Goal: Complete application form: Complete application form

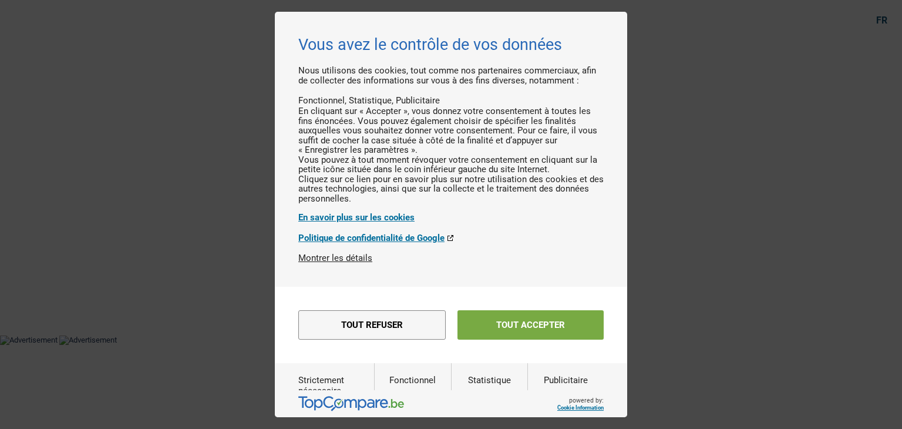
click at [511, 339] on button "Tout accepter" at bounding box center [530, 324] width 146 height 29
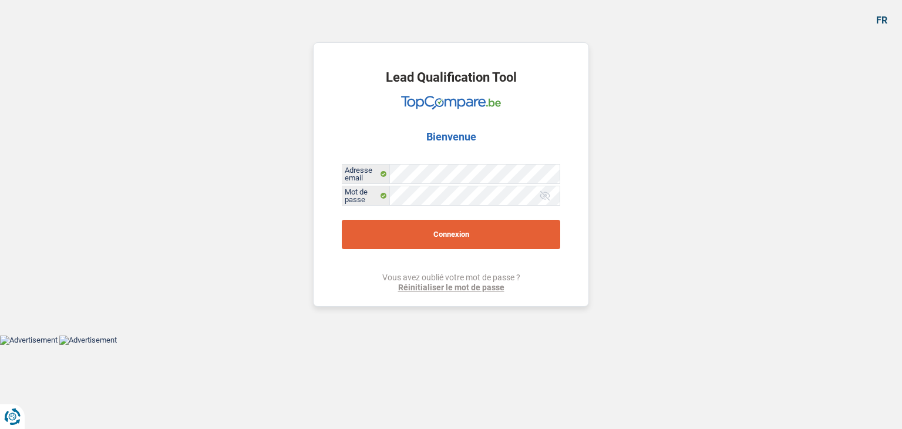
click at [454, 235] on button "Connexion" at bounding box center [451, 234] width 218 height 29
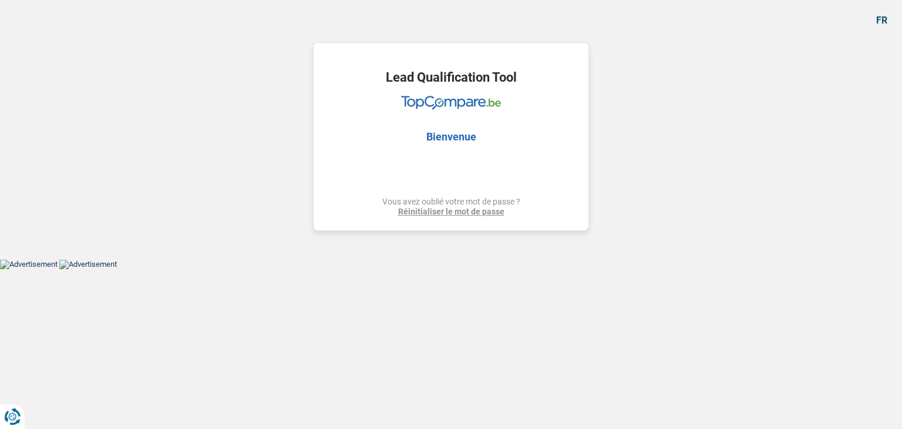
select select "other"
select select "30"
select select "other"
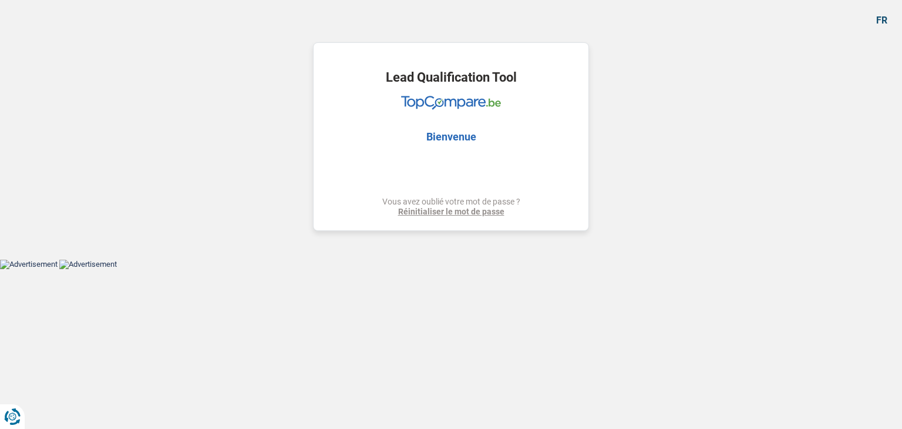
select select "yes"
select select "30"
select select "retired"
select select "pension"
select select "rents"
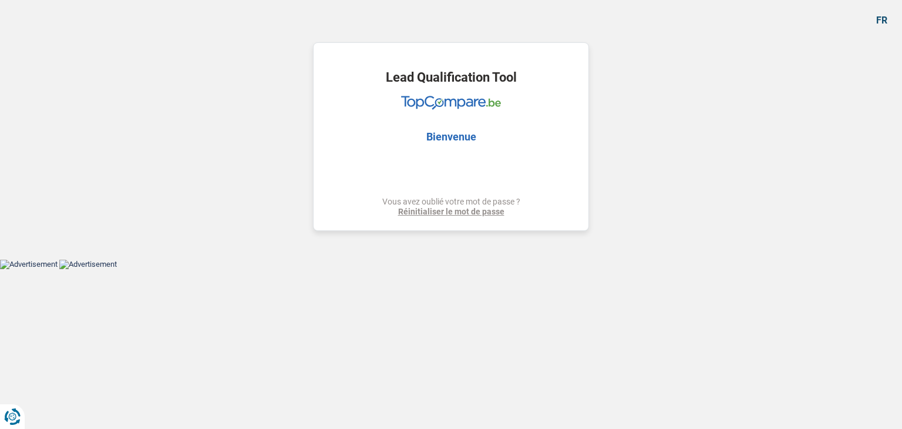
select select "other"
select select "yes"
select select "30"
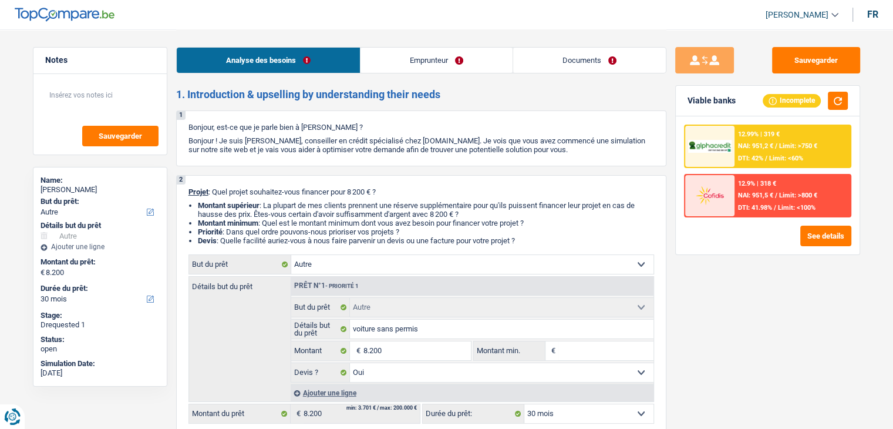
click at [611, 65] on link "Documents" at bounding box center [589, 60] width 153 height 25
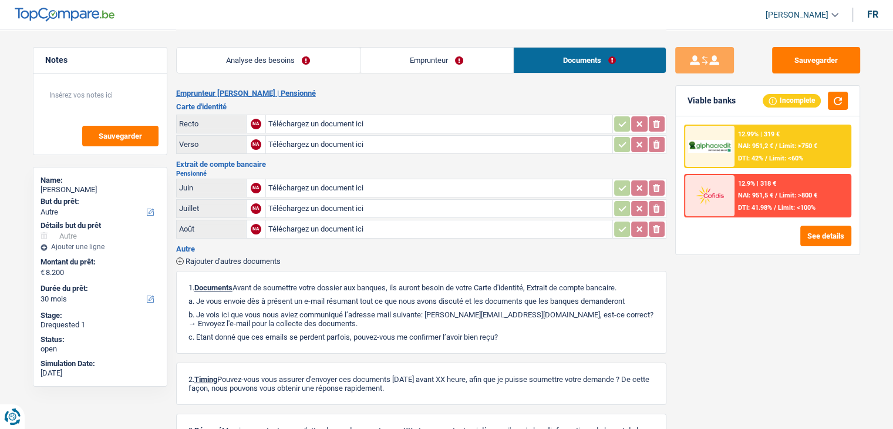
click at [319, 57] on link "Analyse des besoins" at bounding box center [268, 60] width 183 height 25
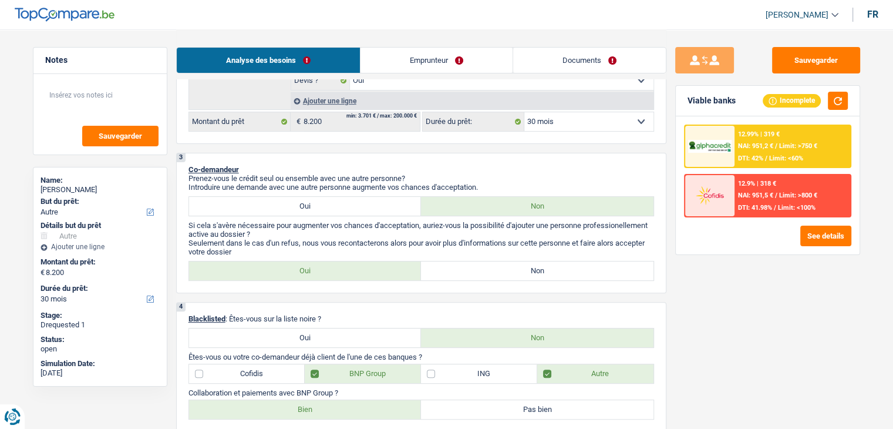
scroll to position [352, 0]
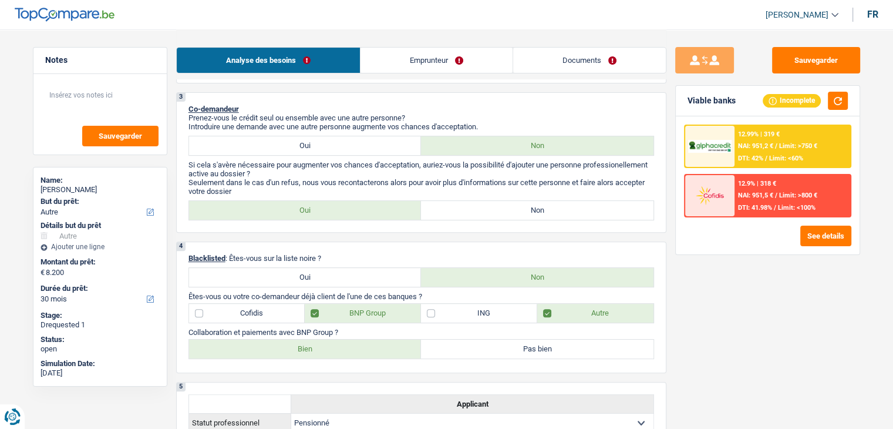
drag, startPoint x: 336, startPoint y: 275, endPoint x: 602, endPoint y: 288, distance: 266.3
click at [336, 272] on label "Oui" at bounding box center [305, 277] width 233 height 19
click at [336, 272] on input "Oui" at bounding box center [305, 277] width 233 height 19
radio input "true"
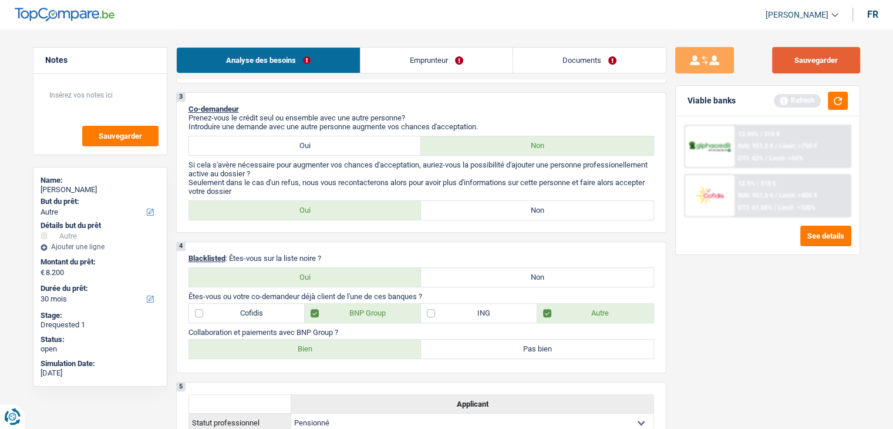
click at [829, 66] on button "Sauvegarder" at bounding box center [816, 60] width 88 height 26
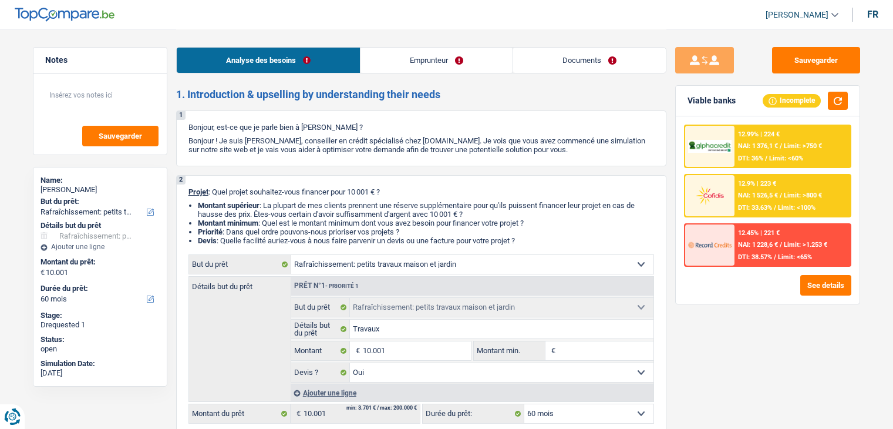
select select "houseOrGarden"
select select "60"
select select "houseOrGarden"
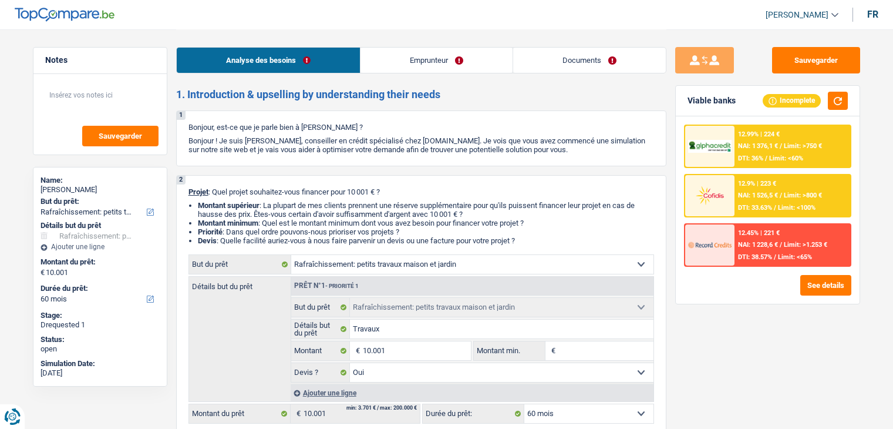
select select "yes"
select select "60"
select select "mutuality"
select select "familyAllowances"
select select "mutualityIndemnity"
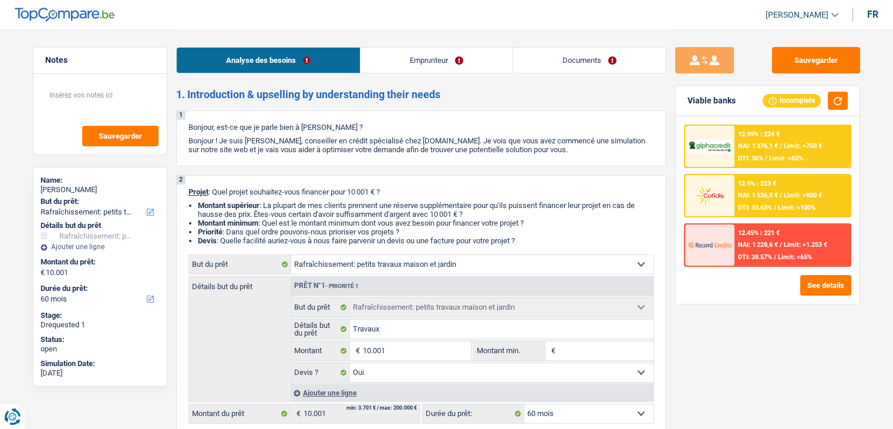
select select "ownerWithMortgage"
select select "mortgage"
select select "240"
select select "houseOrGarden"
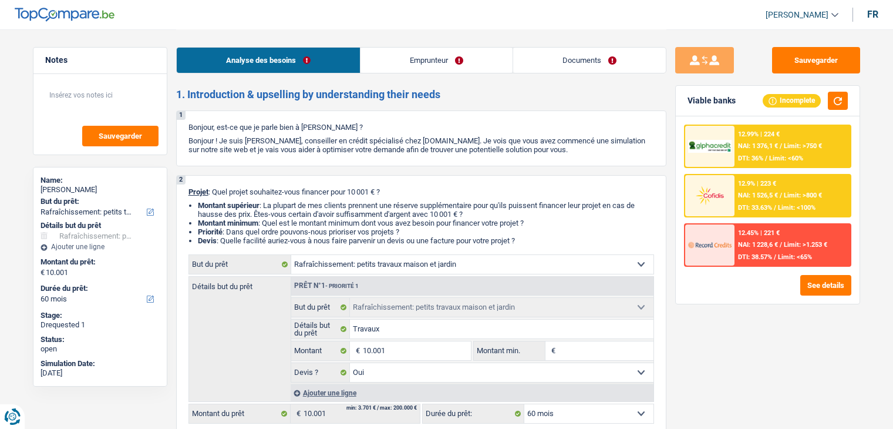
select select "yes"
select select "60"
click at [602, 69] on link "Documents" at bounding box center [589, 60] width 153 height 25
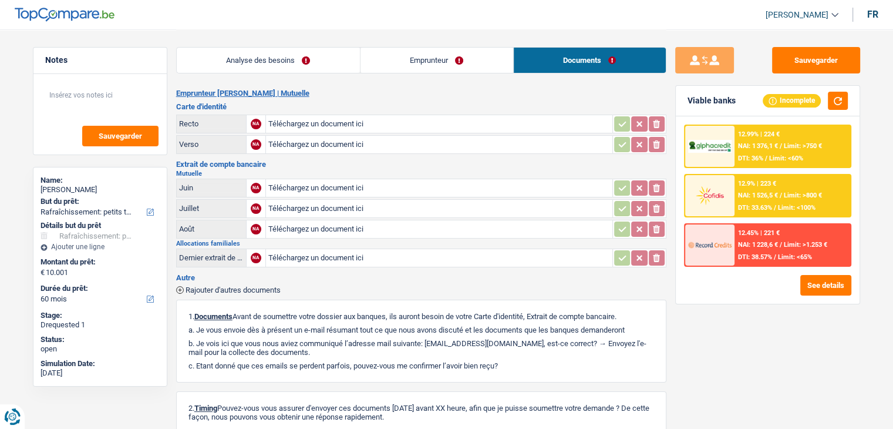
click at [285, 69] on link "Analyse des besoins" at bounding box center [268, 60] width 183 height 25
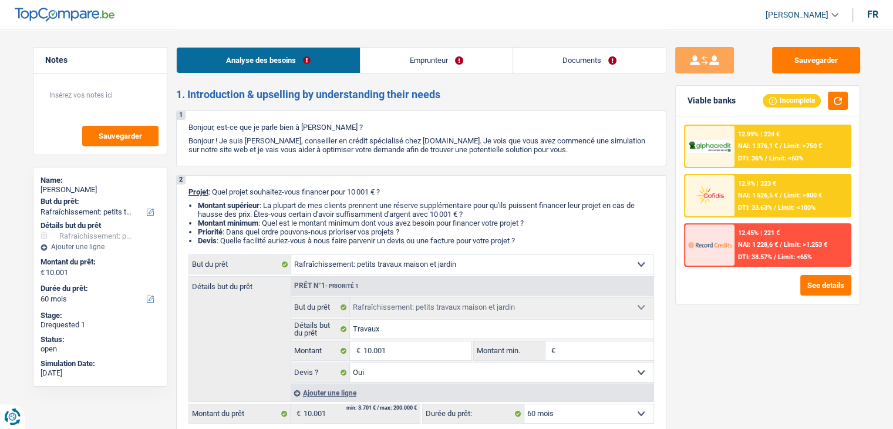
click at [419, 59] on link "Emprunteur" at bounding box center [437, 60] width 152 height 25
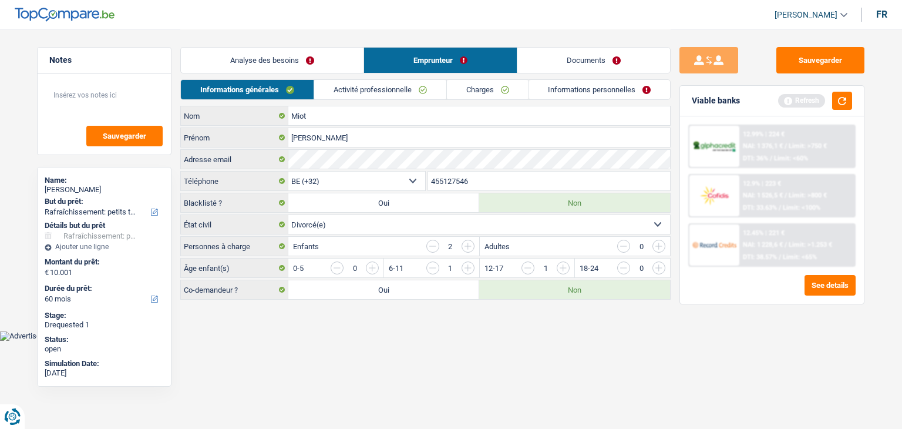
click at [611, 57] on link "Documents" at bounding box center [593, 60] width 153 height 25
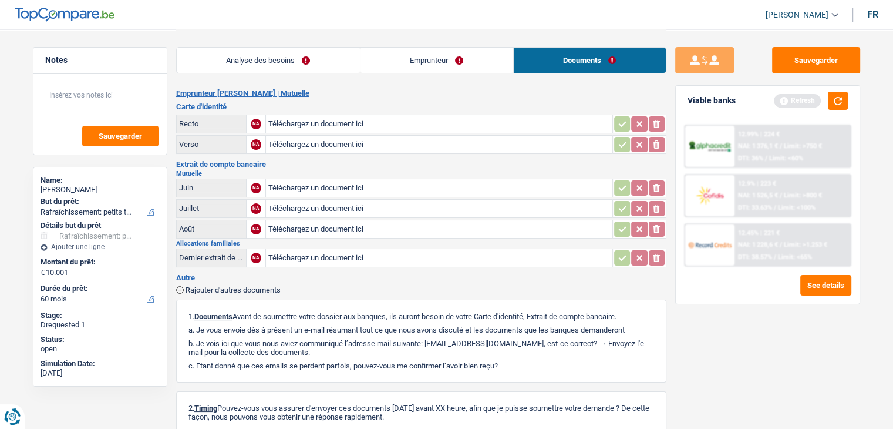
click at [327, 58] on link "Analyse des besoins" at bounding box center [268, 60] width 183 height 25
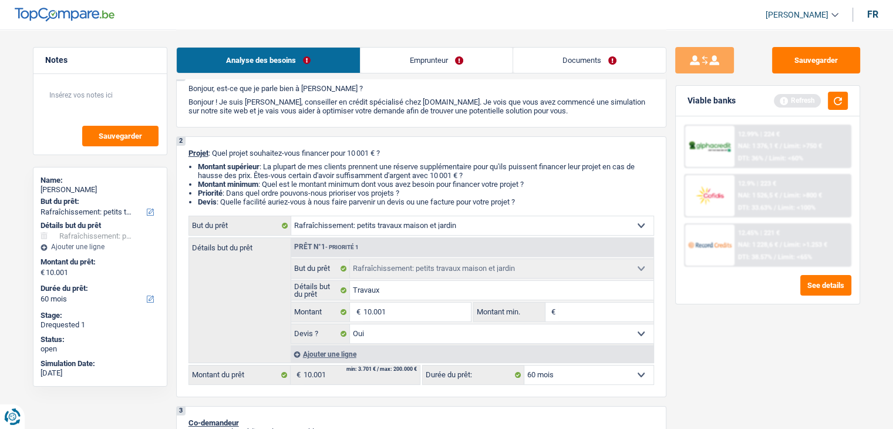
scroll to position [117, 0]
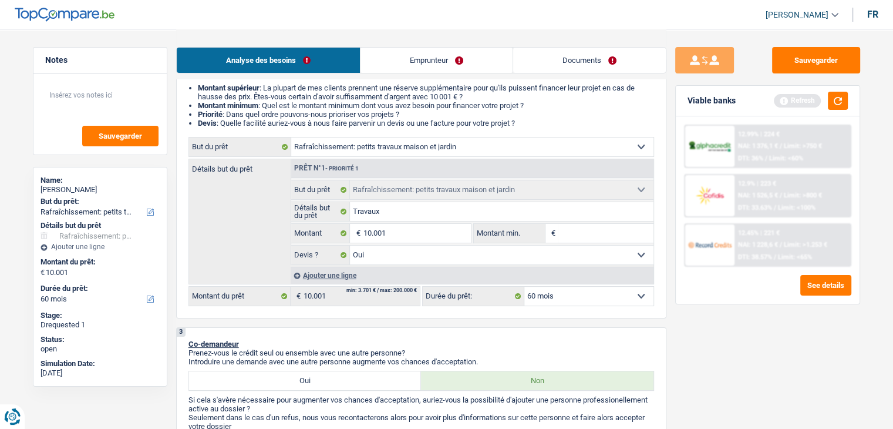
click at [591, 61] on link "Documents" at bounding box center [589, 60] width 153 height 25
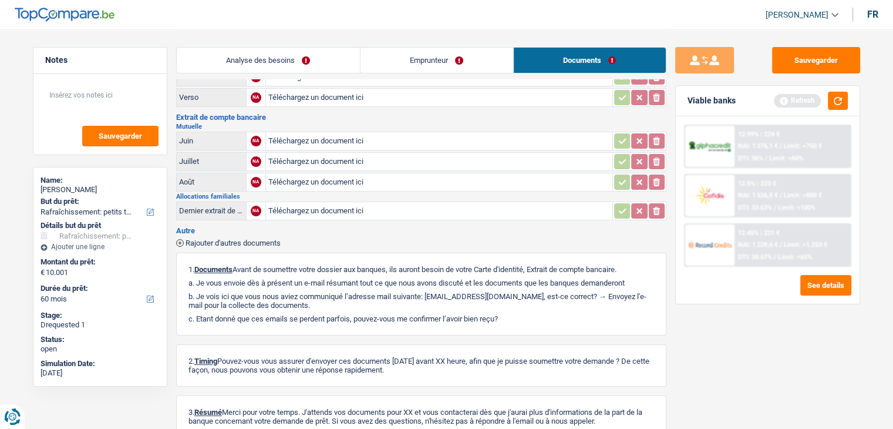
scroll to position [0, 0]
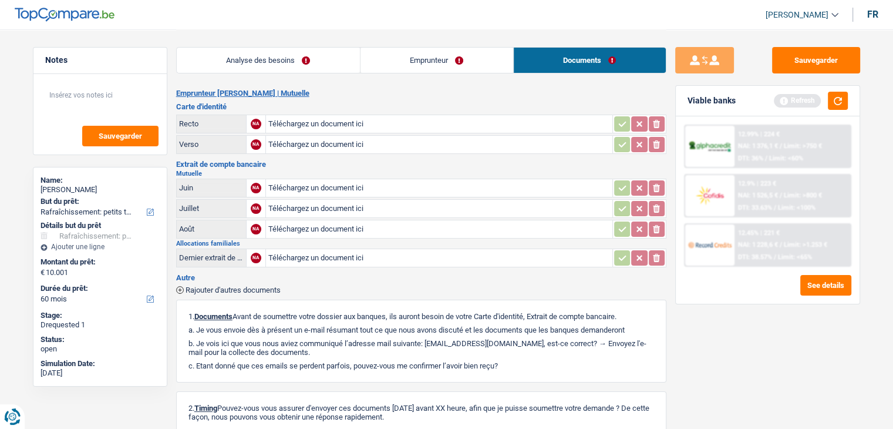
click at [458, 72] on link "Emprunteur" at bounding box center [437, 60] width 153 height 25
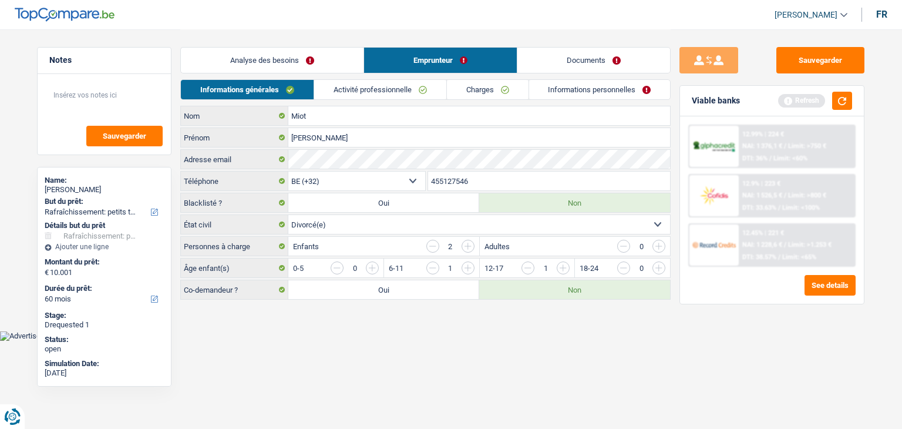
click at [543, 88] on link "Informations personnelles" at bounding box center [600, 89] width 142 height 19
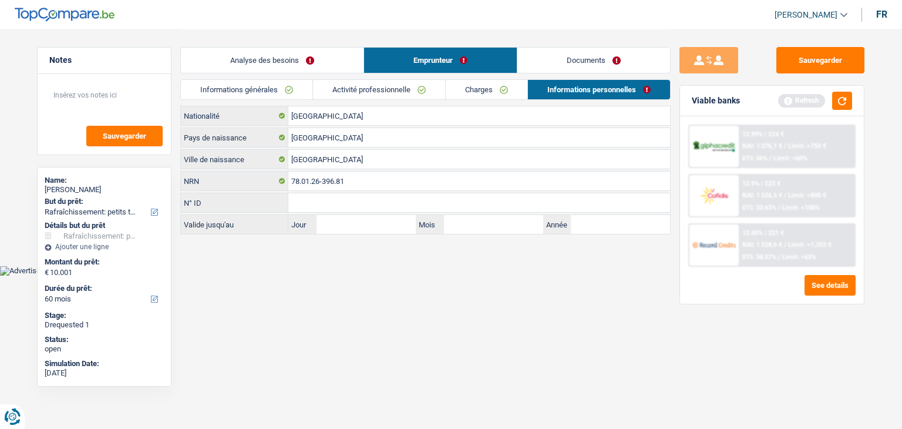
click at [584, 61] on link "Documents" at bounding box center [593, 60] width 153 height 25
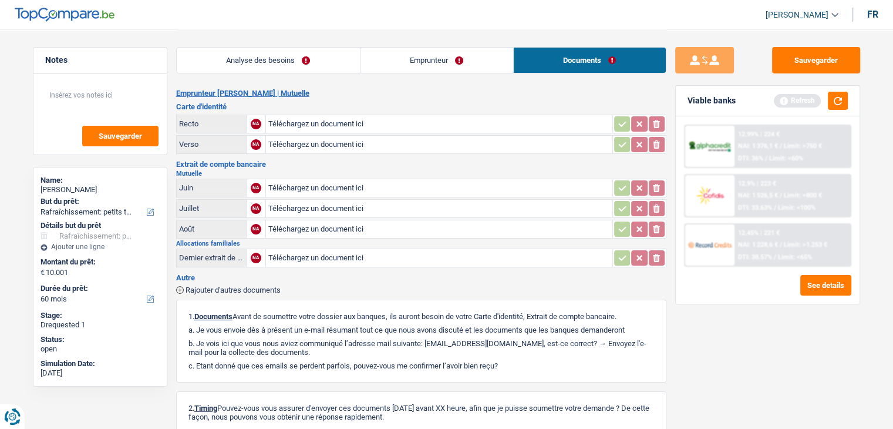
click at [298, 58] on link "Analyse des besoins" at bounding box center [268, 60] width 183 height 25
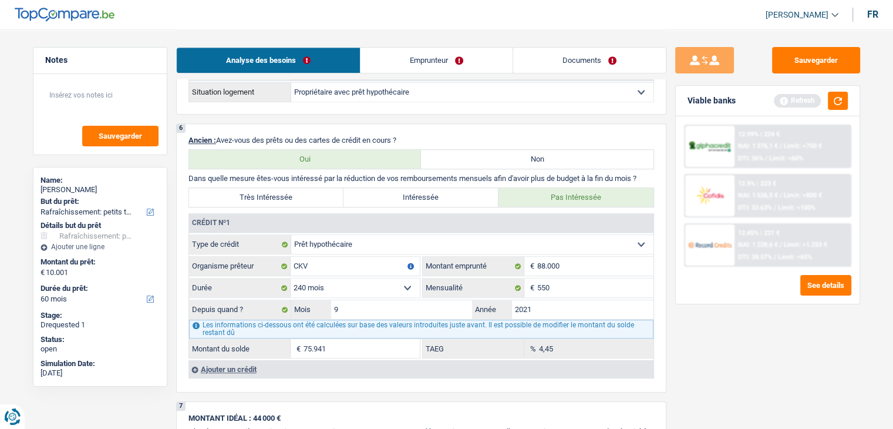
scroll to position [881, 0]
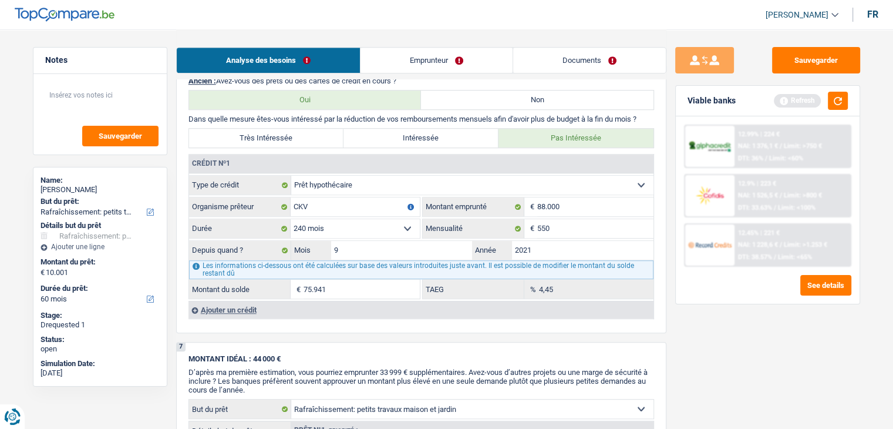
click at [433, 69] on link "Emprunteur" at bounding box center [437, 60] width 152 height 25
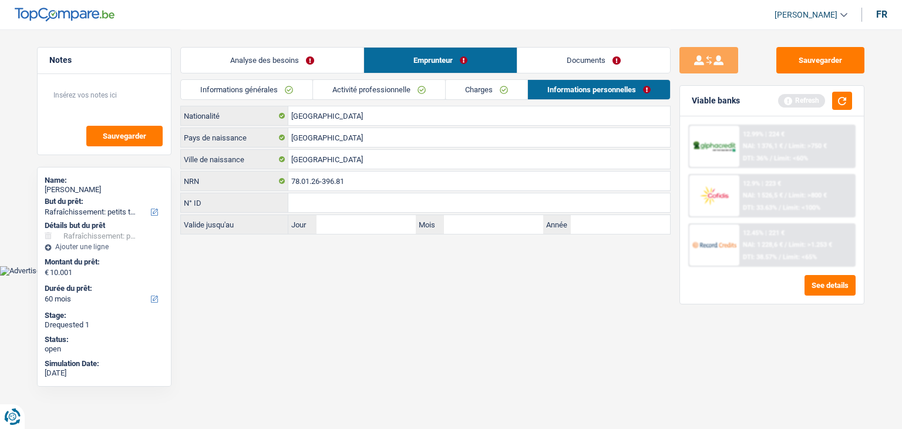
click at [411, 90] on link "Activité professionnelle" at bounding box center [379, 89] width 132 height 19
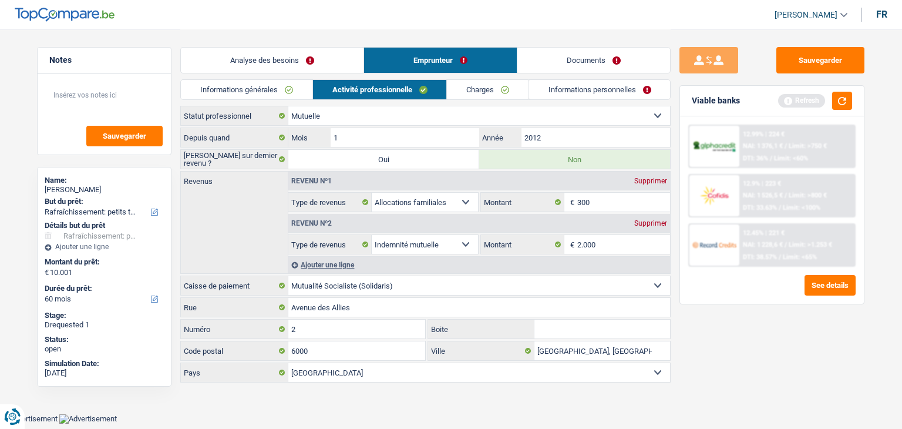
click at [267, 68] on link "Analyse des besoins" at bounding box center [272, 60] width 183 height 25
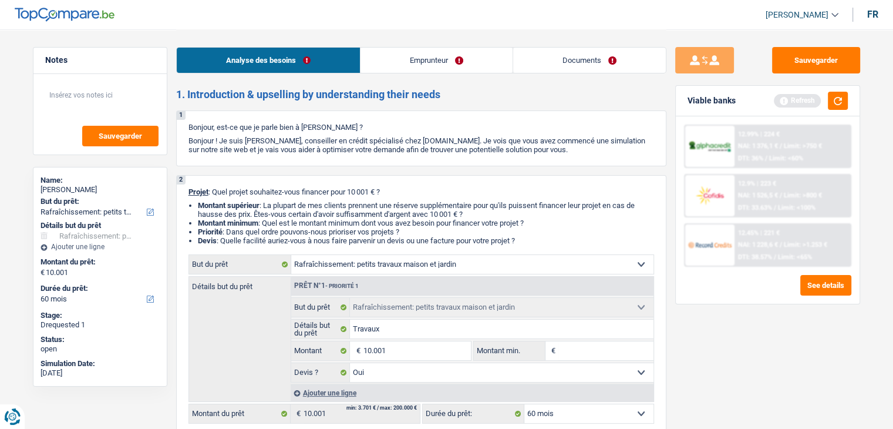
click at [580, 61] on link "Documents" at bounding box center [589, 60] width 153 height 25
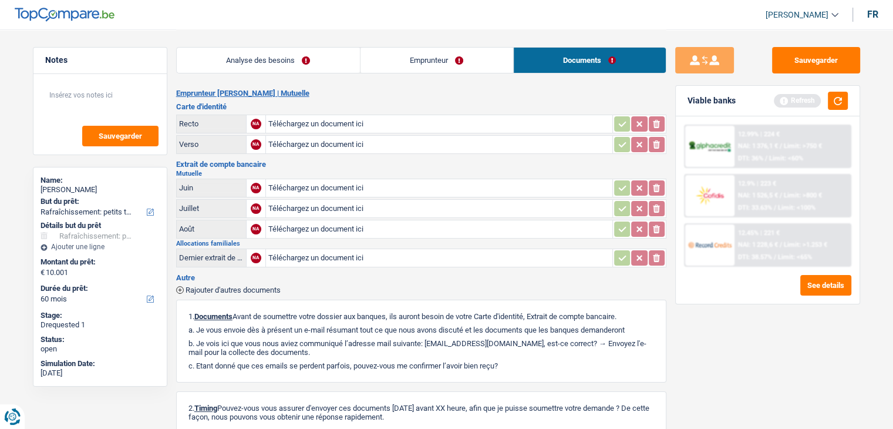
click at [280, 65] on link "Analyse des besoins" at bounding box center [268, 60] width 183 height 25
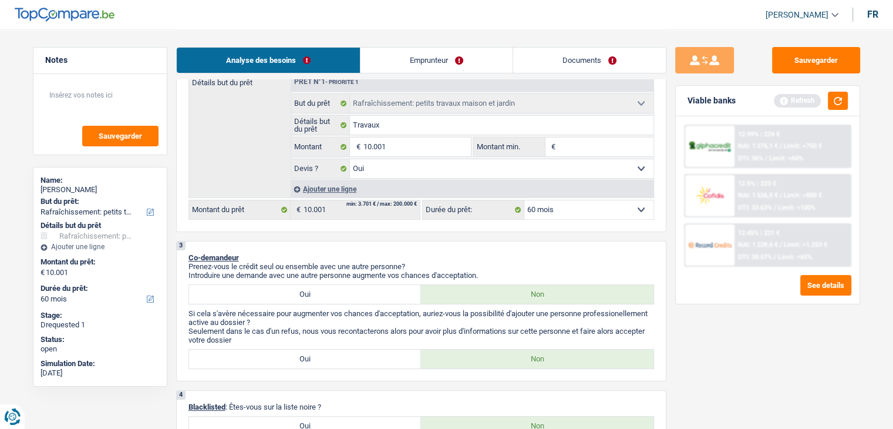
scroll to position [235, 0]
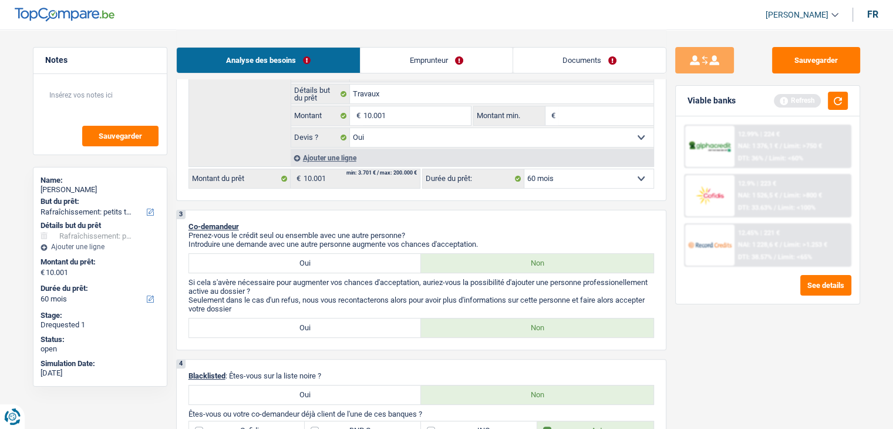
click at [463, 63] on link "Emprunteur" at bounding box center [437, 60] width 152 height 25
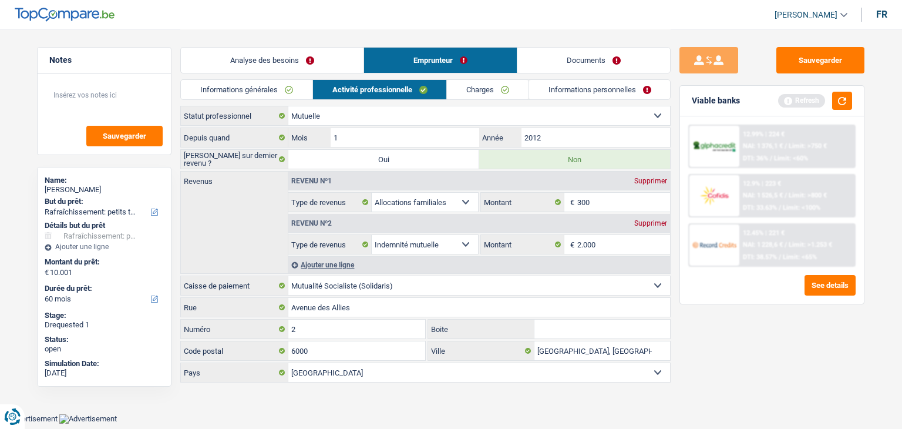
click at [489, 93] on link "Charges" at bounding box center [488, 89] width 82 height 19
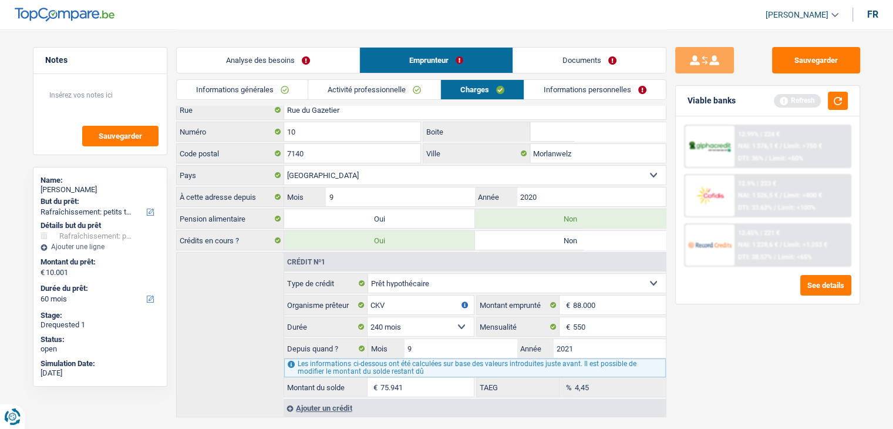
scroll to position [52, 0]
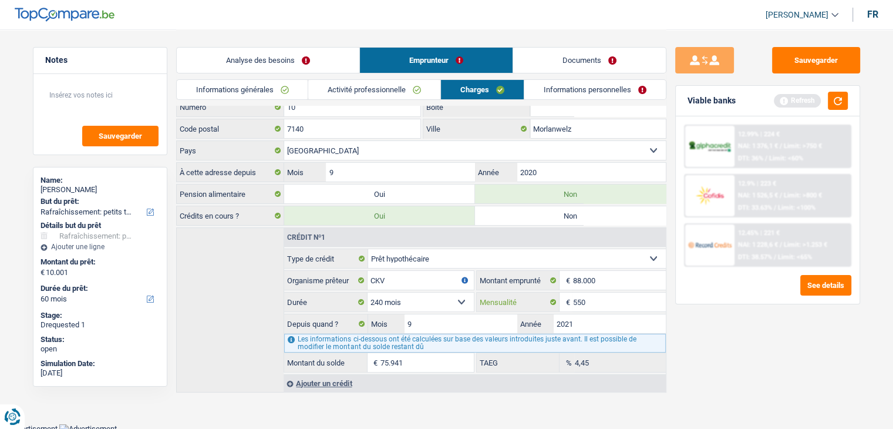
click at [622, 297] on input "550" at bounding box center [618, 301] width 93 height 19
click at [693, 360] on div "Sauvegarder Viable banks Refresh 12.99% | 224 € NAI: 1 376,1 € / Limit: >750 € …" at bounding box center [767, 228] width 203 height 363
click at [601, 302] on input "550" at bounding box center [618, 301] width 93 height 19
click at [746, 293] on div "Sauvegarder Viable banks Refresh 12.99% | 224 € NAI: 1 376,1 € / Limit: >750 € …" at bounding box center [767, 228] width 203 height 363
click at [430, 298] on select "120 mois 132 mois 144 mois 180 mois 240 mois 300 mois 360 mois 420 mois Sélecti…" at bounding box center [421, 301] width 106 height 19
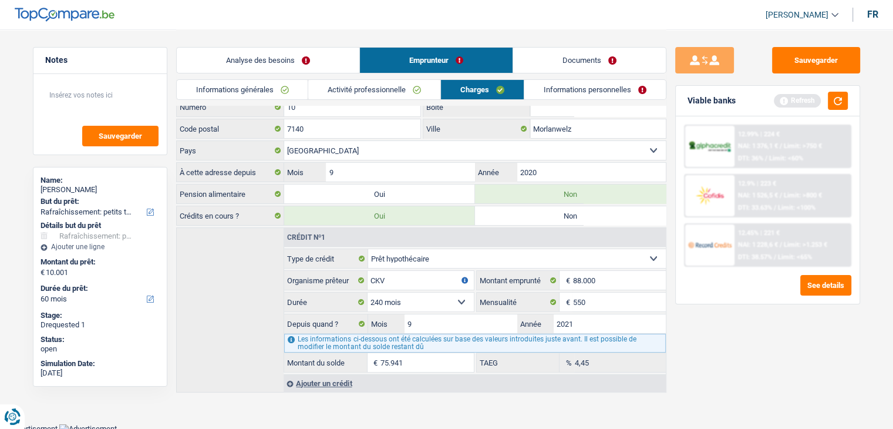
click at [430, 298] on select "120 mois 132 mois 144 mois 180 mois 240 mois 300 mois 360 mois 420 mois Sélecti…" at bounding box center [421, 301] width 106 height 19
drag, startPoint x: 633, startPoint y: 312, endPoint x: 666, endPoint y: 314, distance: 33.5
click at [633, 314] on input "2021" at bounding box center [610, 323] width 112 height 19
drag, startPoint x: 629, startPoint y: 301, endPoint x: 668, endPoint y: 310, distance: 39.7
click at [638, 301] on input "550" at bounding box center [618, 301] width 93 height 19
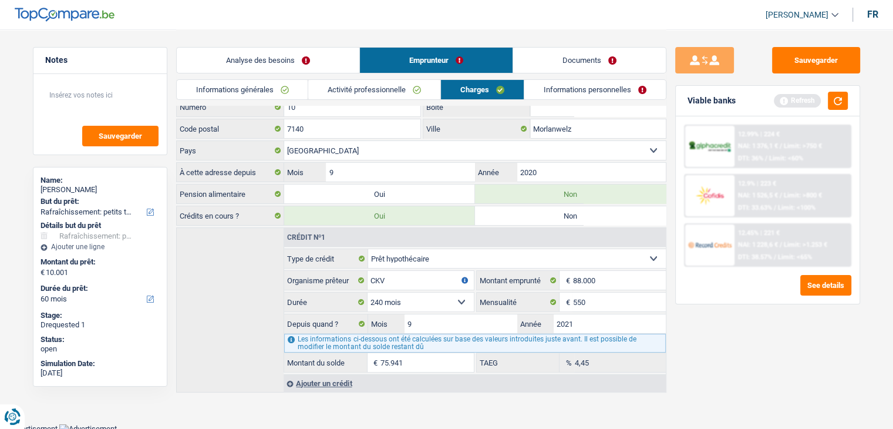
click at [760, 338] on div "Sauvegarder Viable banks Refresh 12.99% | 224 € NAI: 1 376,1 € / Limit: >750 € …" at bounding box center [767, 228] width 203 height 363
click at [356, 65] on link "Analyse des besoins" at bounding box center [268, 60] width 183 height 25
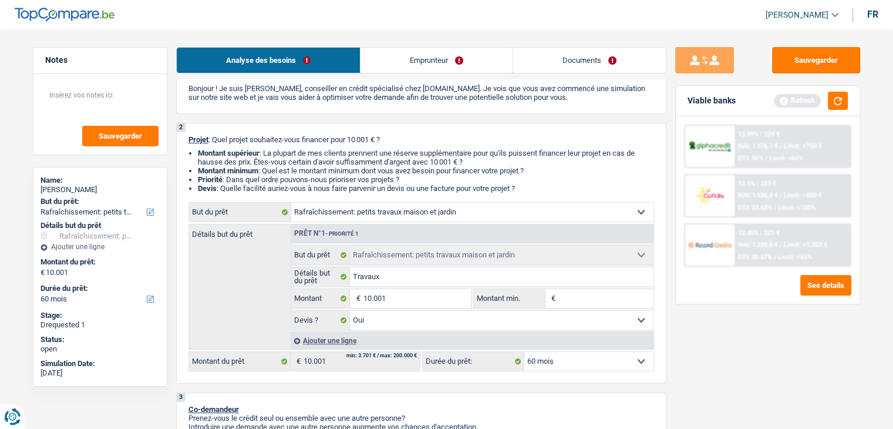
click at [460, 65] on link "Emprunteur" at bounding box center [437, 60] width 152 height 25
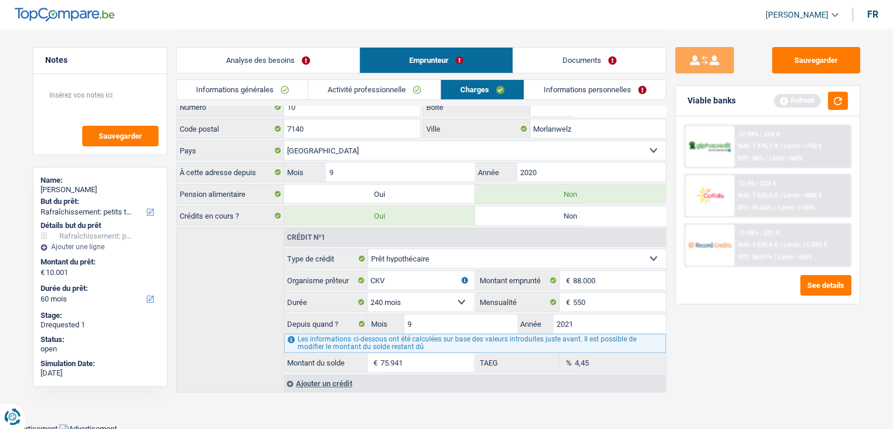
click at [271, 92] on link "Informations générales" at bounding box center [243, 89] width 132 height 19
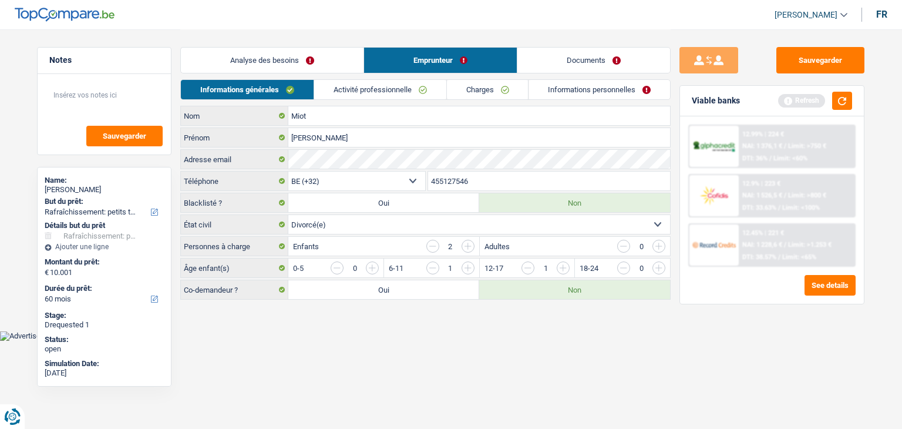
click at [312, 65] on link "Analyse des besoins" at bounding box center [272, 60] width 183 height 25
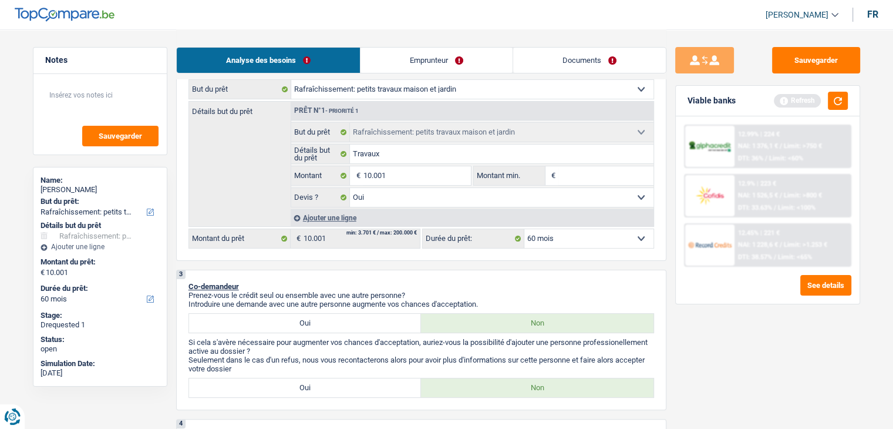
scroll to position [176, 0]
click at [453, 65] on link "Emprunteur" at bounding box center [437, 60] width 152 height 25
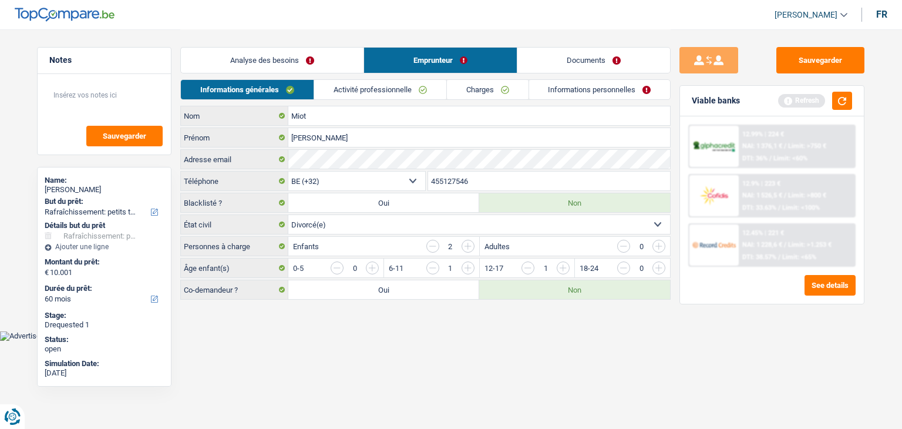
click at [520, 93] on link "Charges" at bounding box center [488, 89] width 82 height 19
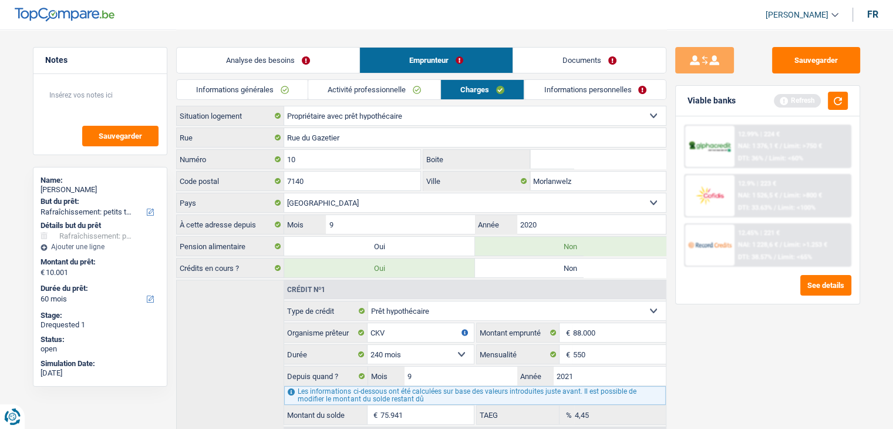
click at [574, 83] on link "Informations personnelles" at bounding box center [595, 89] width 142 height 19
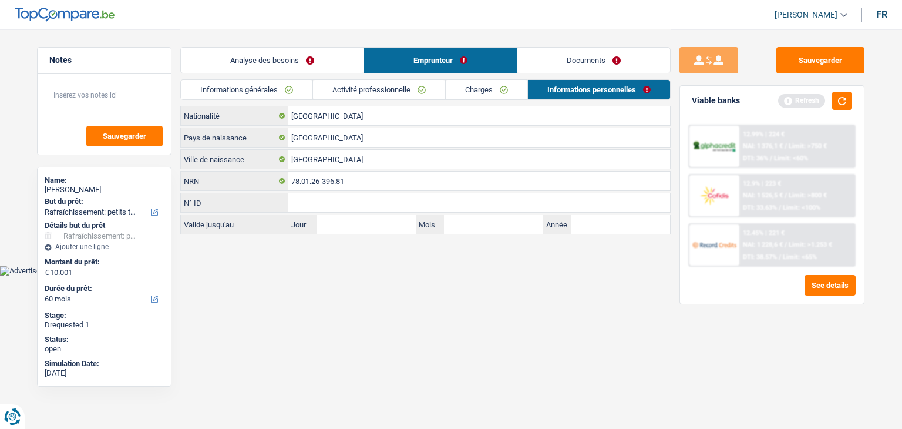
click at [366, 59] on link "Emprunteur" at bounding box center [440, 60] width 153 height 25
click at [342, 74] on div "Analyse des besoins Emprunteur Documents" at bounding box center [425, 54] width 490 height 50
click at [343, 65] on link "Analyse des besoins" at bounding box center [272, 60] width 183 height 25
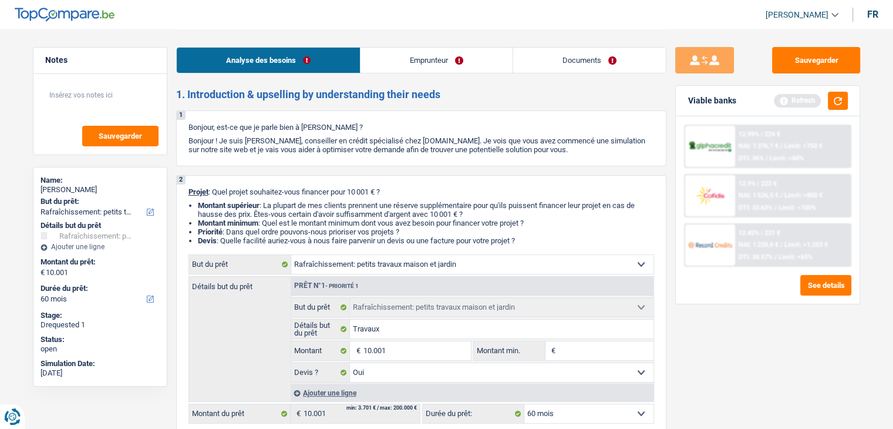
scroll to position [235, 0]
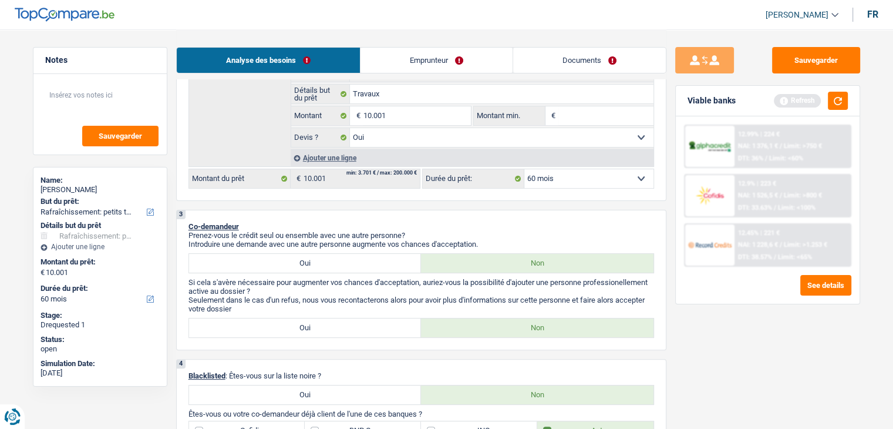
click at [424, 56] on link "Emprunteur" at bounding box center [437, 60] width 152 height 25
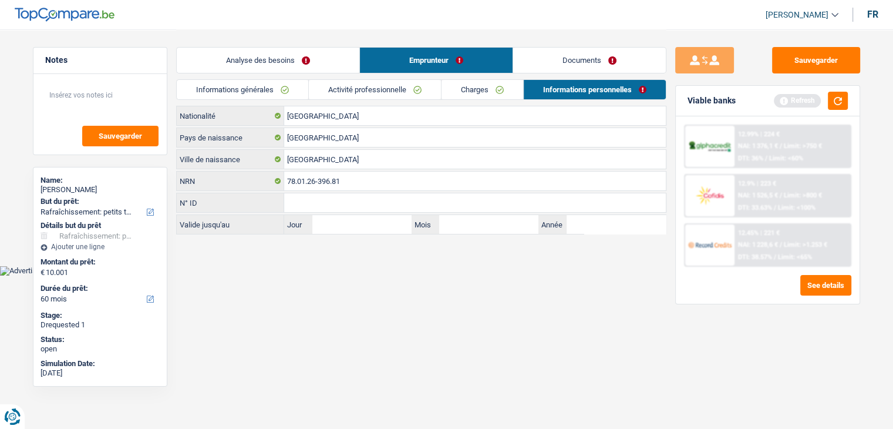
scroll to position [0, 0]
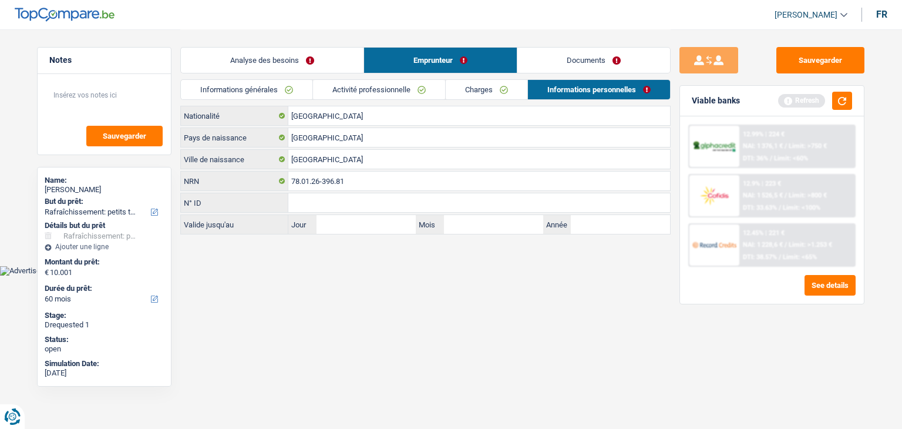
click at [473, 95] on link "Charges" at bounding box center [487, 89] width 82 height 19
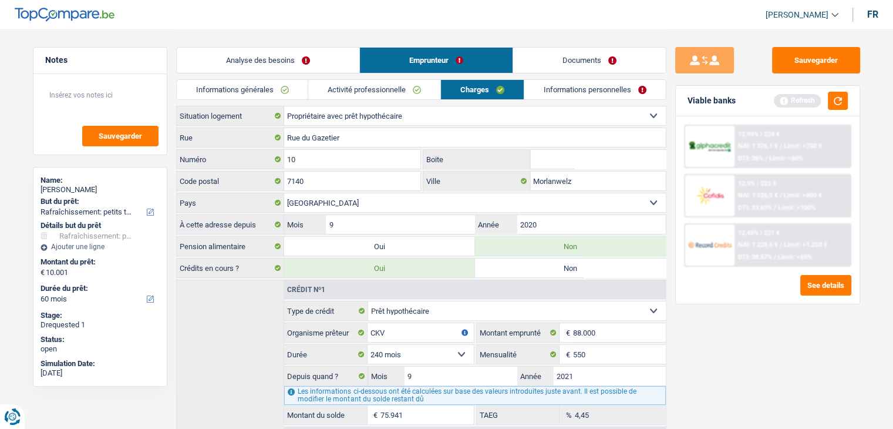
click at [289, 58] on link "Analyse des besoins" at bounding box center [268, 60] width 183 height 25
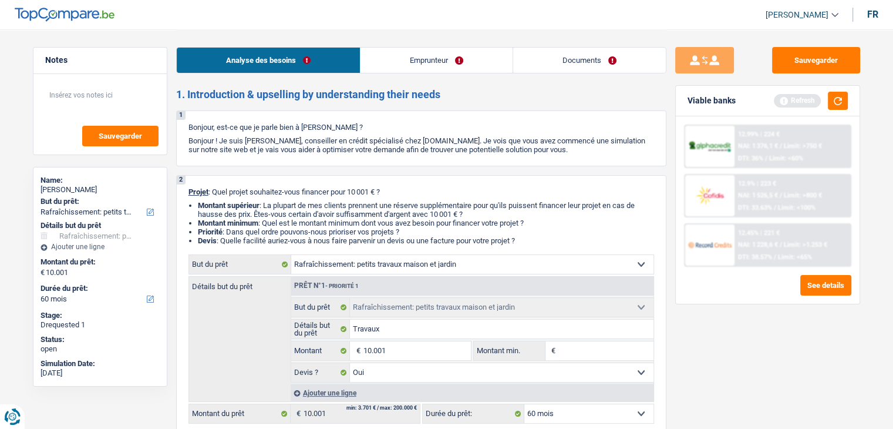
click at [608, 49] on link "Documents" at bounding box center [589, 60] width 153 height 25
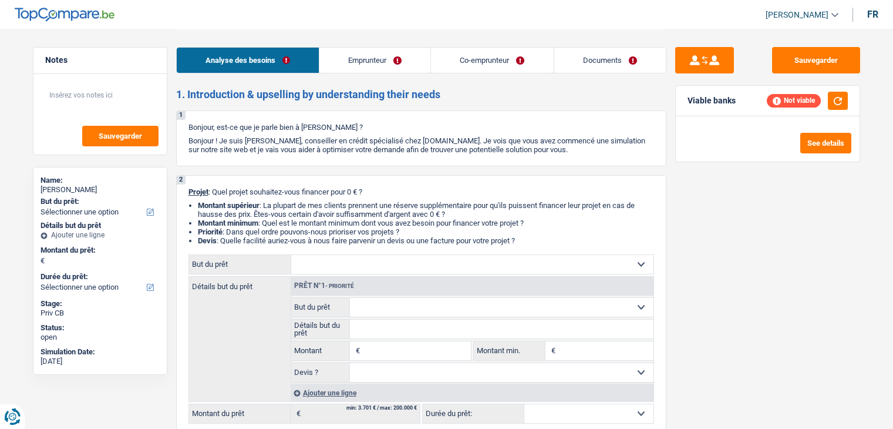
select select "invalid"
select select "netSalary"
select select "handicapAllowance"
select select "disabilityPension"
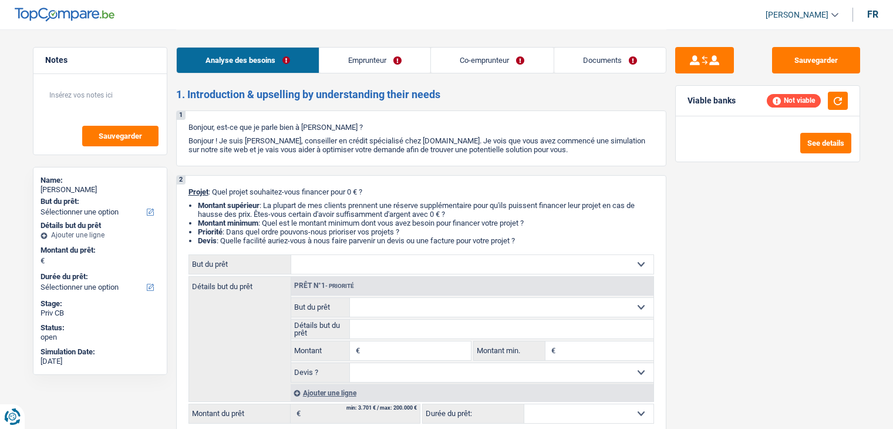
select select "mutualityIndemnity"
select select "familyAllowances"
select select "disabilityPension"
select select "rents"
select select "personalLoan"
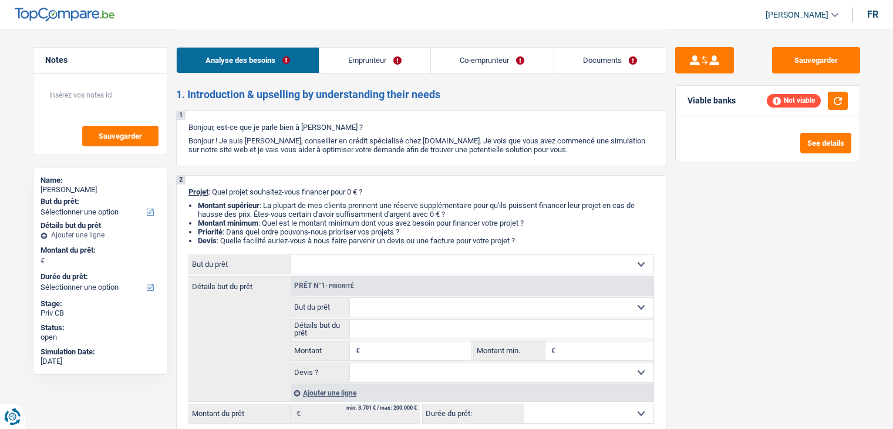
select select "medicalFees"
select select "120"
drag, startPoint x: 0, startPoint y: 0, endPoint x: 598, endPoint y: 64, distance: 601.7
click at [598, 64] on link "Documents" at bounding box center [610, 60] width 112 height 25
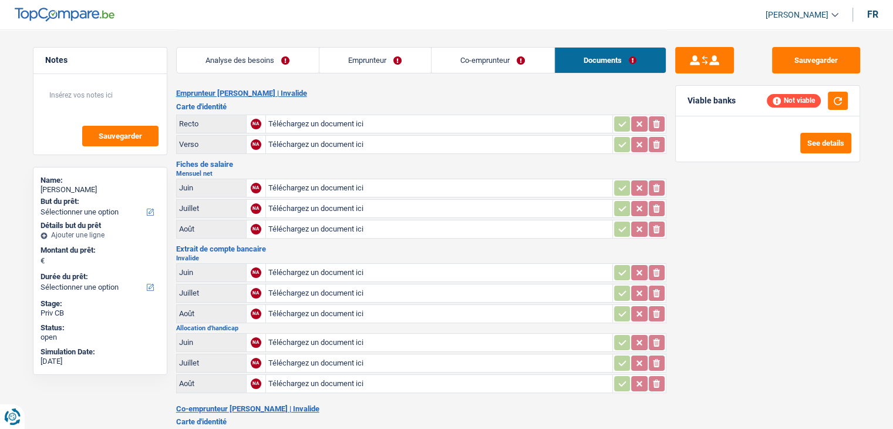
click at [268, 61] on link "Analyse des besoins" at bounding box center [248, 60] width 142 height 25
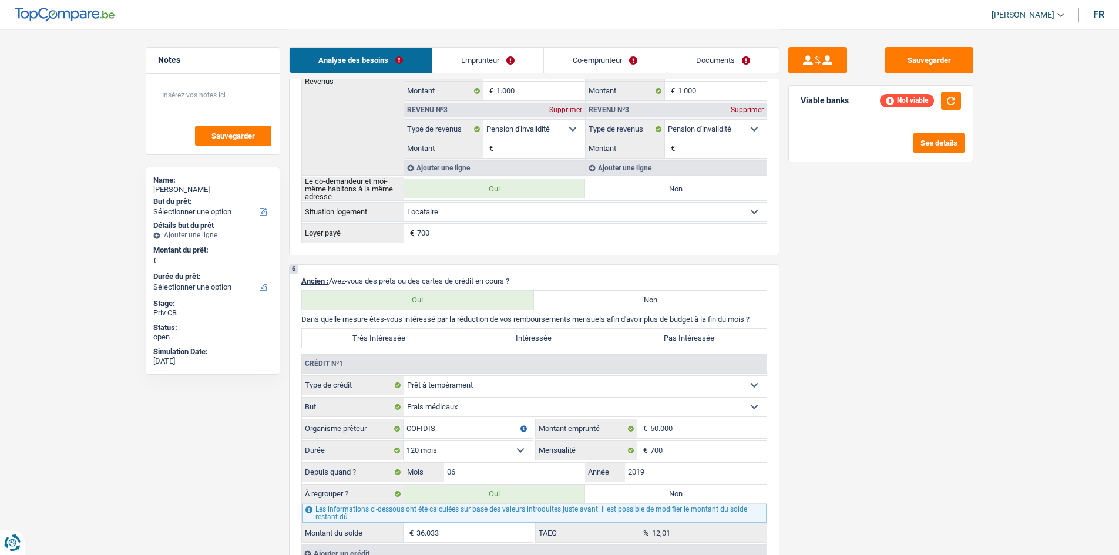
scroll to position [822, 0]
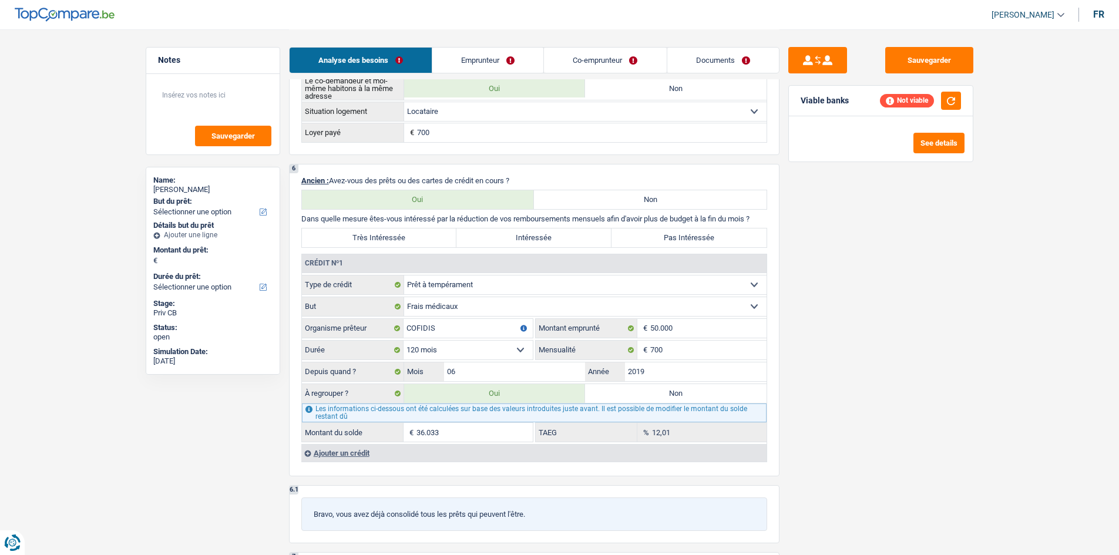
click at [679, 397] on label "Non" at bounding box center [675, 393] width 181 height 19
click at [679, 397] on input "Non" at bounding box center [675, 393] width 181 height 19
radio input "true"
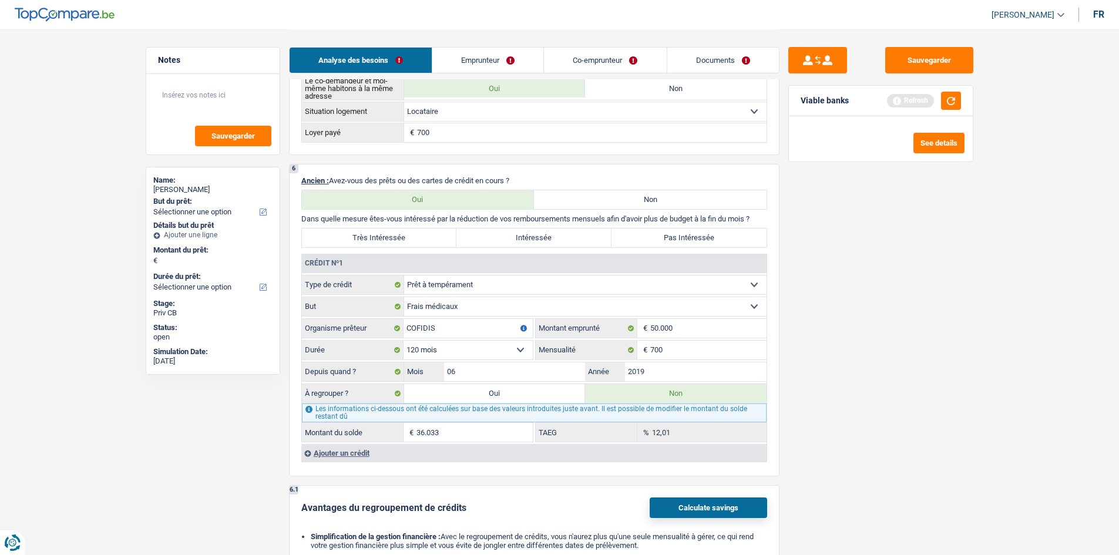
click at [473, 385] on label "Oui" at bounding box center [494, 393] width 181 height 19
click at [473, 385] on input "Oui" at bounding box center [494, 393] width 181 height 19
radio input "true"
type input "36.033"
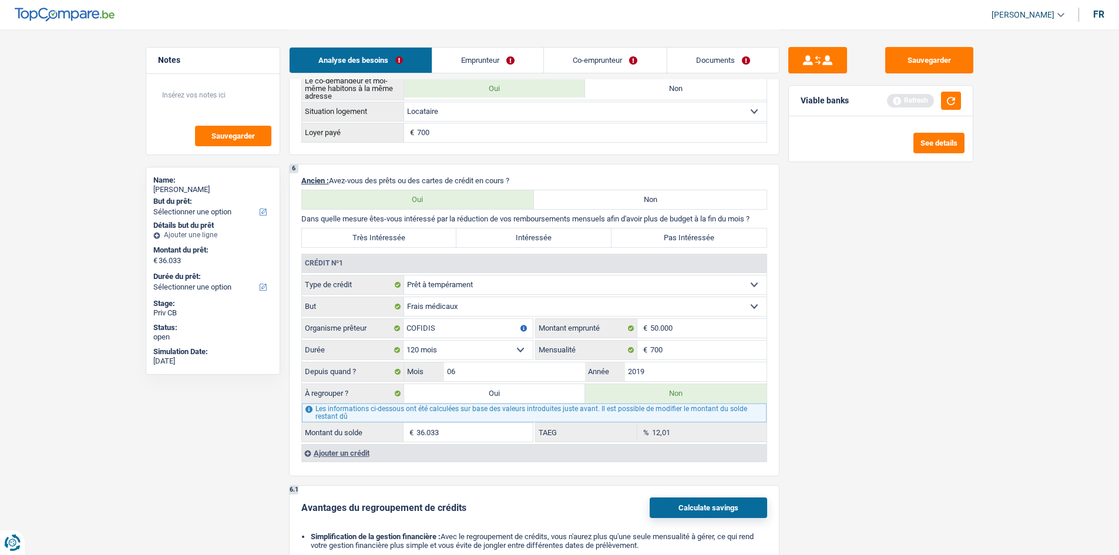
radio input "false"
type input "36.033"
select select "refinancing"
select select "120"
select select "refinancing"
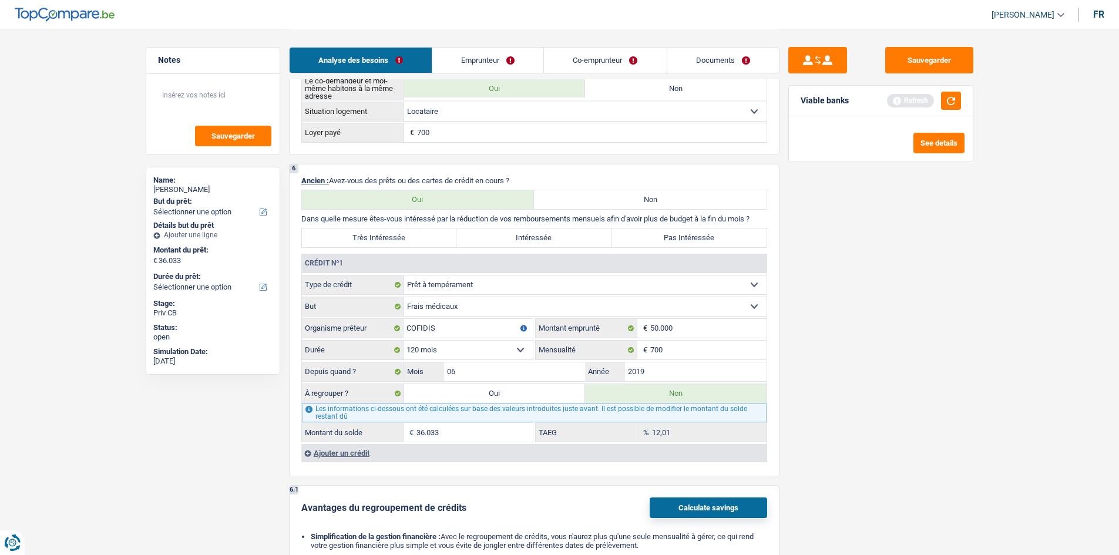
select select "refinancing"
select select "120"
select select "refinancing"
select select "120"
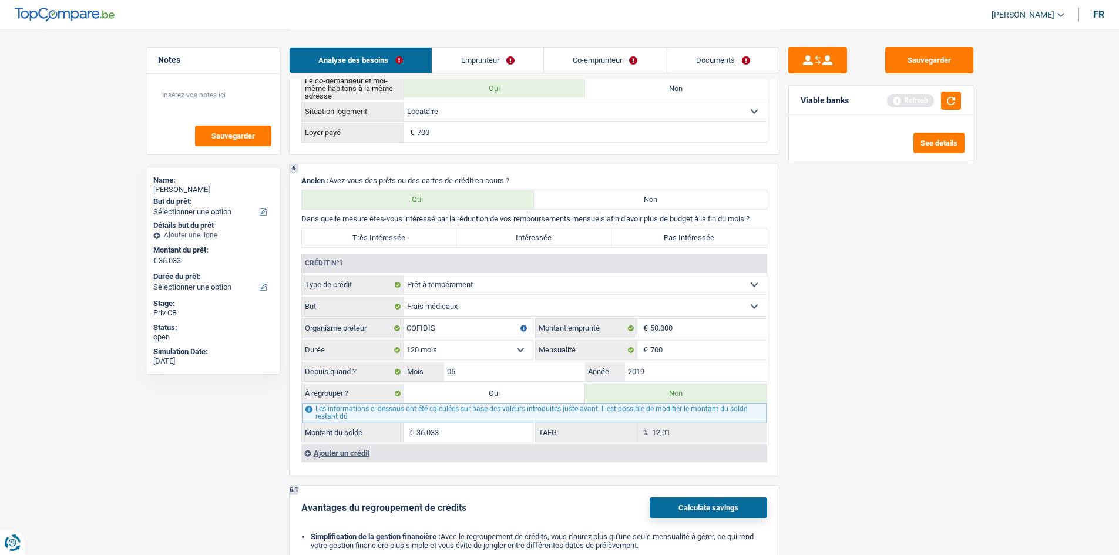
select select "refinancing"
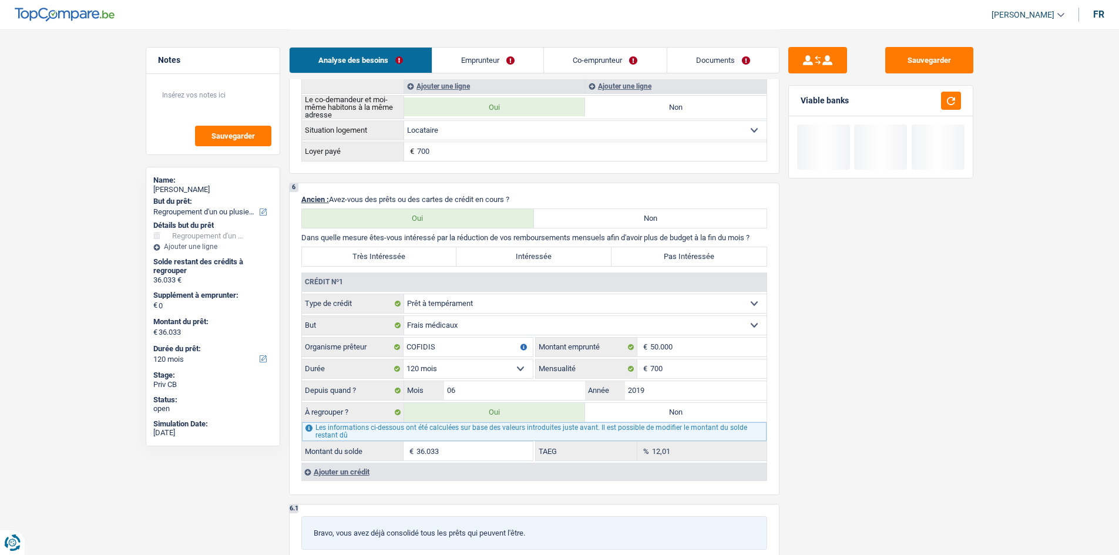
click at [892, 385] on div "Sauvegarder Viable banks" at bounding box center [880, 291] width 203 height 489
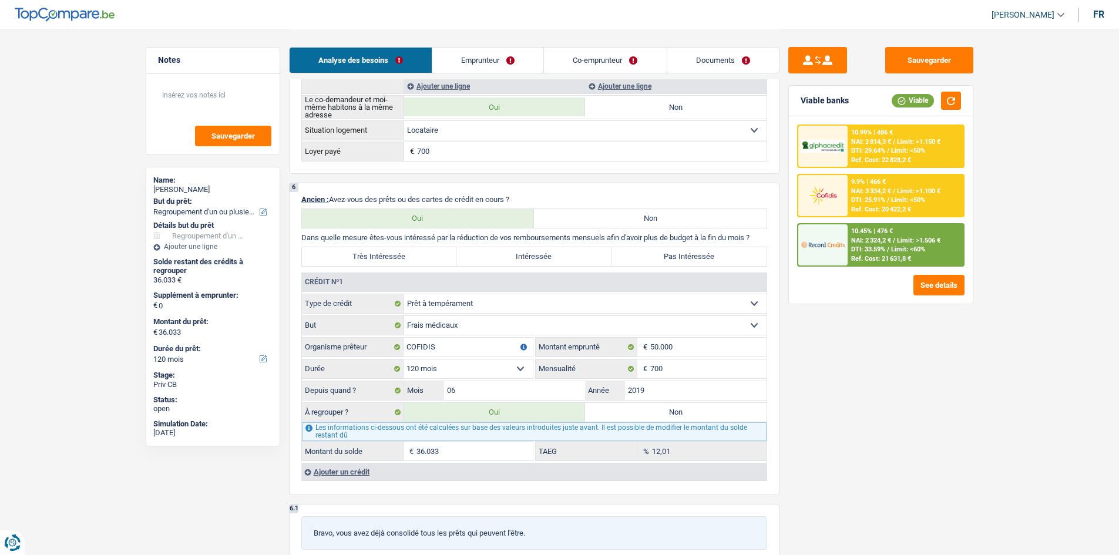
drag, startPoint x: 538, startPoint y: 255, endPoint x: 572, endPoint y: 258, distance: 33.7
click at [540, 255] on label "Intéressée" at bounding box center [533, 256] width 155 height 19
click at [540, 255] on input "Intéressée" at bounding box center [533, 256] width 155 height 19
radio input "true"
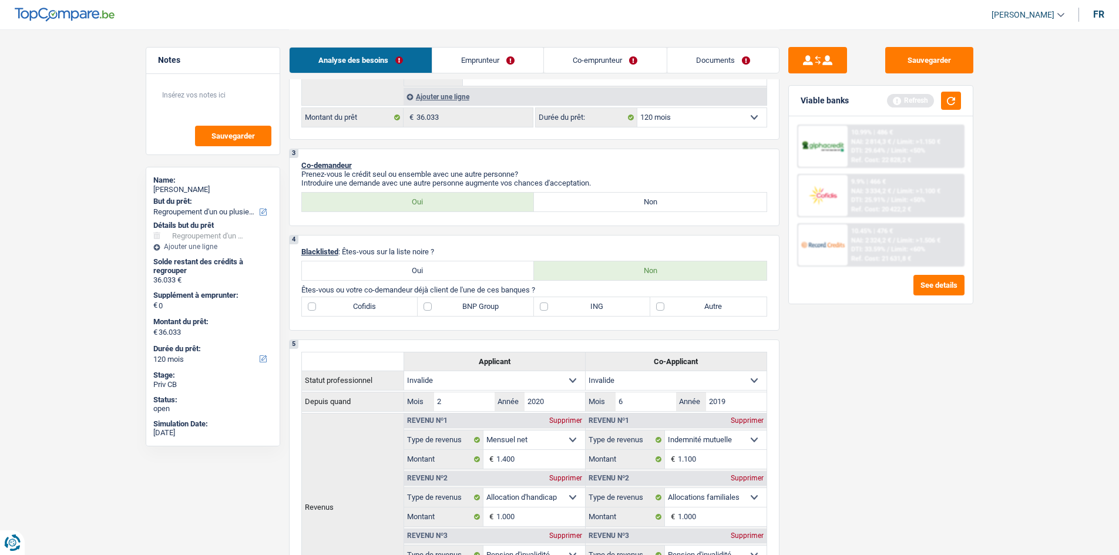
scroll to position [294, 0]
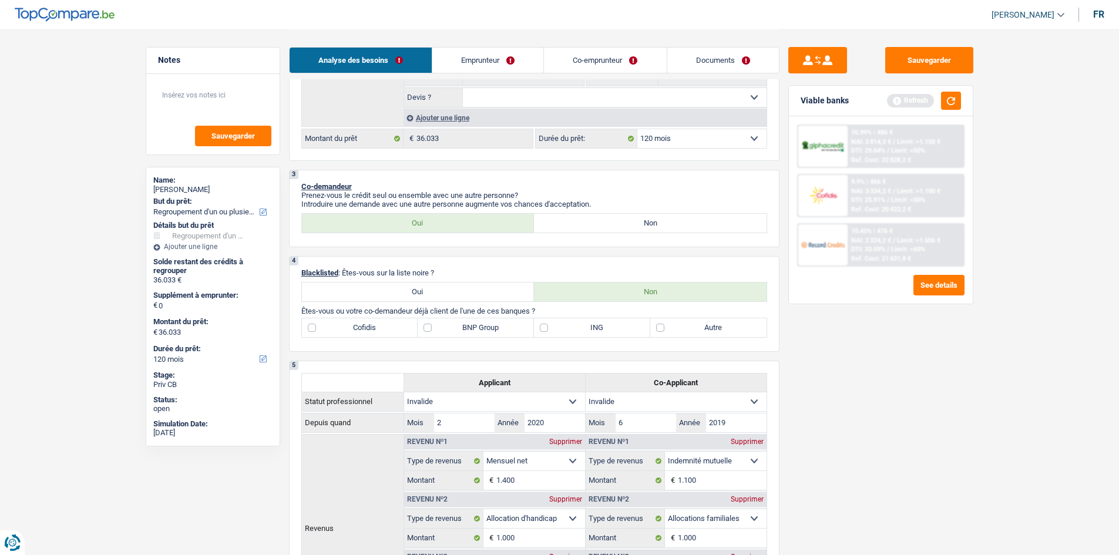
click at [343, 321] on label "Cofidis" at bounding box center [360, 327] width 116 height 19
click at [343, 321] on input "Cofidis" at bounding box center [360, 327] width 116 height 19
checkbox input "true"
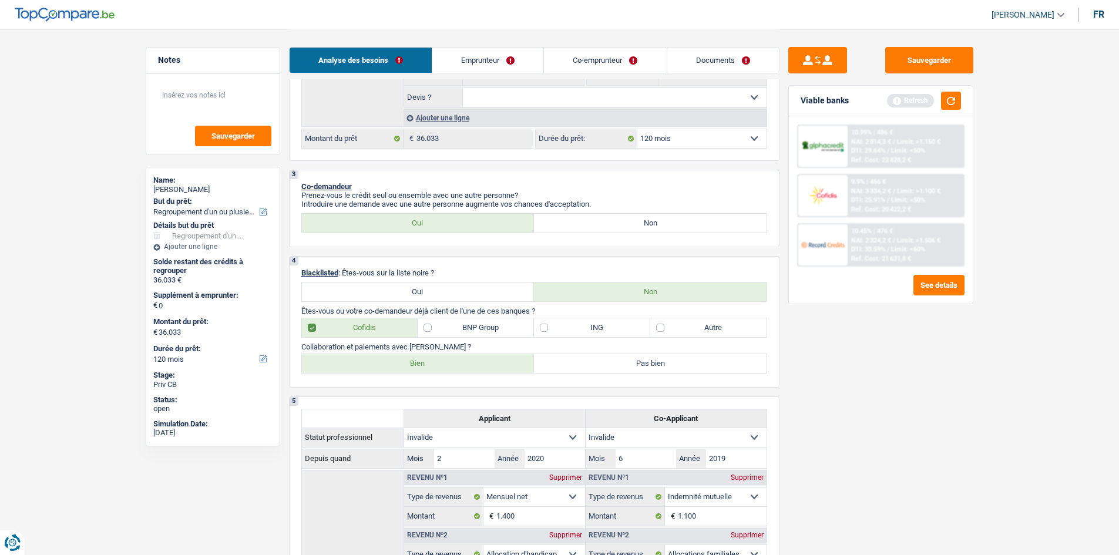
click at [379, 369] on label "Bien" at bounding box center [418, 363] width 233 height 19
click at [379, 369] on input "Bien" at bounding box center [418, 363] width 233 height 19
radio input "true"
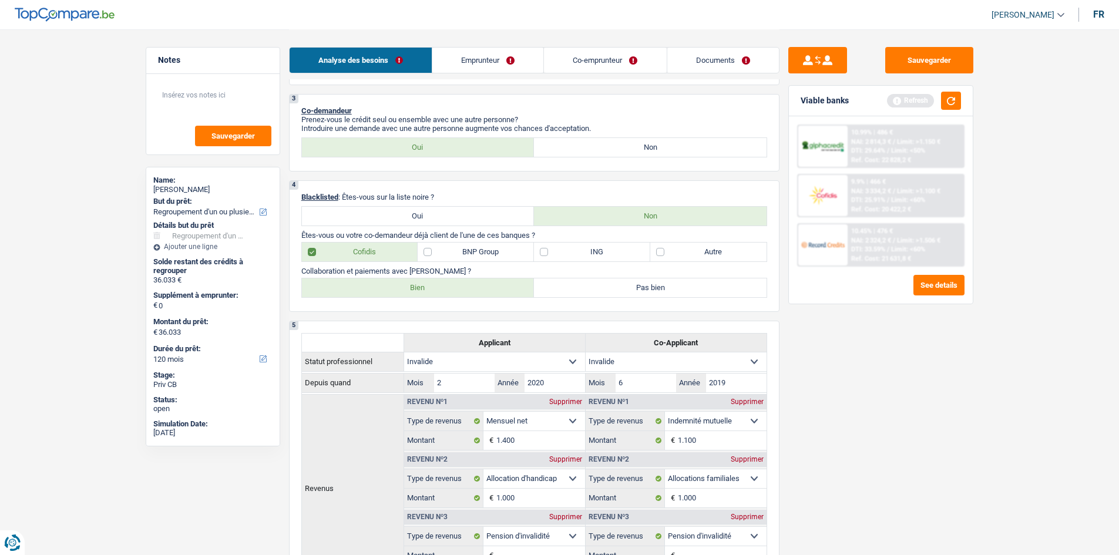
scroll to position [352, 0]
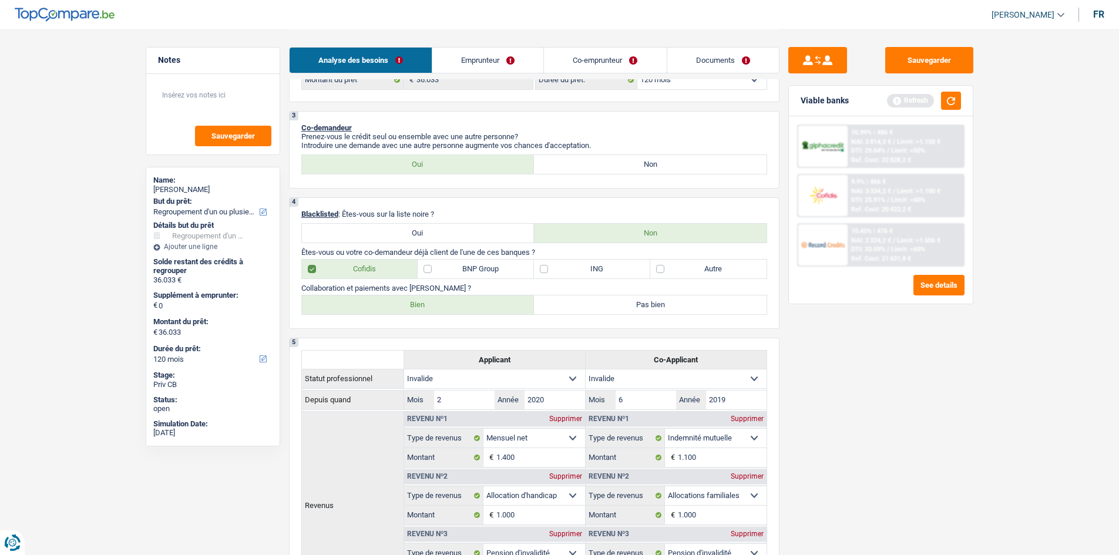
click at [672, 311] on label "Pas bien" at bounding box center [650, 304] width 233 height 19
click at [672, 311] on input "Pas bien" at bounding box center [650, 304] width 233 height 19
radio input "true"
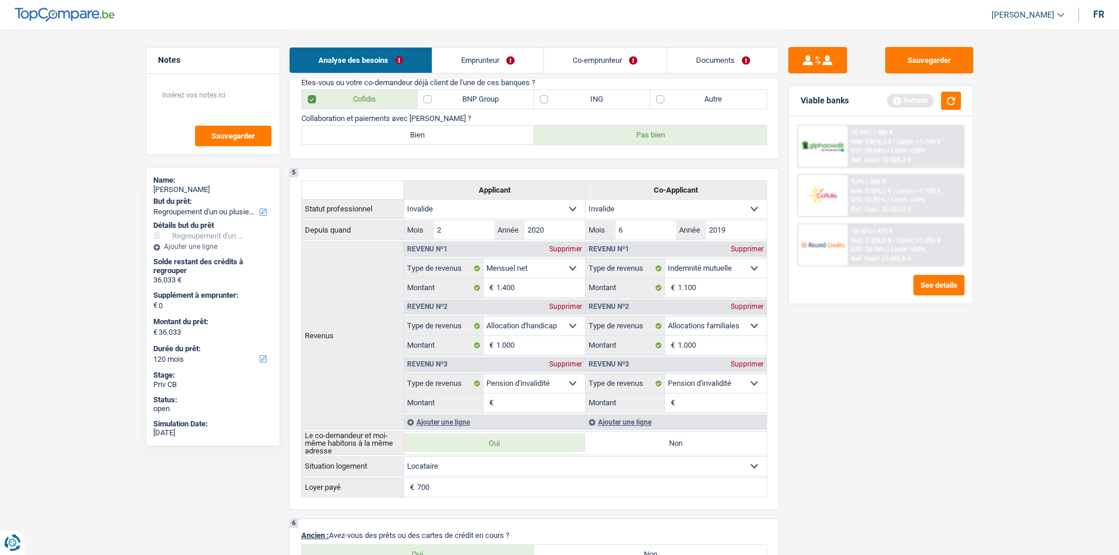
scroll to position [528, 0]
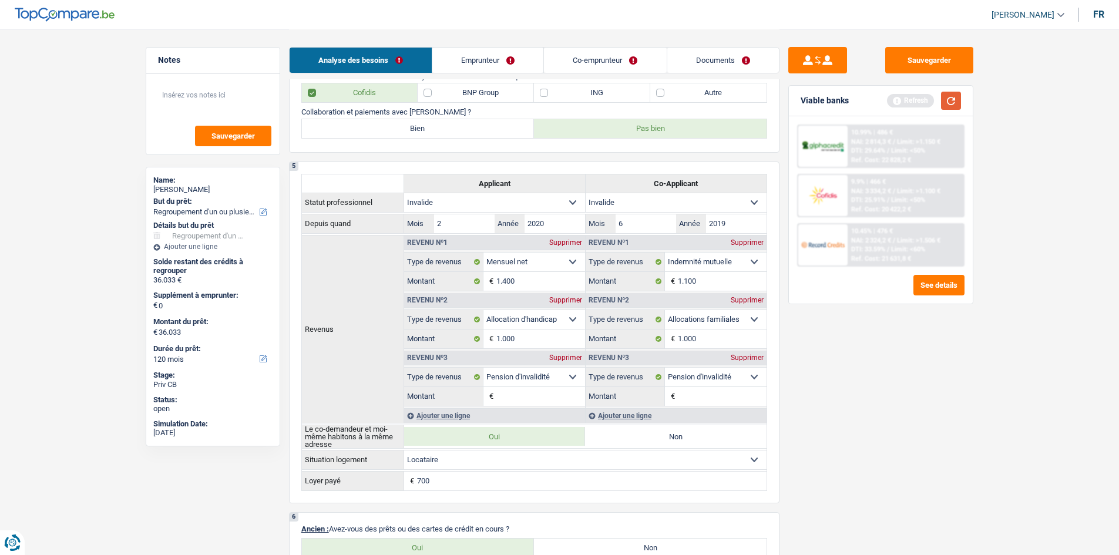
click at [892, 100] on button "button" at bounding box center [951, 101] width 20 height 18
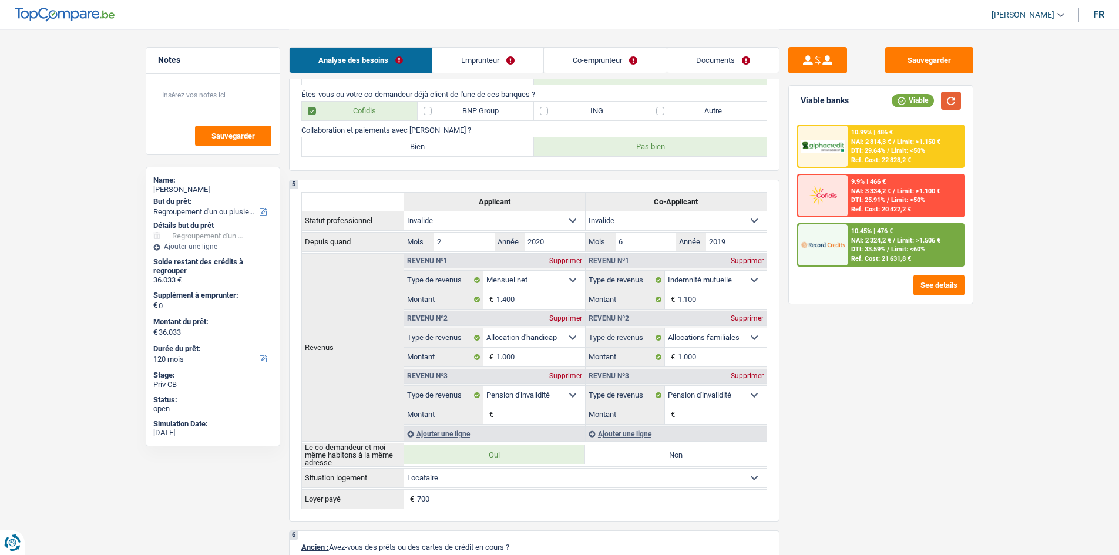
scroll to position [294, 0]
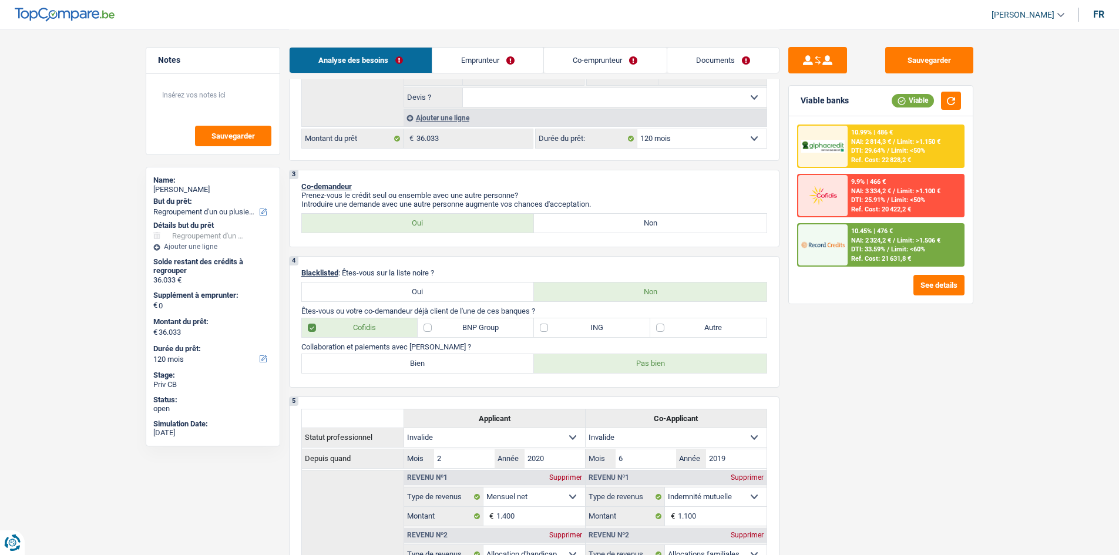
click at [443, 287] on label "Oui" at bounding box center [418, 291] width 233 height 19
click at [443, 287] on input "Oui" at bounding box center [418, 291] width 233 height 19
radio input "true"
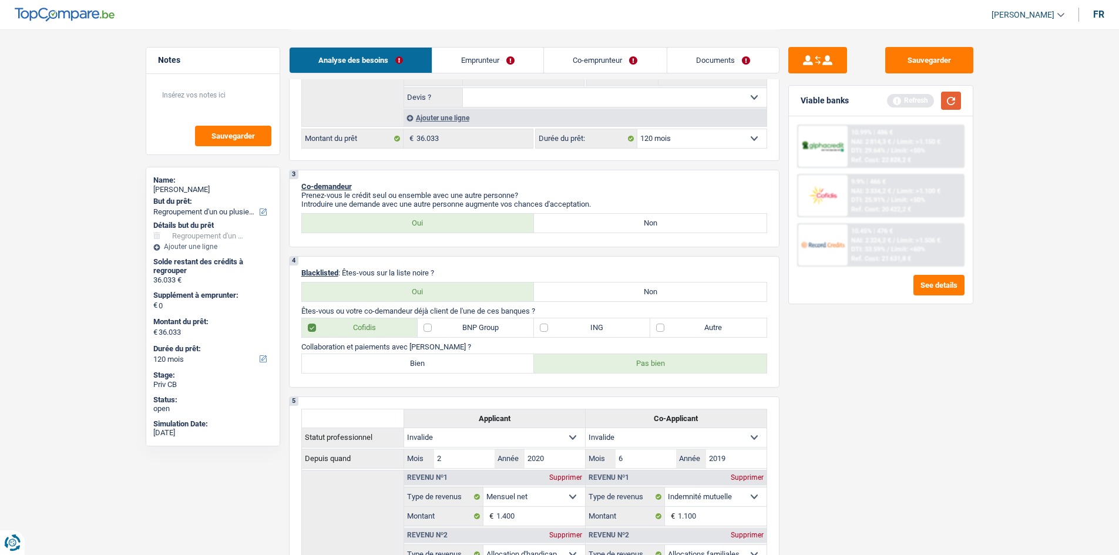
click at [892, 100] on button "button" at bounding box center [951, 101] width 20 height 18
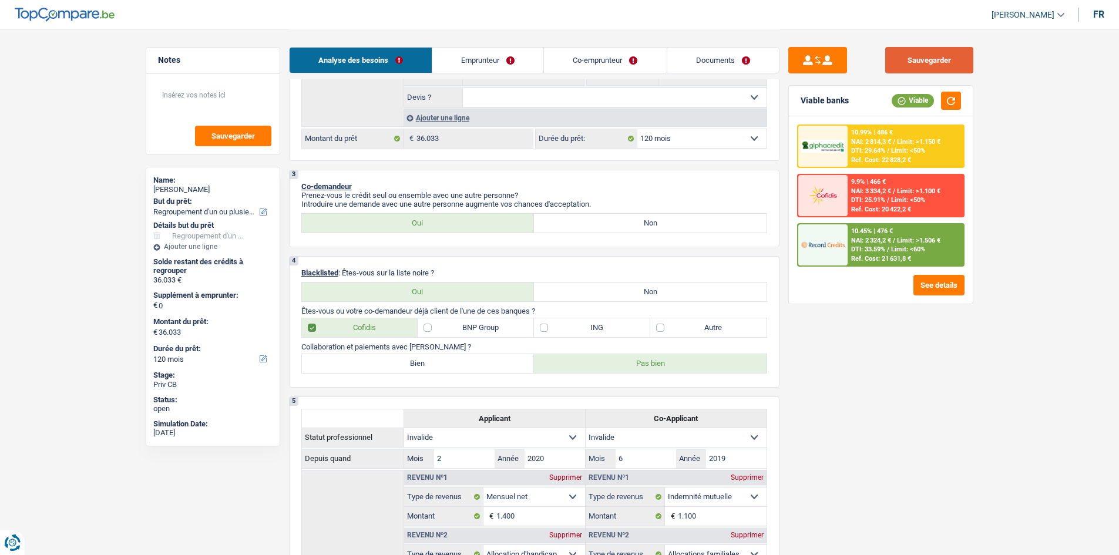
click at [892, 56] on button "Sauvegarder" at bounding box center [929, 60] width 88 height 26
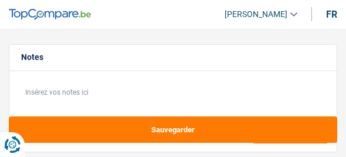
select select "refinancing"
select select "120"
select select "refinancing"
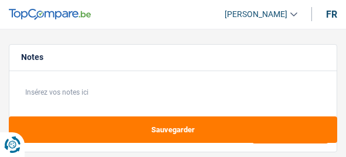
select select "120"
select select "invalid"
select select "netSalary"
select select "handicapAllowance"
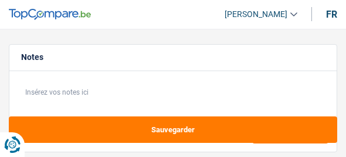
select select "disabilityPension"
select select "mutualityIndemnity"
select select "familyAllowances"
select select "disabilityPension"
select select "rents"
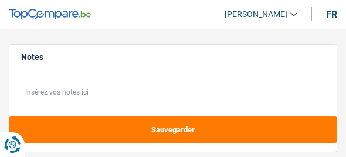
select select "personalLoan"
select select "medicalFees"
select select "120"
select select "refinancing"
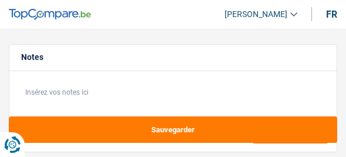
select select "120"
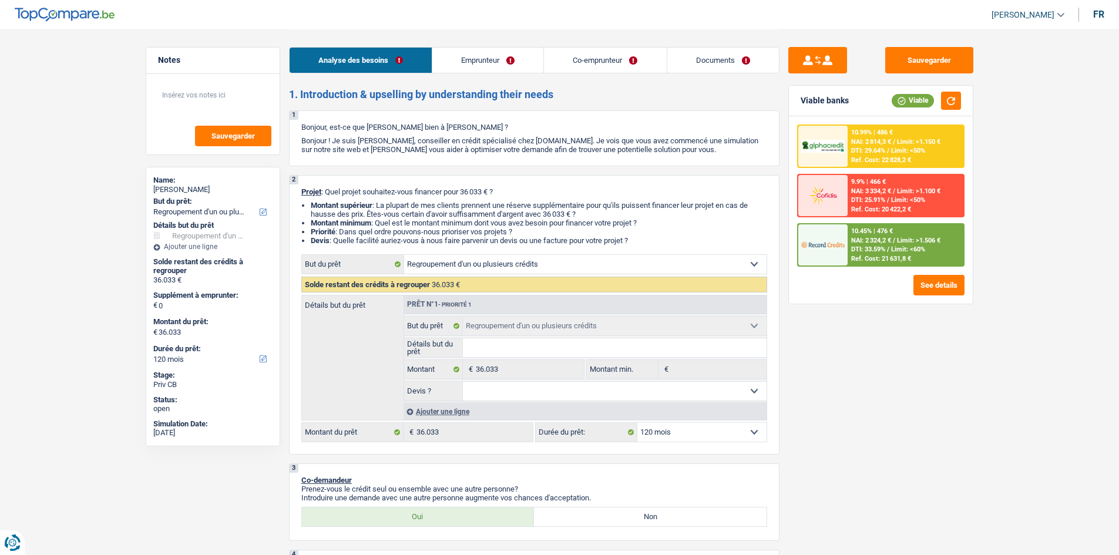
click at [346, 61] on link "Emprunteur" at bounding box center [487, 60] width 111 height 25
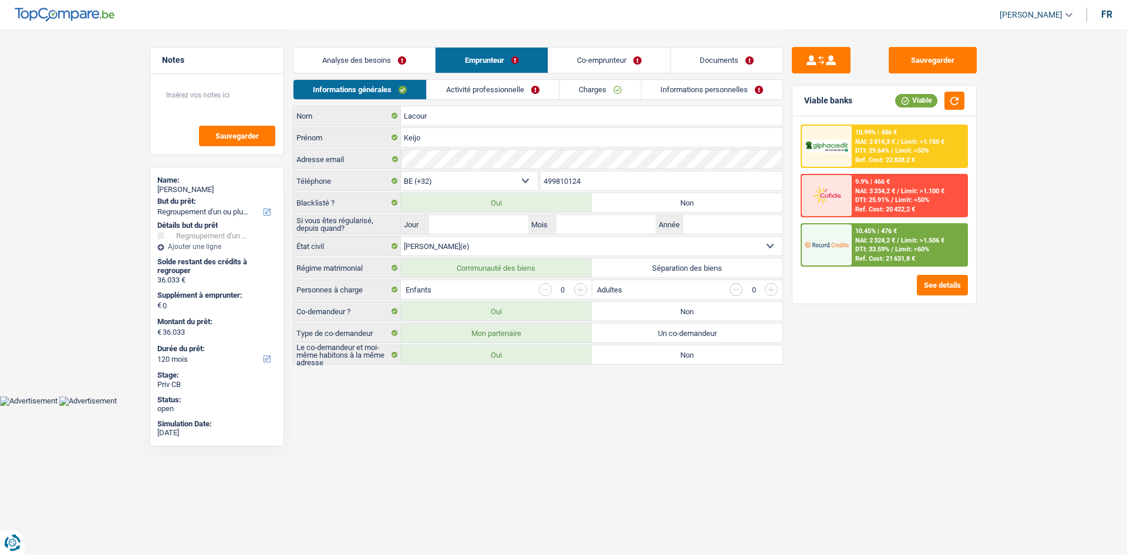
click at [346, 80] on link "Activité professionnelle" at bounding box center [493, 89] width 132 height 19
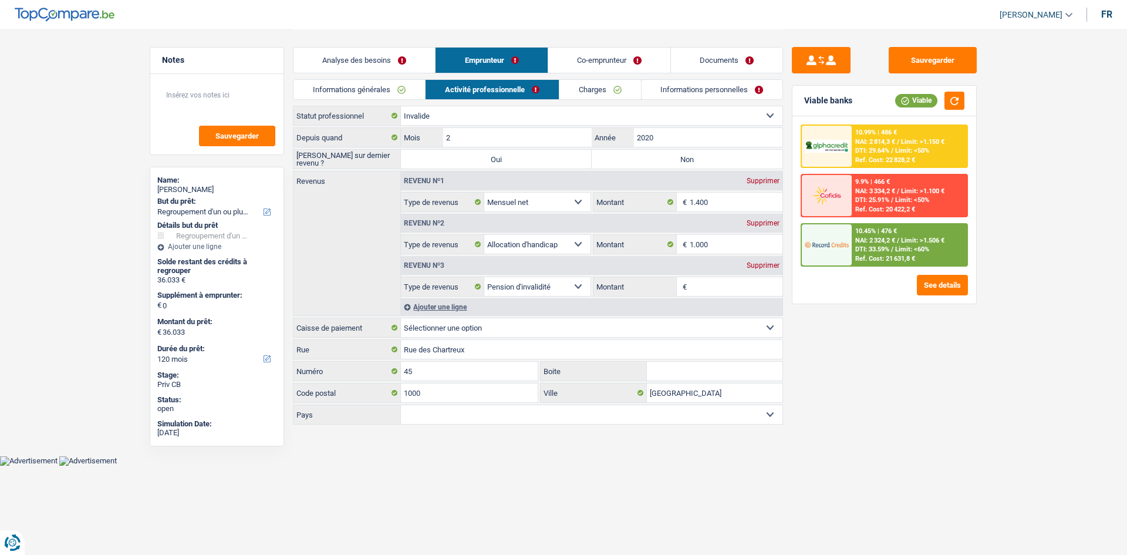
click at [346, 90] on link "Informations générales" at bounding box center [360, 89] width 132 height 19
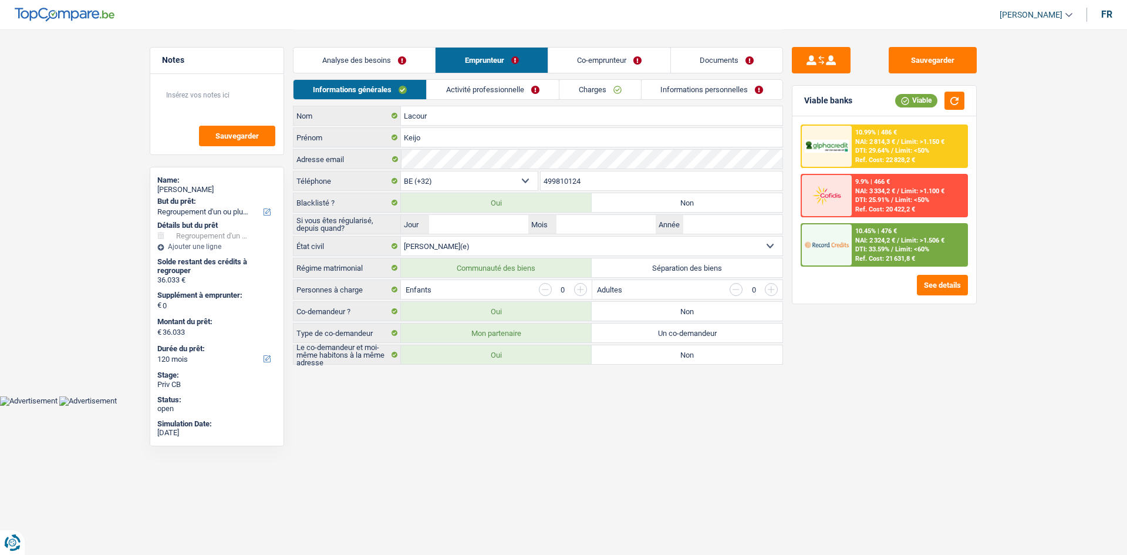
click at [346, 60] on link "Analyse des besoins" at bounding box center [365, 60] width 142 height 25
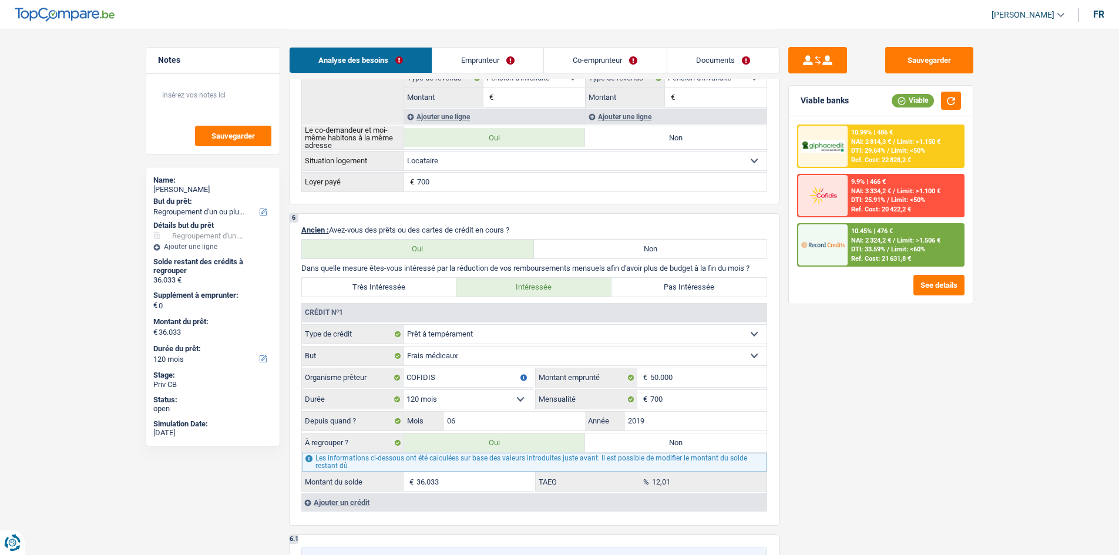
scroll to position [822, 0]
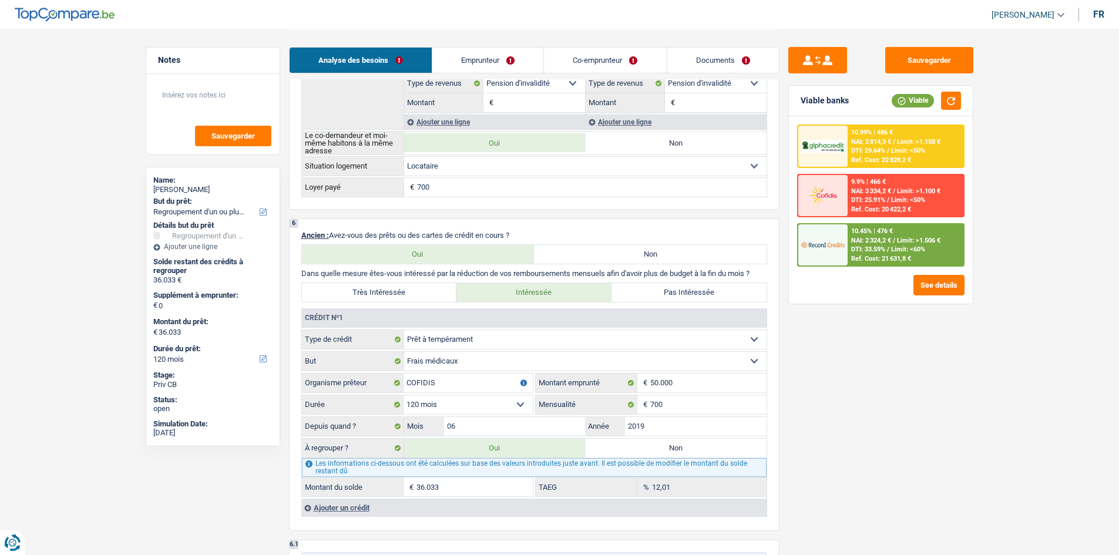
click at [346, 60] on link "Emprunteur" at bounding box center [487, 60] width 111 height 25
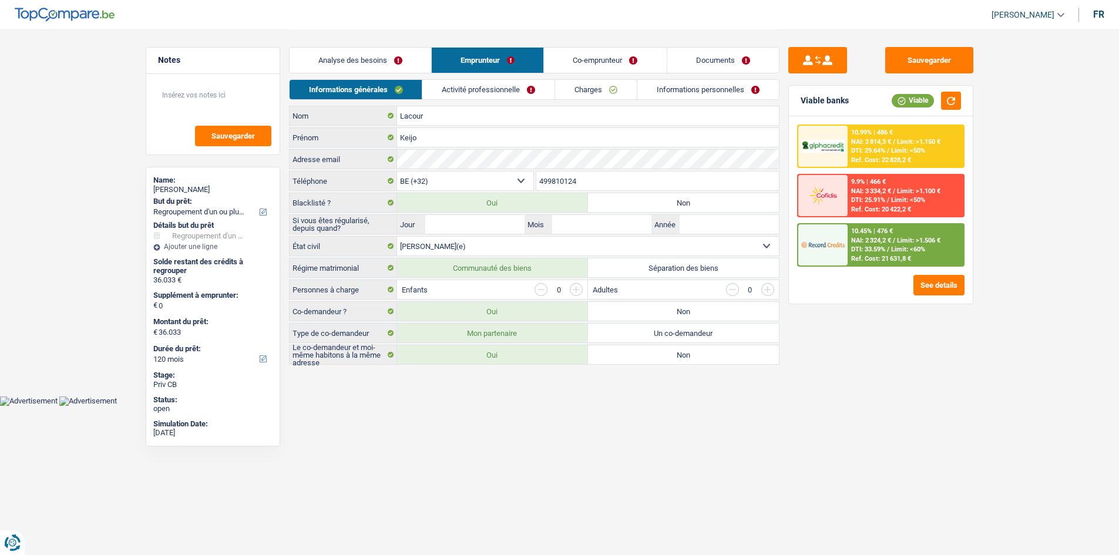
scroll to position [0, 0]
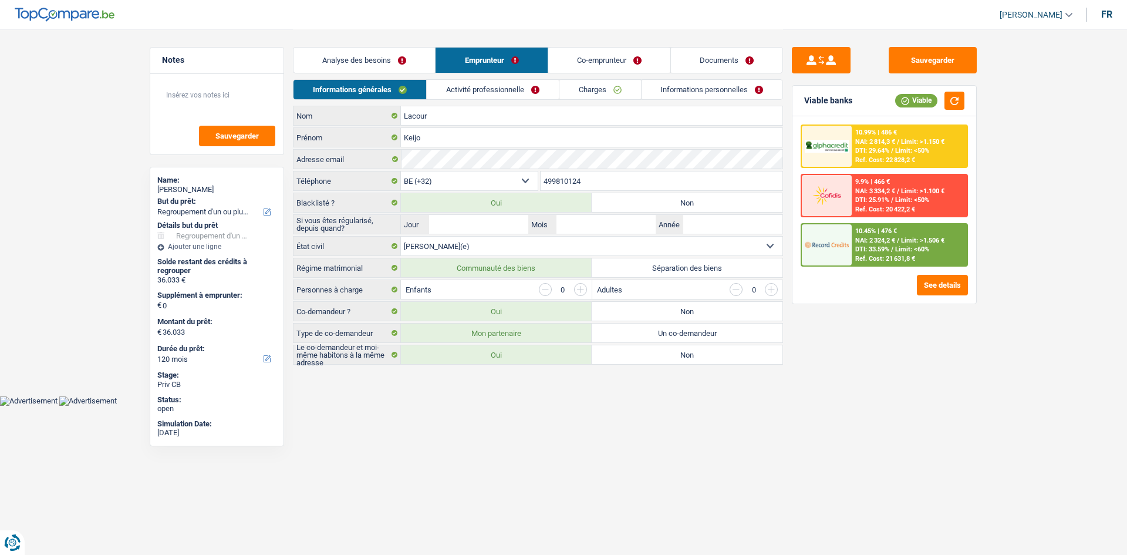
click at [346, 82] on link "Activité professionnelle" at bounding box center [493, 89] width 132 height 19
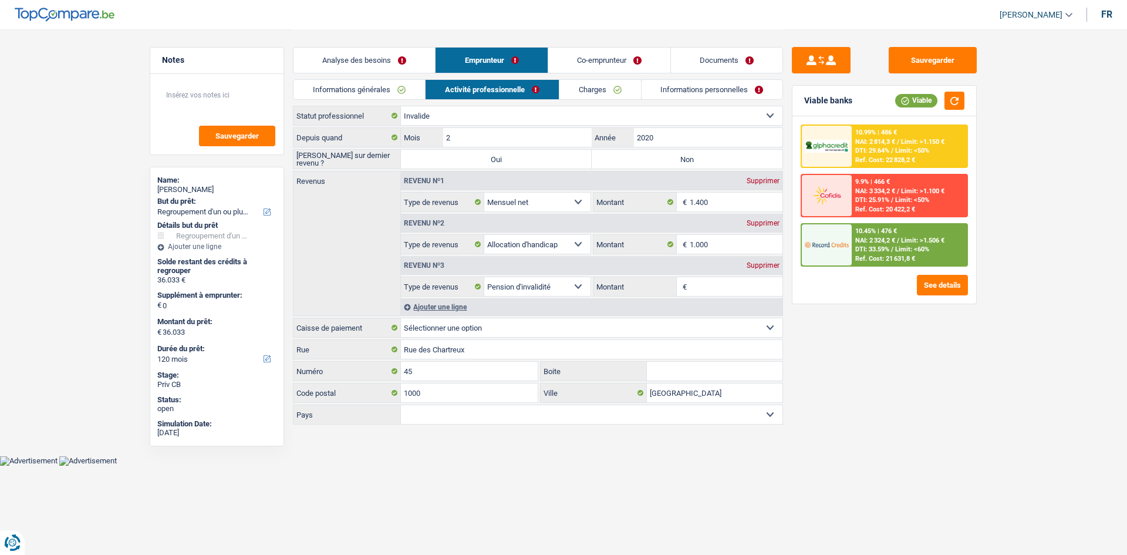
click at [346, 56] on link "Analyse des besoins" at bounding box center [365, 60] width 142 height 25
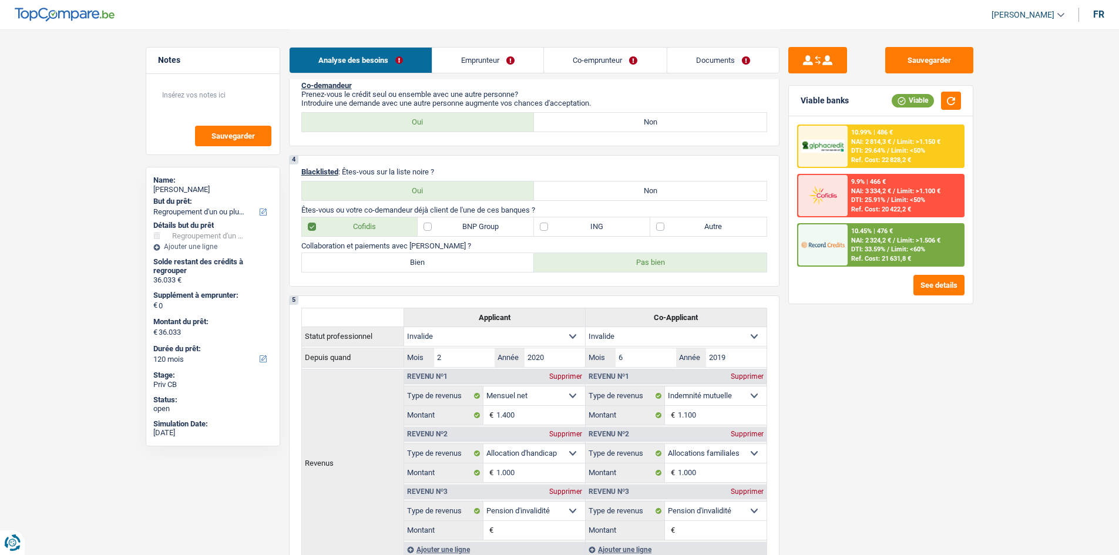
scroll to position [229, 0]
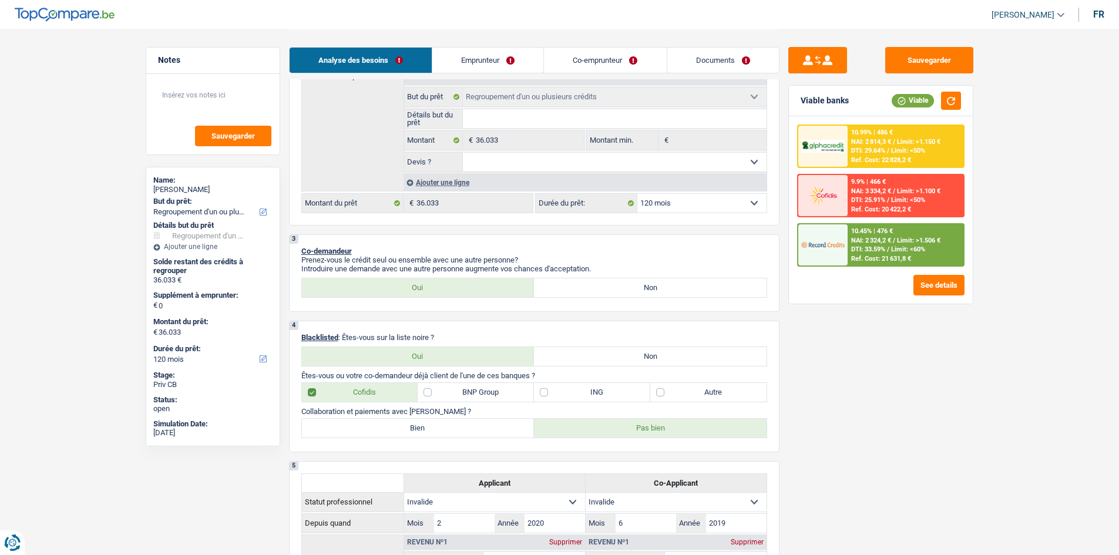
click at [346, 53] on link "Documents" at bounding box center [723, 60] width 112 height 25
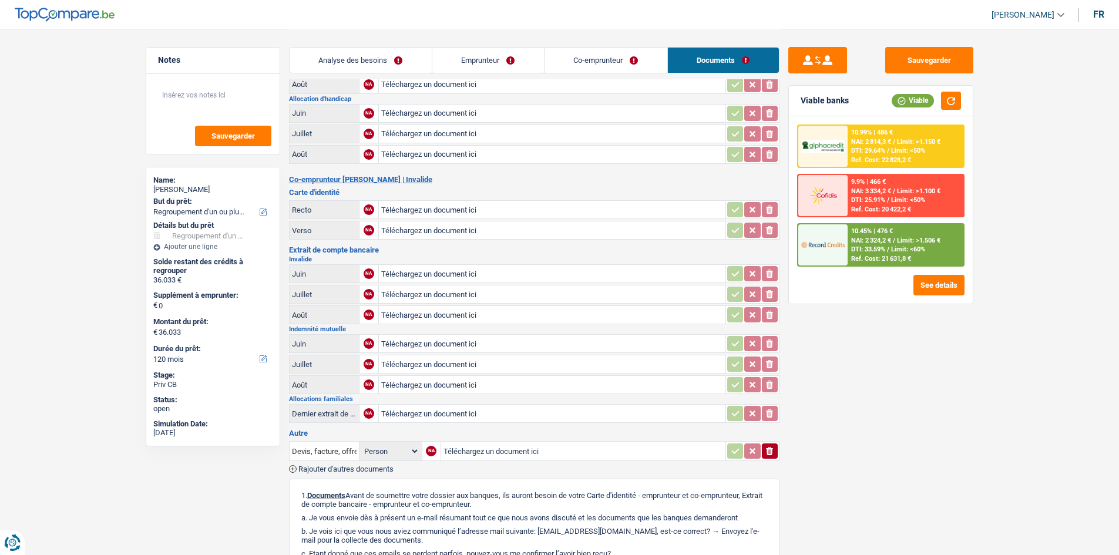
click at [346, 63] on link "Co-emprunteur" at bounding box center [605, 60] width 123 height 25
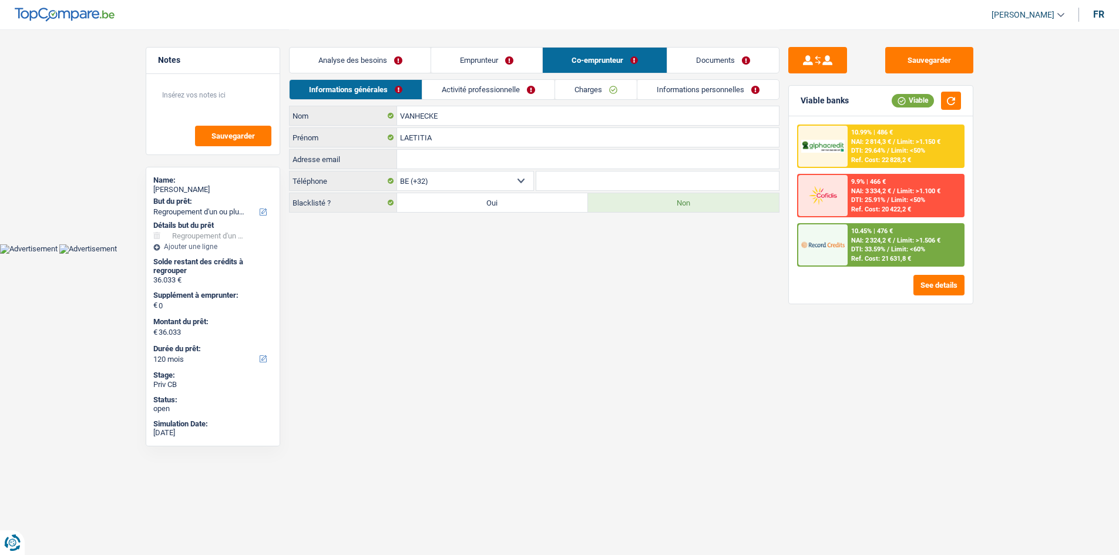
scroll to position [0, 0]
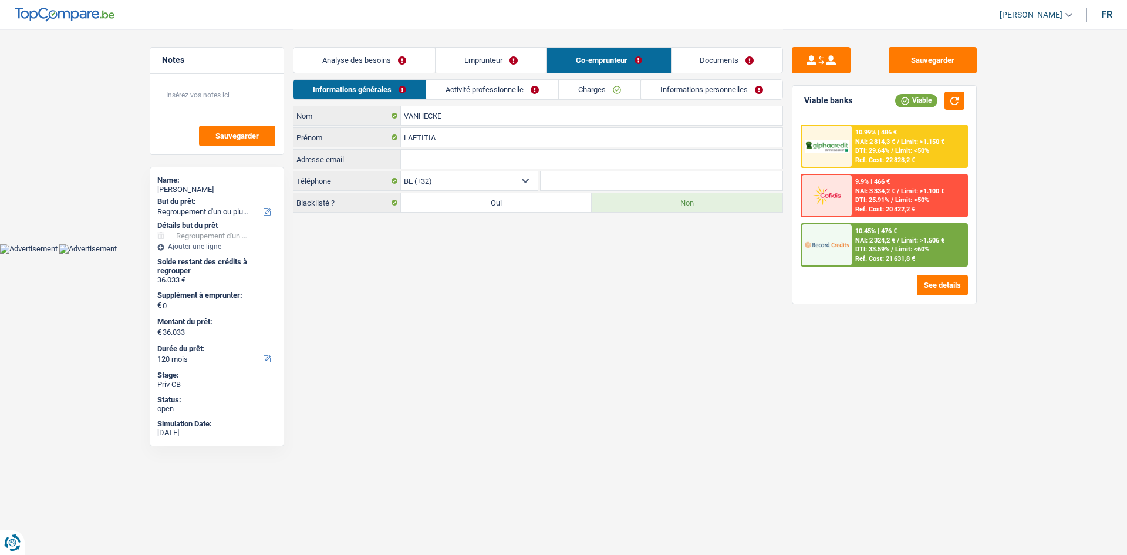
click at [346, 49] on link "Emprunteur" at bounding box center [491, 60] width 111 height 25
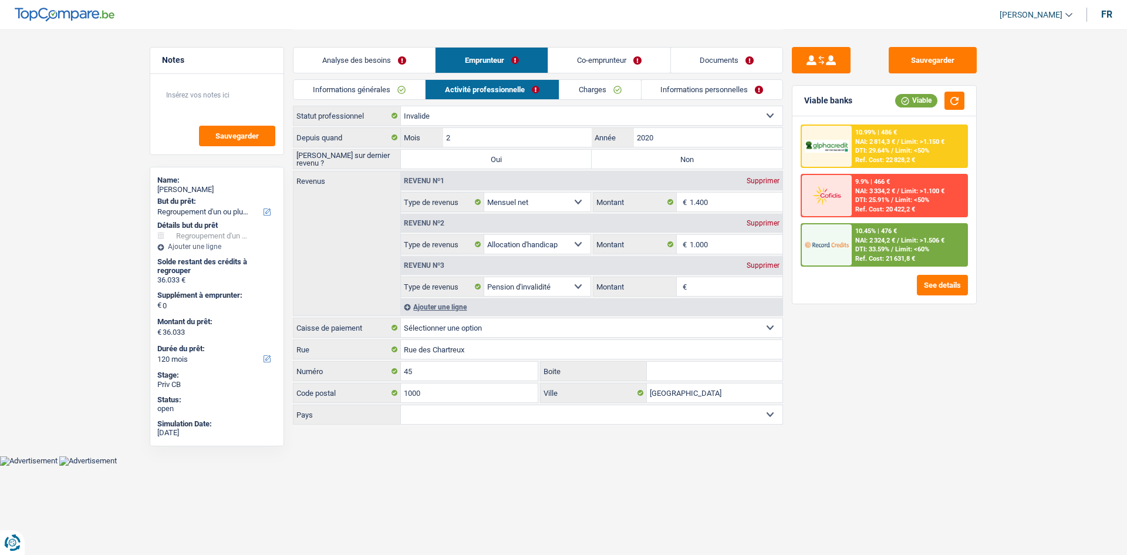
click at [346, 87] on link "Charges" at bounding box center [601, 89] width 82 height 19
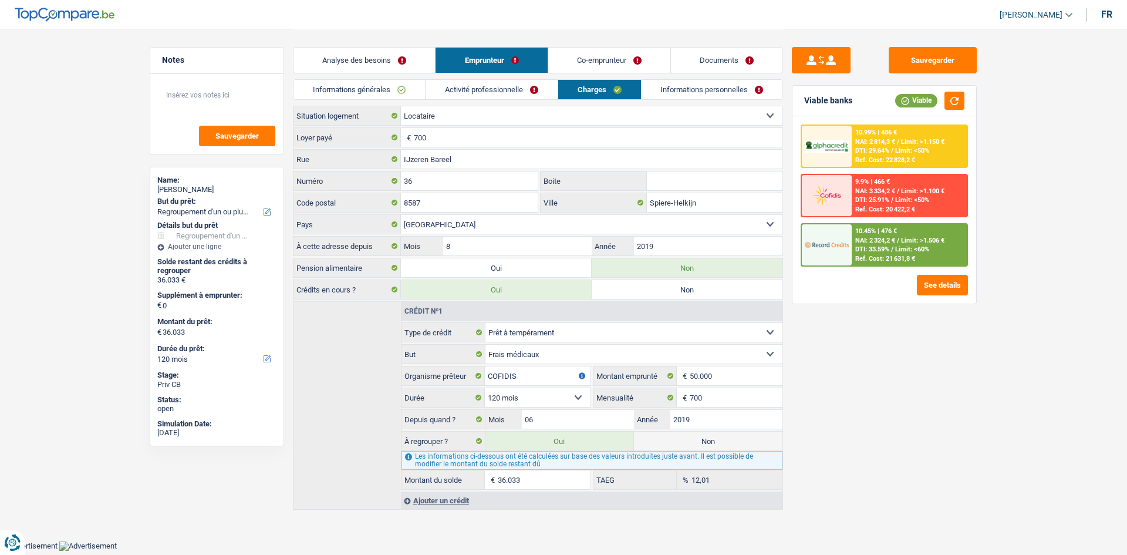
click at [346, 87] on link "Informations personnelles" at bounding box center [713, 89] width 142 height 19
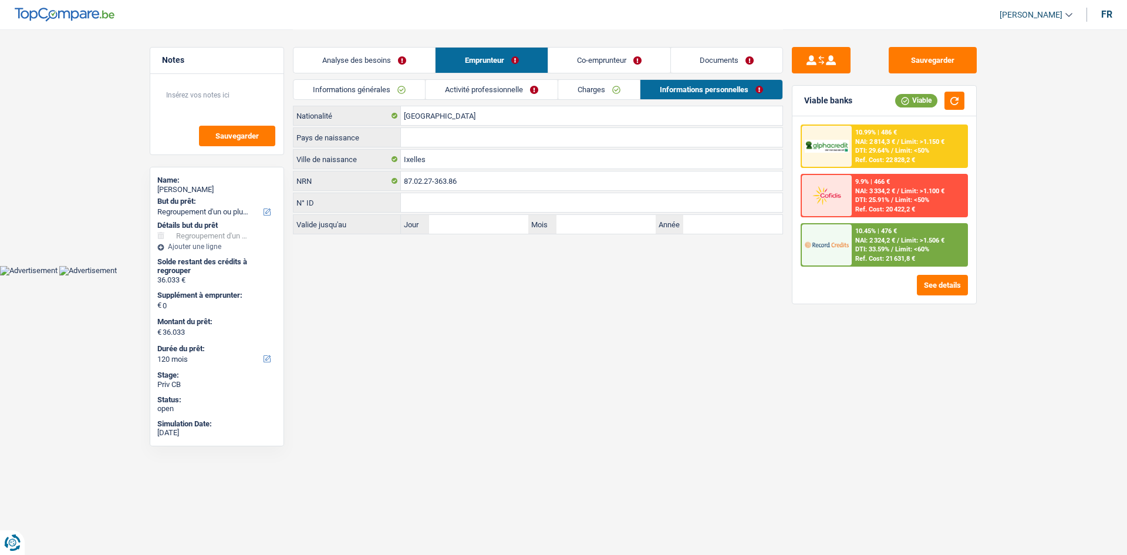
click at [346, 62] on link "Co-emprunteur" at bounding box center [609, 60] width 122 height 25
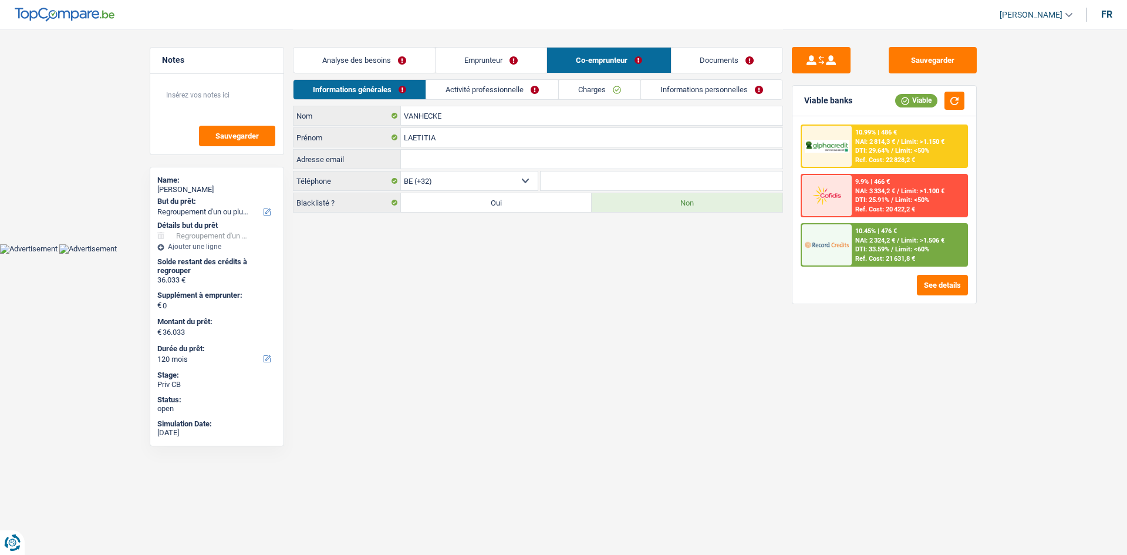
click at [346, 87] on link "Activité professionnelle" at bounding box center [492, 89] width 132 height 19
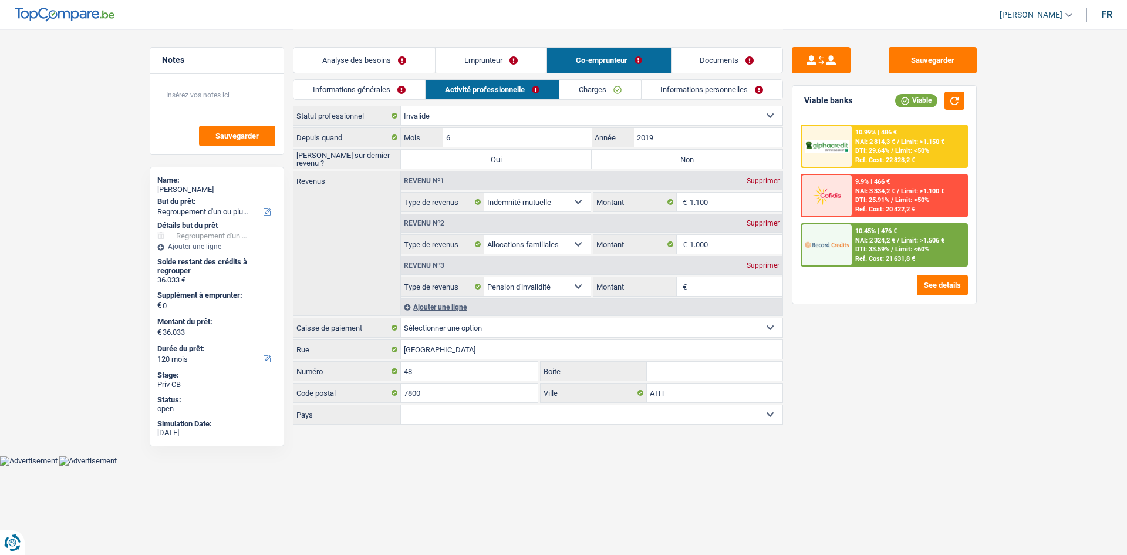
click at [346, 86] on link "Charges" at bounding box center [601, 89] width 82 height 19
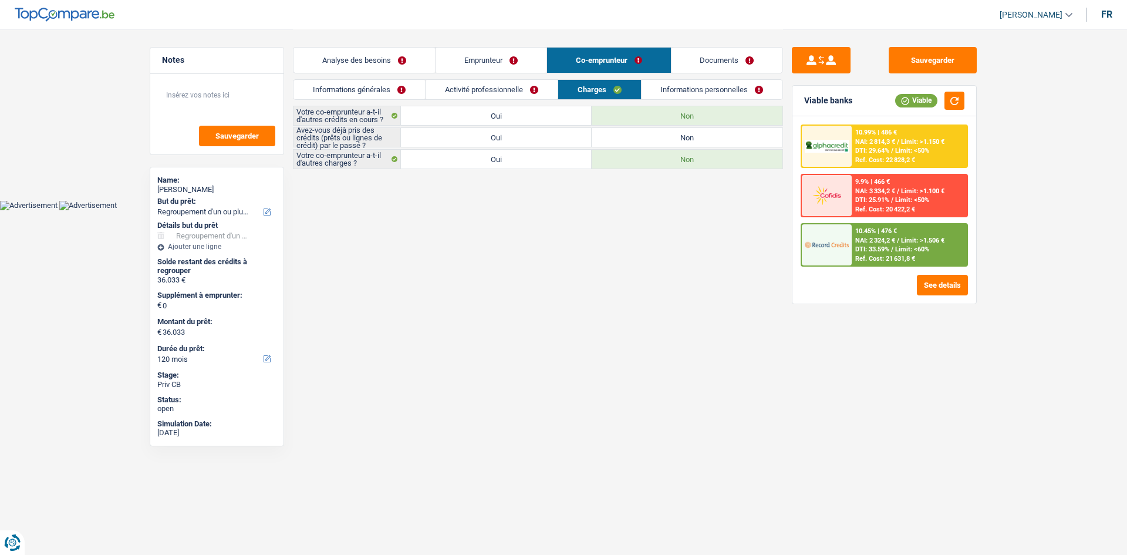
click at [346, 89] on link "Informations personnelles" at bounding box center [713, 89] width 142 height 19
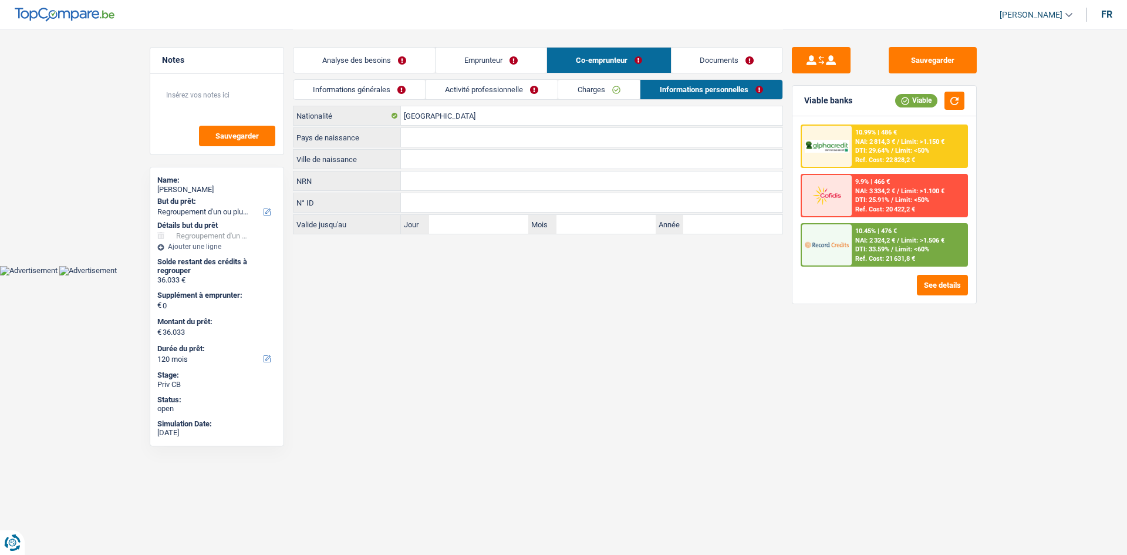
click at [346, 66] on link "Emprunteur" at bounding box center [491, 60] width 111 height 25
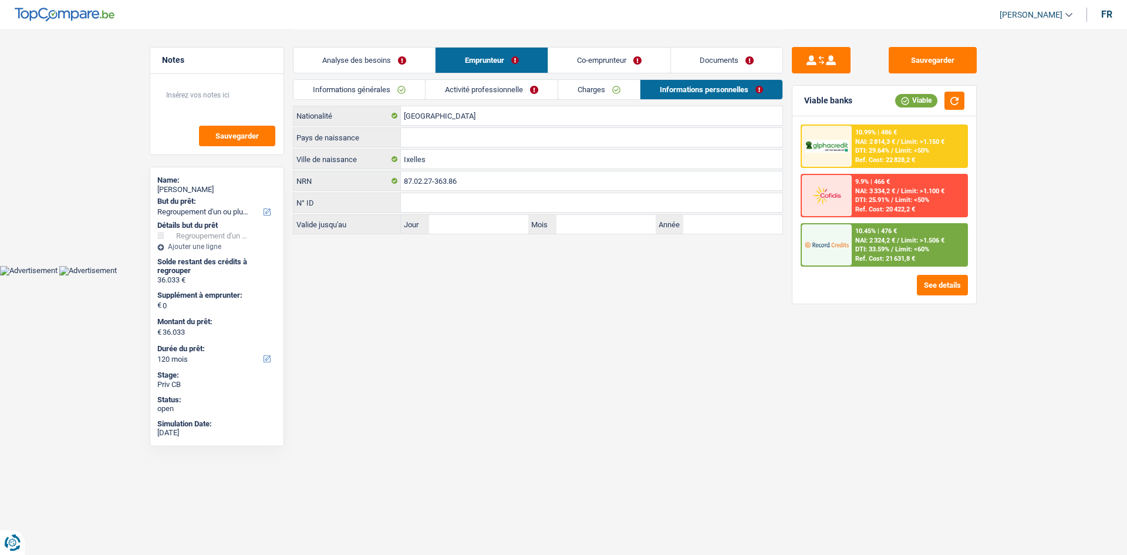
click at [346, 89] on link "Activité professionnelle" at bounding box center [492, 89] width 132 height 19
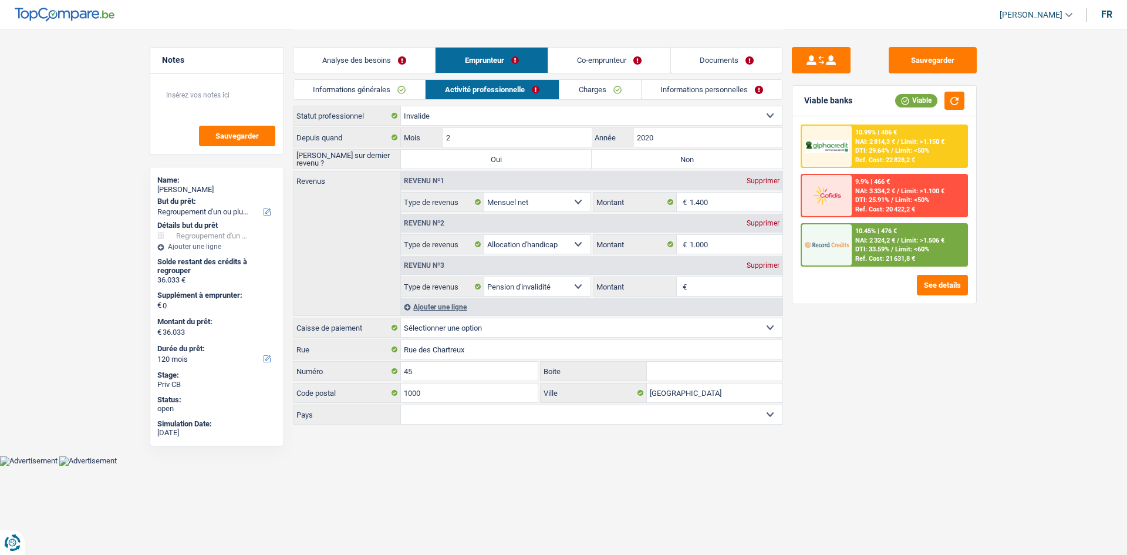
drag, startPoint x: 591, startPoint y: 89, endPoint x: 540, endPoint y: 95, distance: 51.9
click at [346, 89] on link "Charges" at bounding box center [601, 89] width 82 height 19
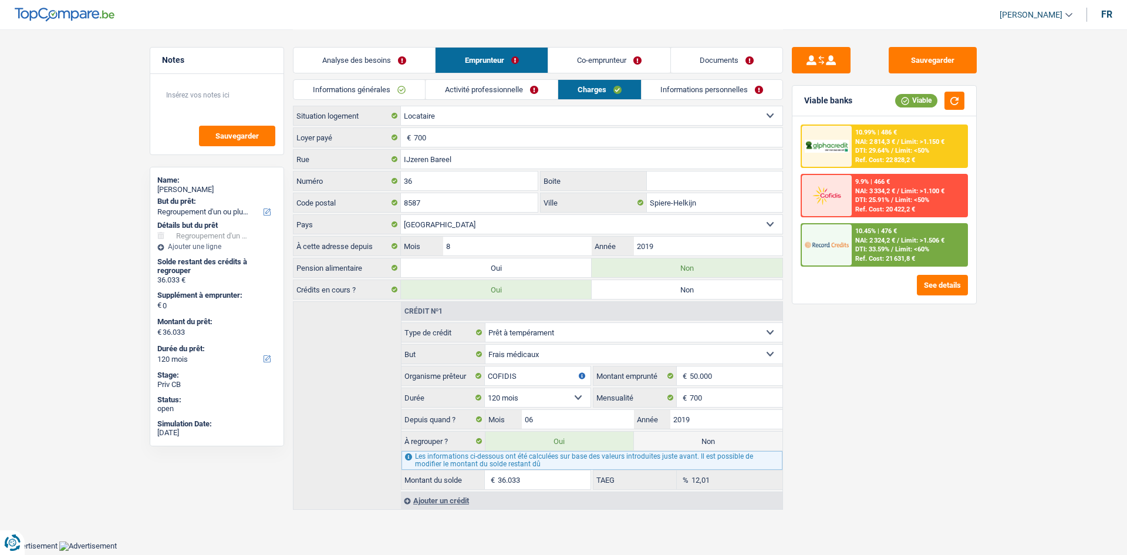
click at [346, 92] on link "Informations générales" at bounding box center [360, 89] width 132 height 19
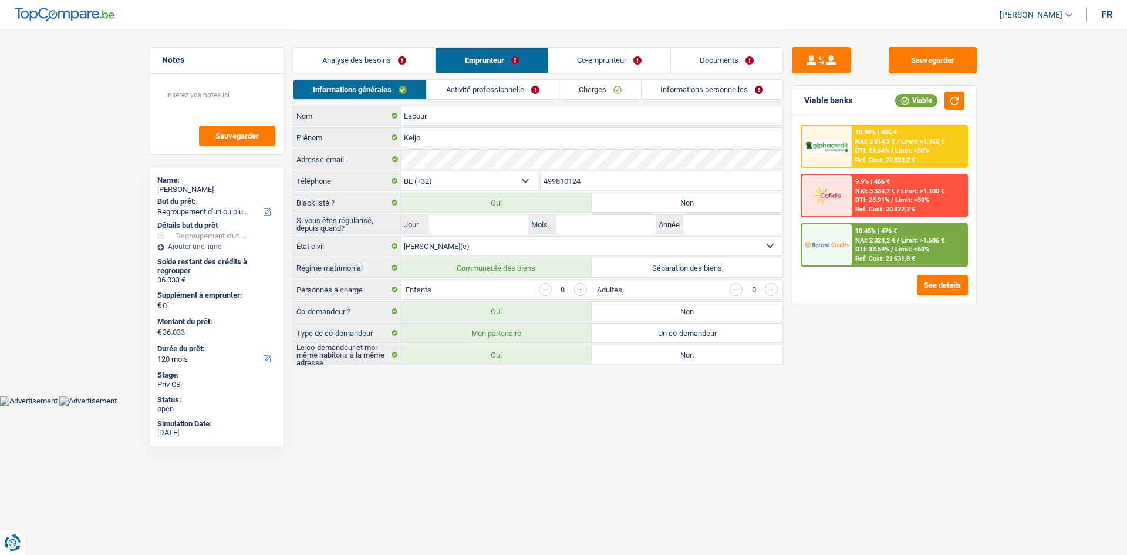
click at [346, 70] on link "Analyse des besoins" at bounding box center [365, 60] width 142 height 25
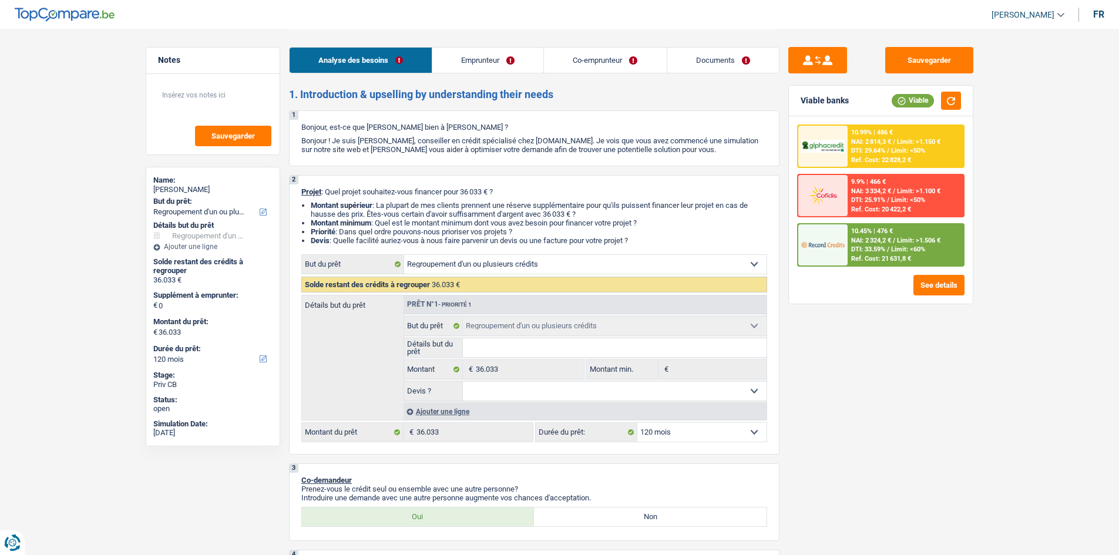
click at [346, 47] on li "Emprunteur" at bounding box center [488, 60] width 112 height 26
click at [346, 60] on link "Emprunteur" at bounding box center [487, 60] width 111 height 25
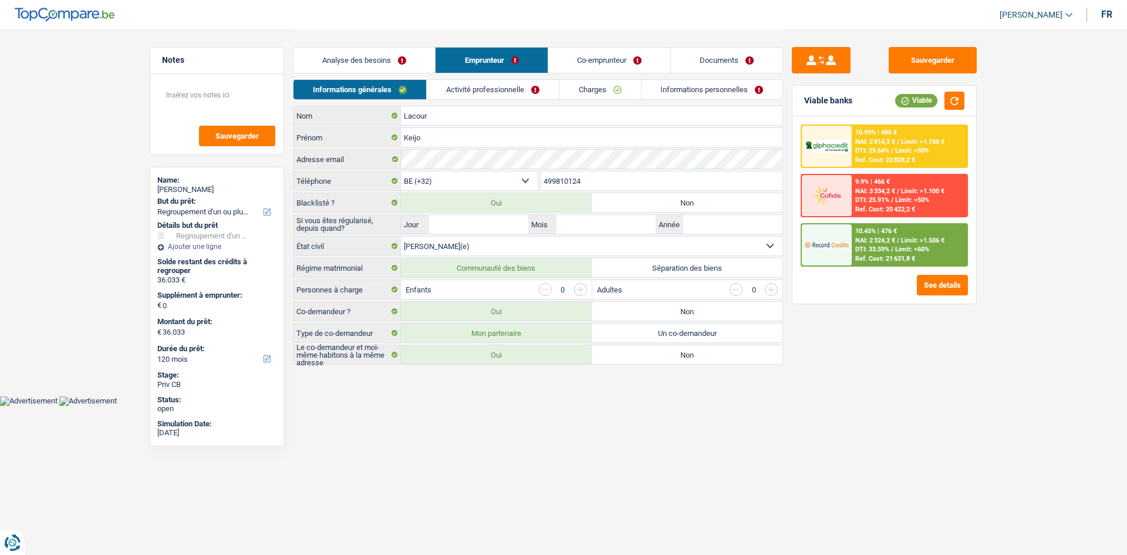
click at [346, 69] on link "Analyse des besoins" at bounding box center [365, 60] width 142 height 25
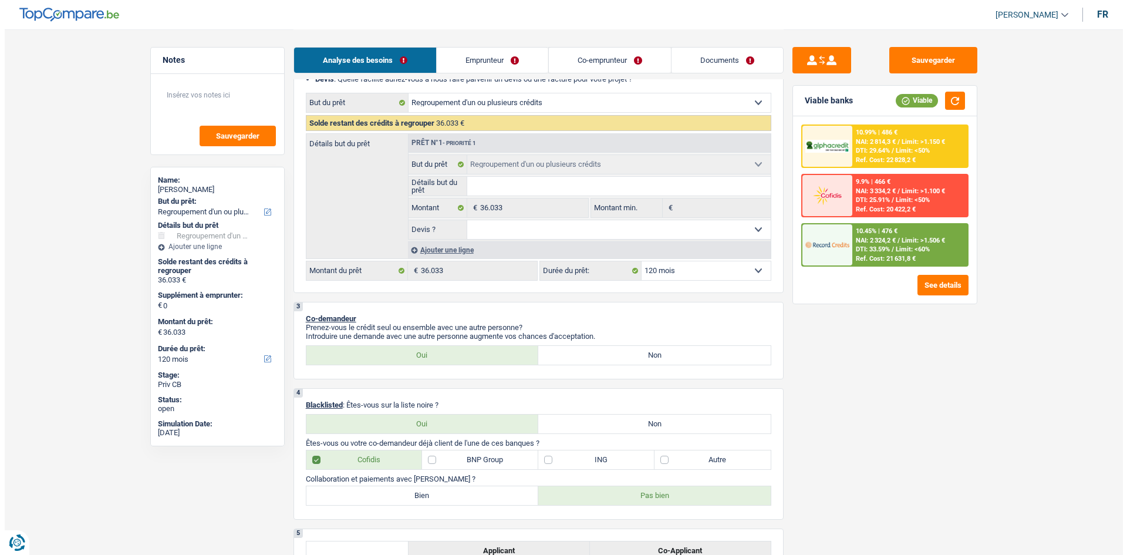
scroll to position [352, 0]
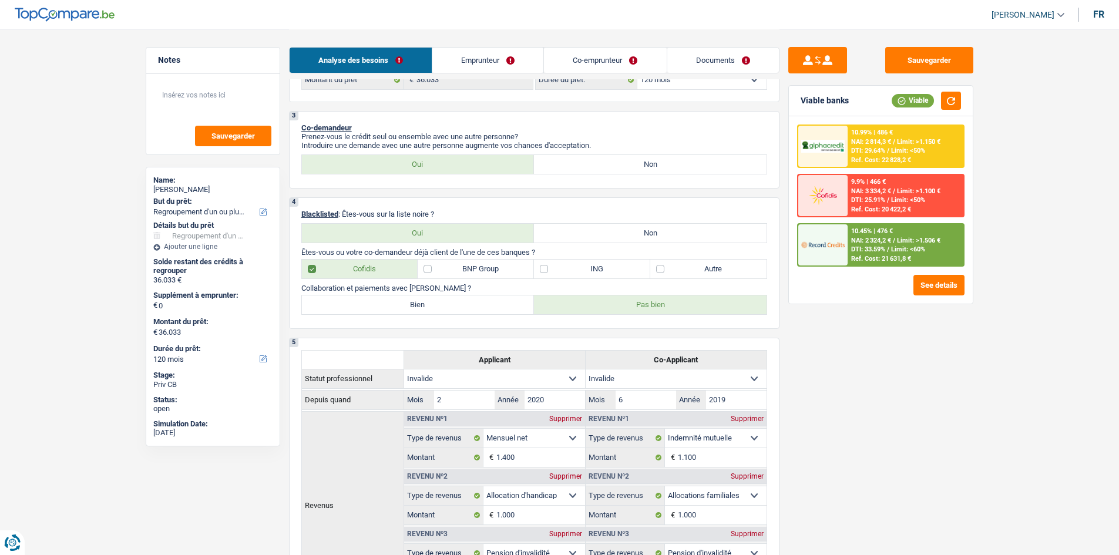
click at [346, 156] on label "Cofidis" at bounding box center [360, 269] width 116 height 19
click at [346, 156] on input "Cofidis" at bounding box center [360, 269] width 116 height 19
checkbox input "false"
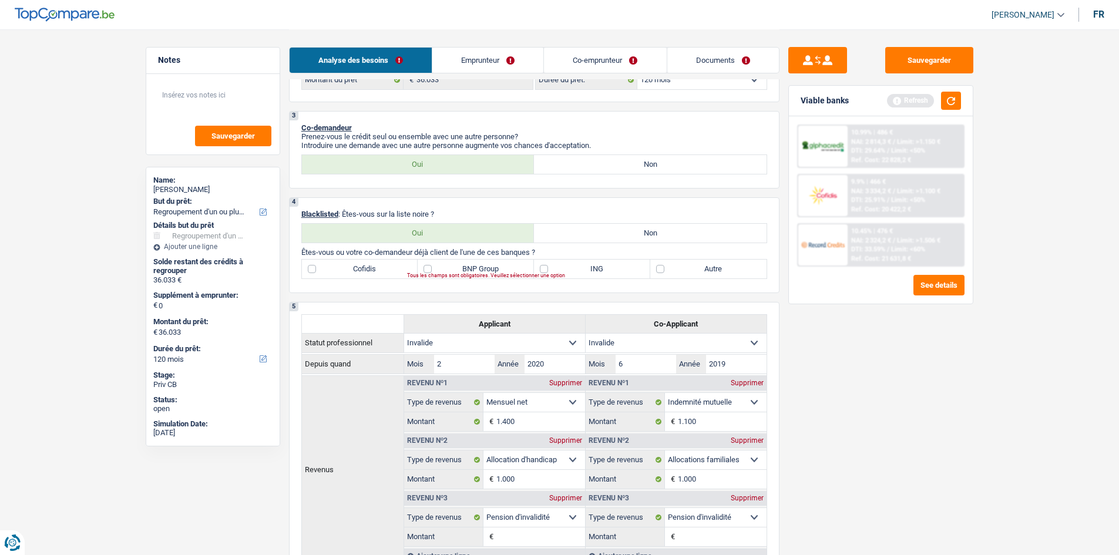
click at [346, 156] on label "Non" at bounding box center [650, 233] width 233 height 19
click at [346, 156] on input "Non" at bounding box center [650, 233] width 233 height 19
radio input "true"
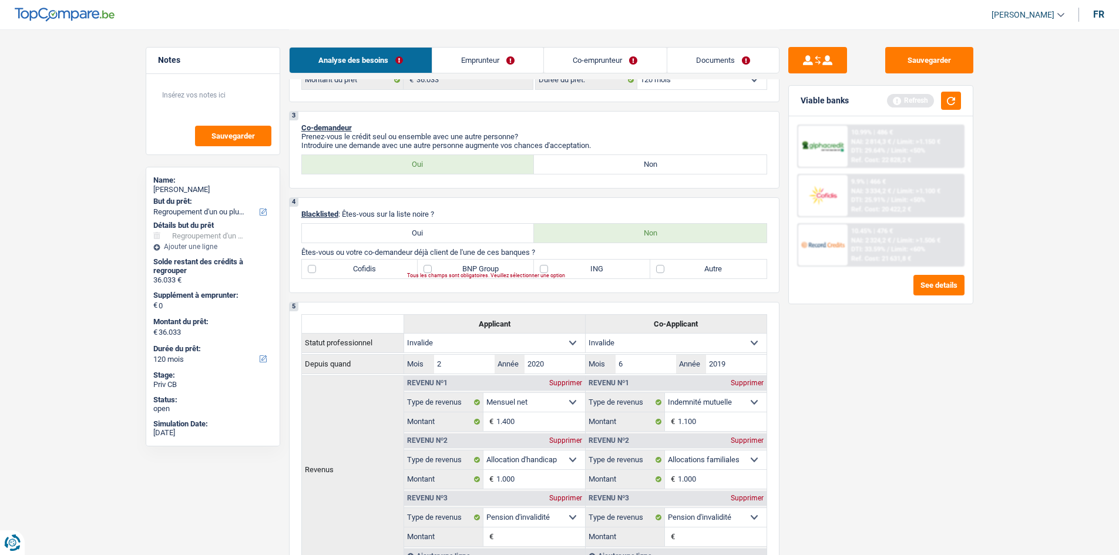
click at [346, 156] on label "Oui" at bounding box center [418, 233] width 233 height 19
click at [346, 156] on input "Oui" at bounding box center [418, 233] width 233 height 19
radio input "true"
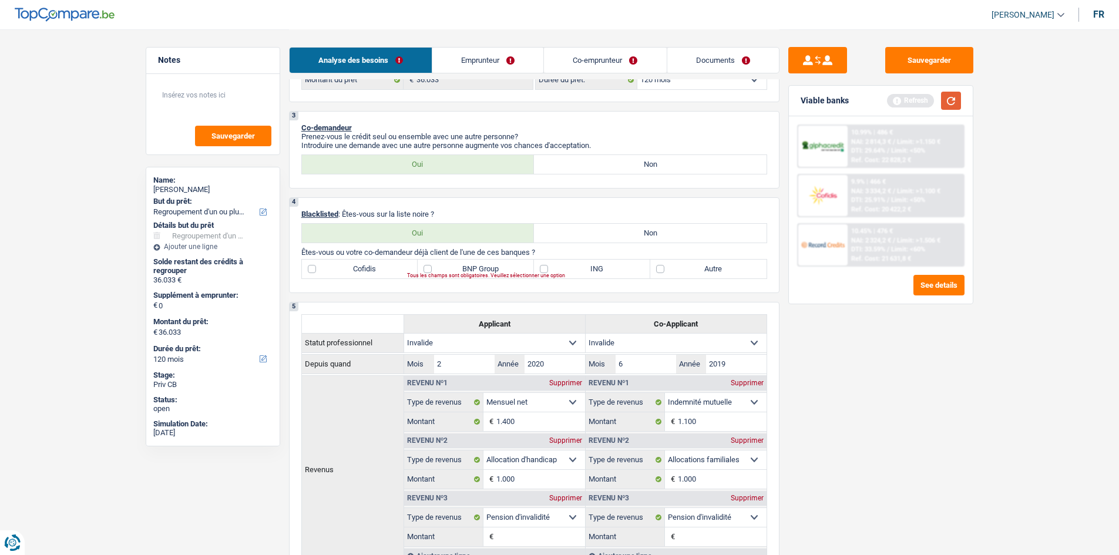
click at [346, 98] on button "button" at bounding box center [951, 101] width 20 height 18
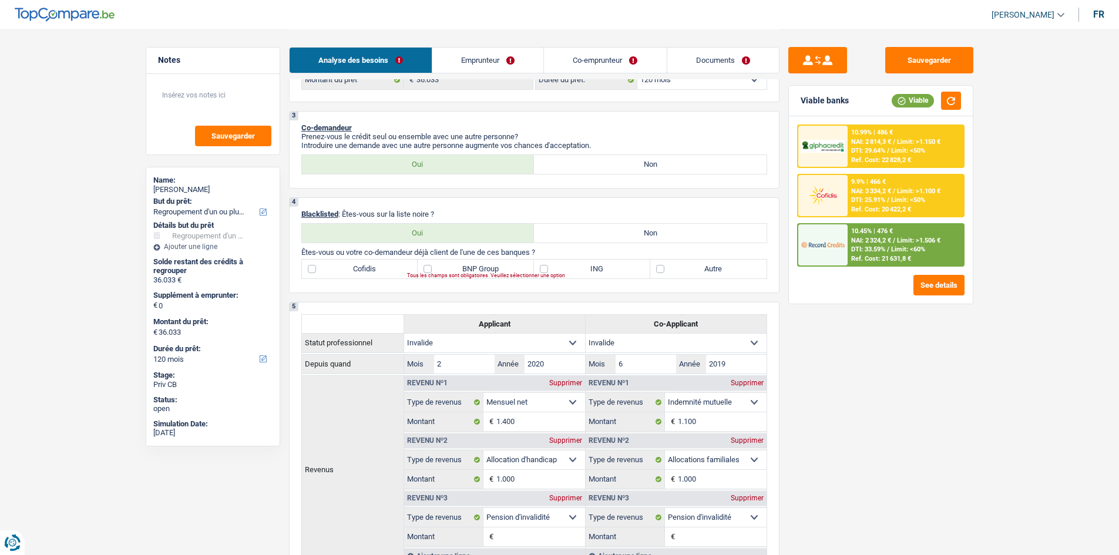
click at [346, 156] on div "9.9% | 466 € NAI: 3 334,2 € / Limit: >1.100 € DTI: 25.91% / Limit: <50% Ref. Co…" at bounding box center [905, 195] width 116 height 41
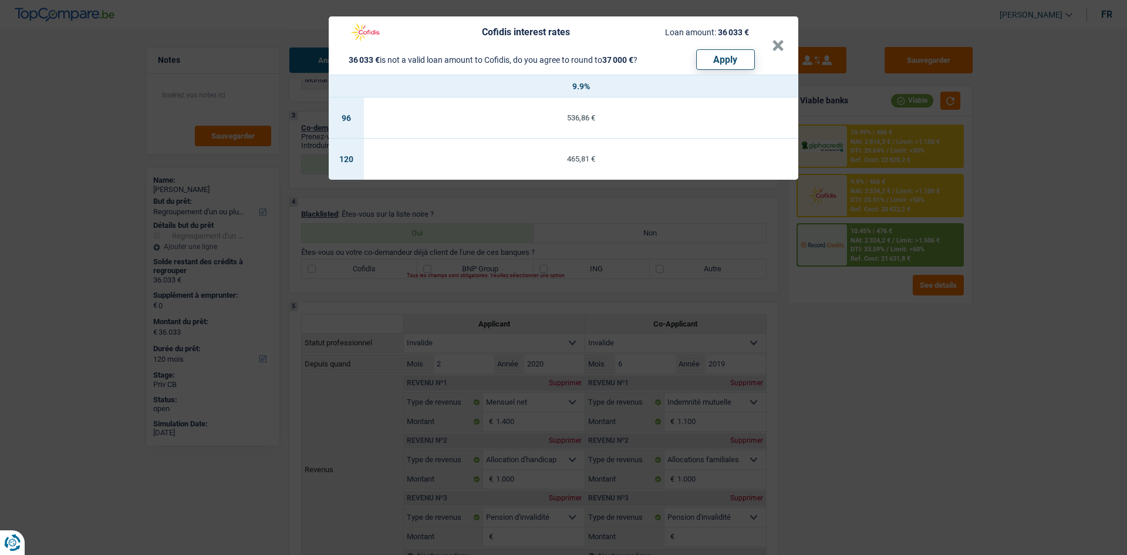
click at [346, 156] on div "Cofidis interest rates Loan amount: 36 033 € 36 033 € is not a valid loan amoun…" at bounding box center [563, 277] width 1127 height 555
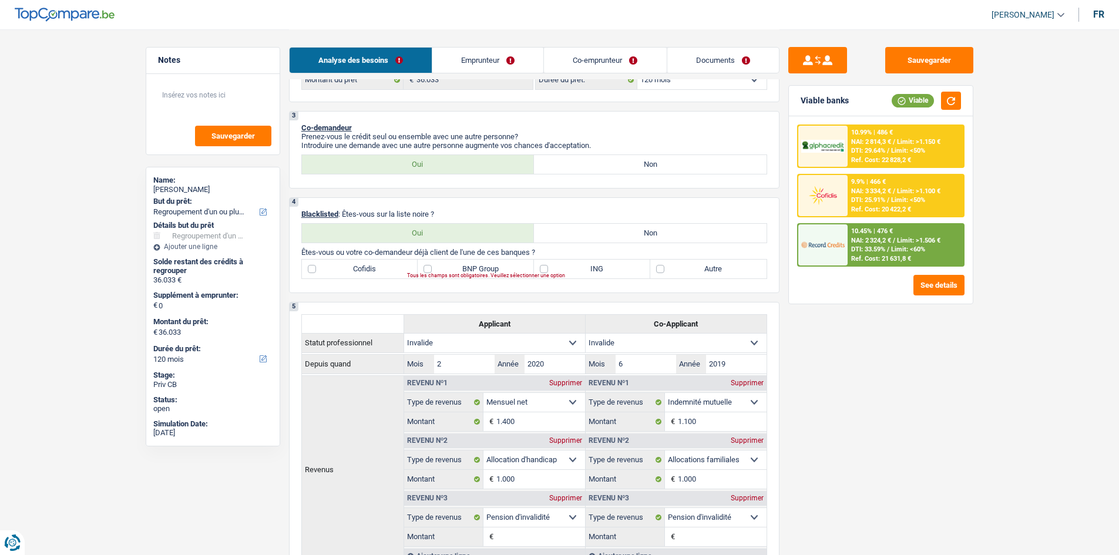
click at [346, 156] on div "10.45% | 476 € NAI: 2 324,2 € / Limit: >1.506 € DTI: 33.59% / Limit: <60% Ref. …" at bounding box center [905, 244] width 116 height 41
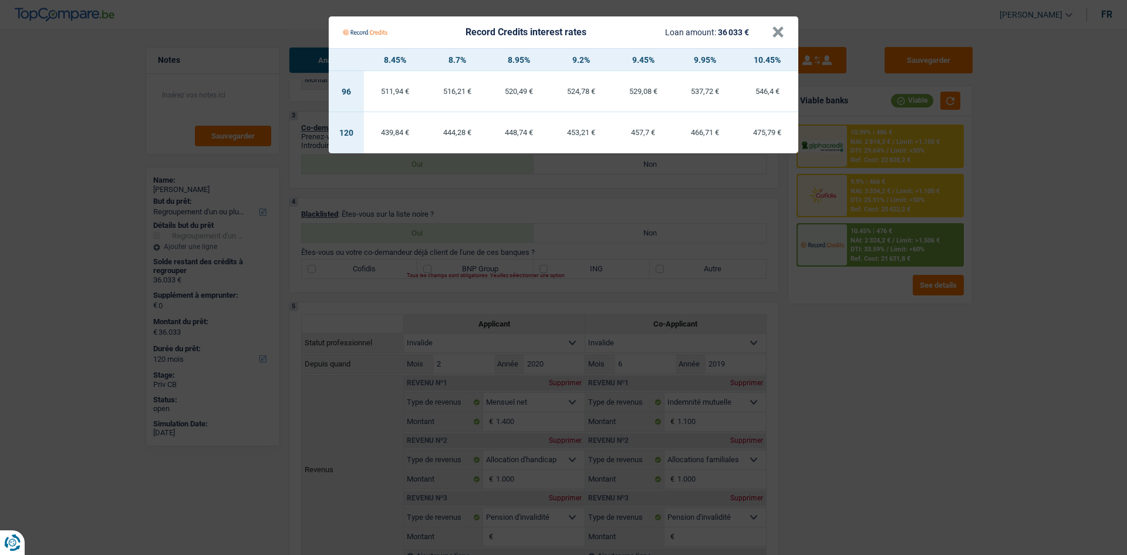
click at [346, 156] on Credits "Record Credits interest rates Loan amount: 36 033 € × 8.45% 8.7% 8.95% 9.2% 9.4…" at bounding box center [563, 277] width 1127 height 555
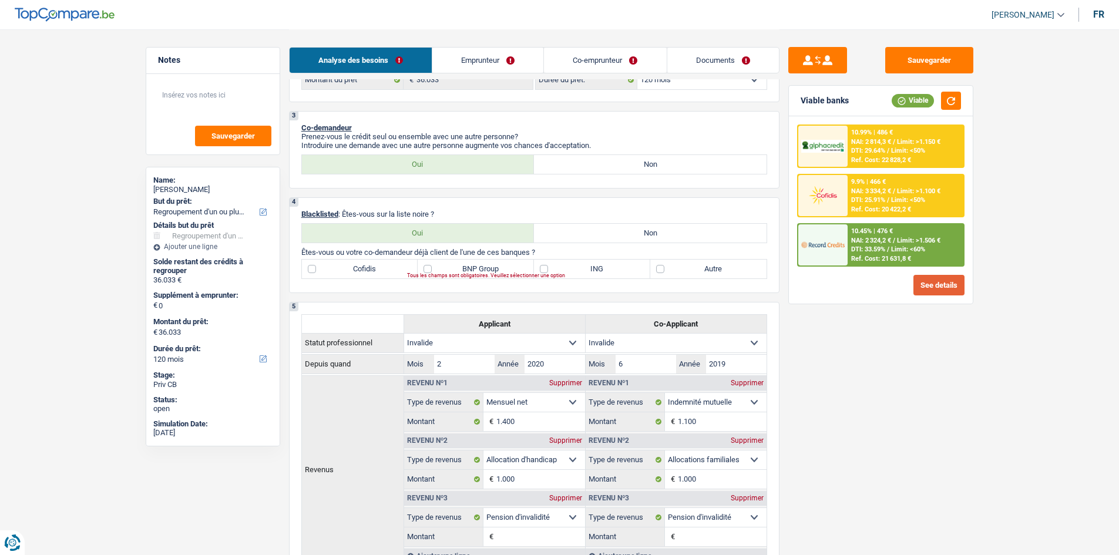
click at [346, 156] on button "See details" at bounding box center [938, 285] width 51 height 21
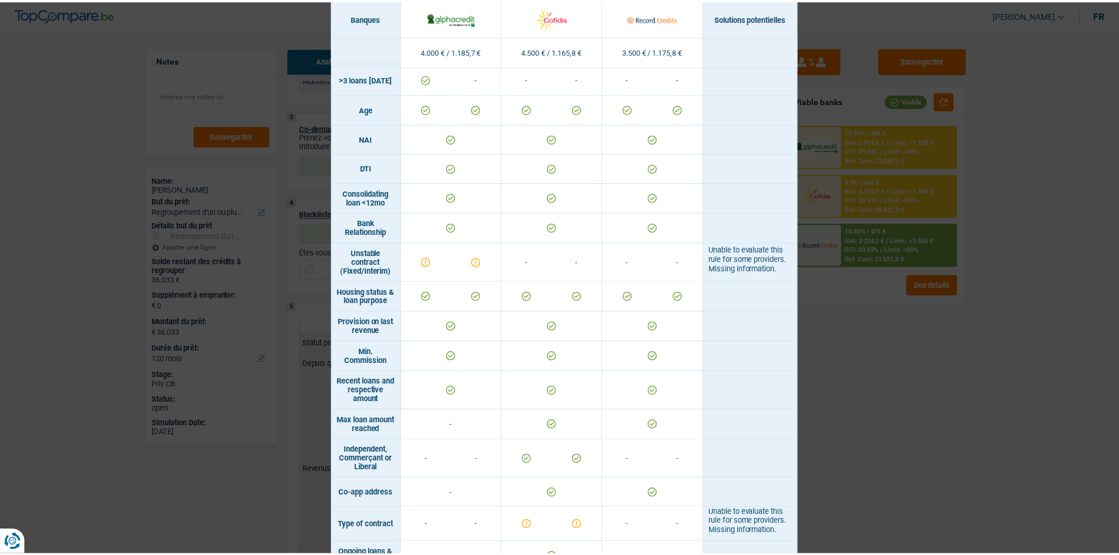
scroll to position [656, 0]
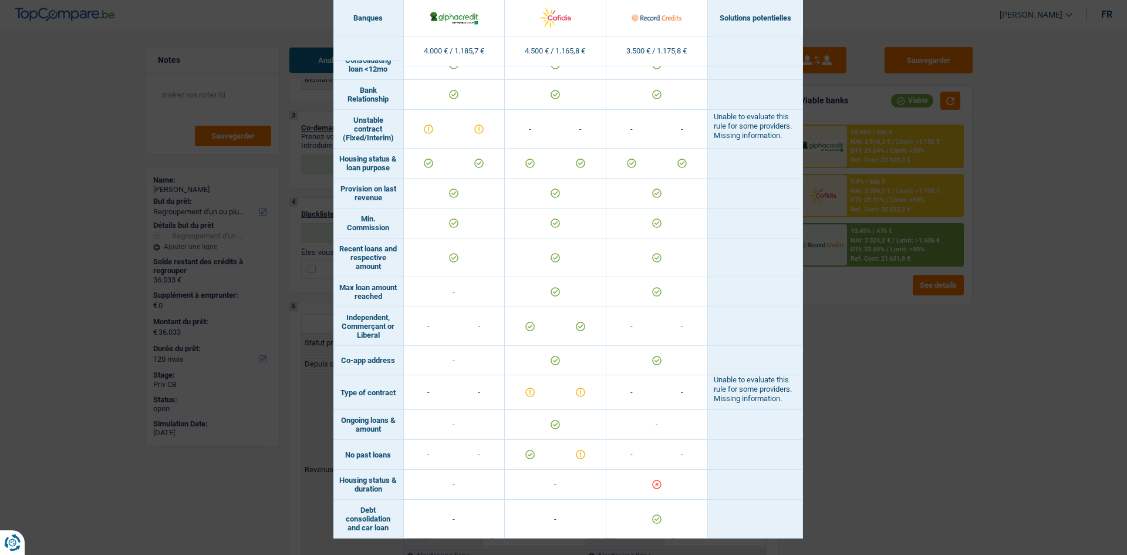
click at [346, 156] on div "Banks conditions × Banques Solutions potentielles Revenus / Charges 4.000 € / 1…" at bounding box center [563, 277] width 1127 height 555
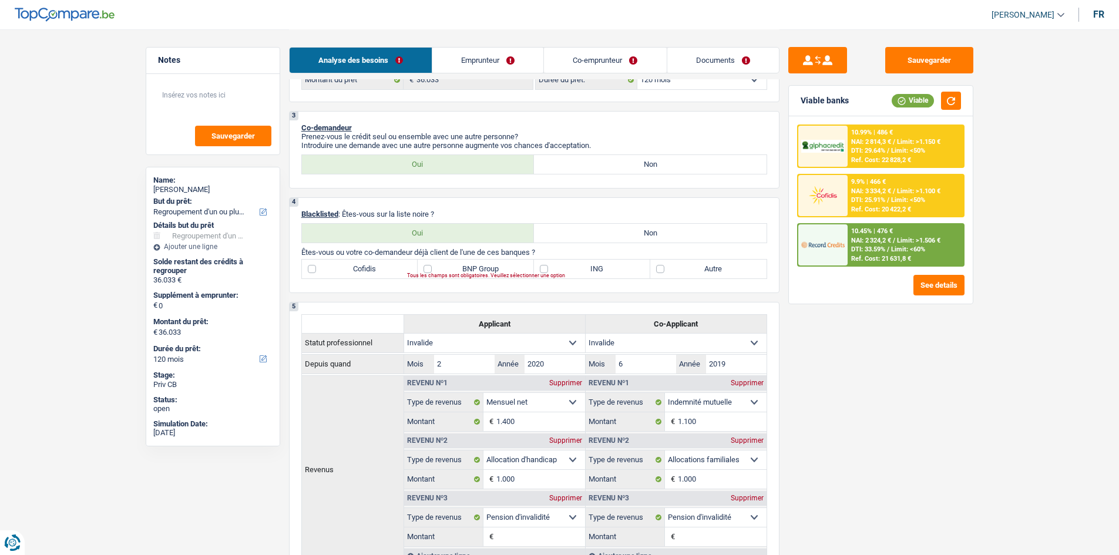
click at [346, 156] on label "Cofidis" at bounding box center [360, 269] width 116 height 19
click at [346, 156] on input "Cofidis" at bounding box center [360, 269] width 116 height 19
checkbox input "true"
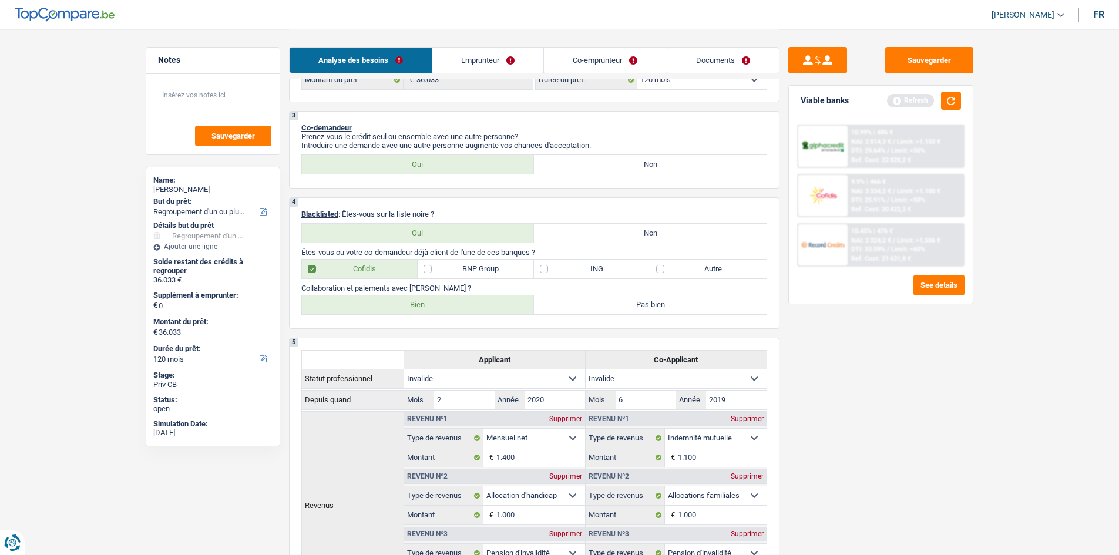
click at [346, 156] on label "Pas bien" at bounding box center [650, 304] width 233 height 19
click at [346, 156] on input "Pas bien" at bounding box center [650, 304] width 233 height 19
radio input "true"
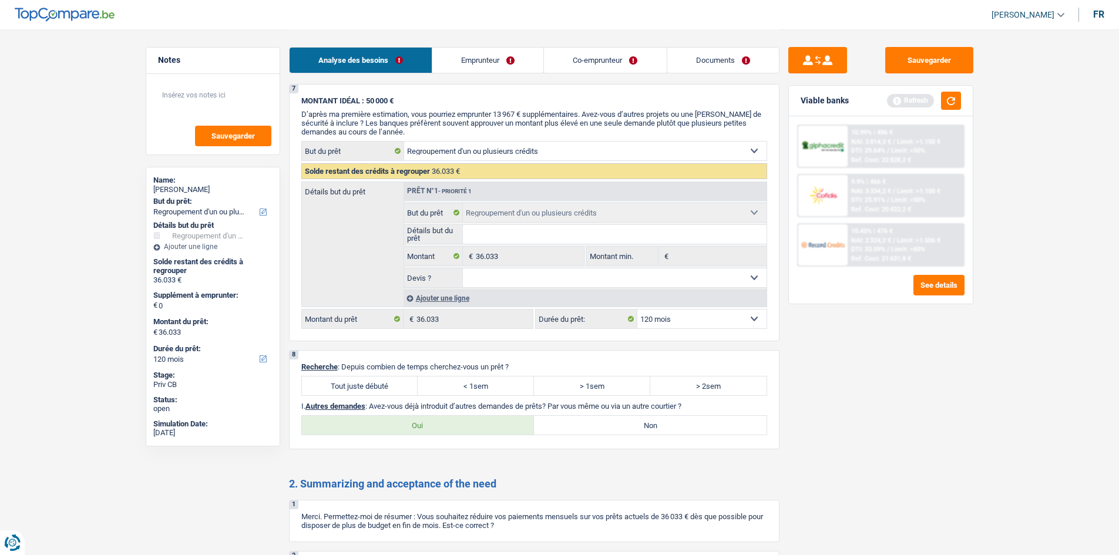
scroll to position [1521, 0]
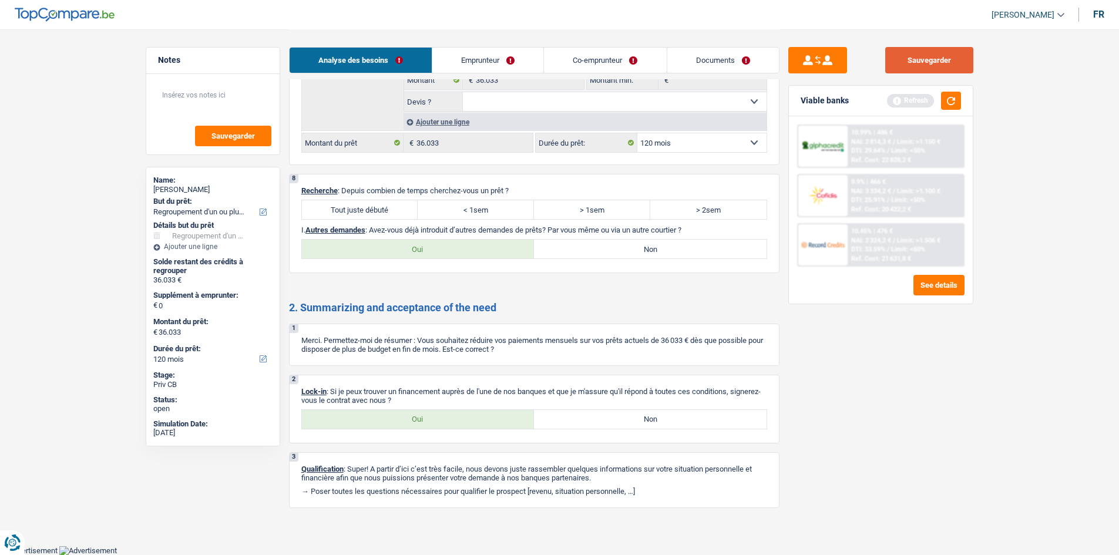
click at [346, 69] on button "Sauvegarder" at bounding box center [929, 60] width 88 height 26
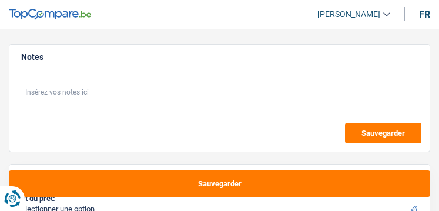
select select "publicEmployee"
select select "familyAllowances"
select select "netSalary"
select select "mealVouchers"
select select "rents"
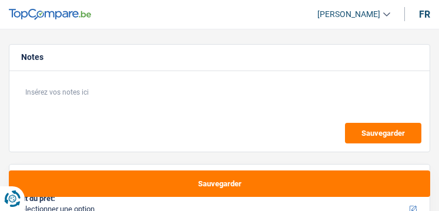
select select "personalLoan"
select select "other"
select select "48"
select select "personalLoan"
select select "other"
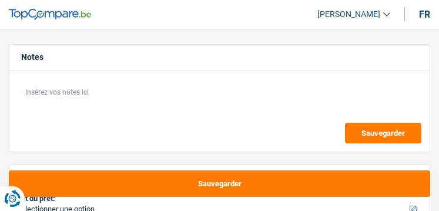
select select "36"
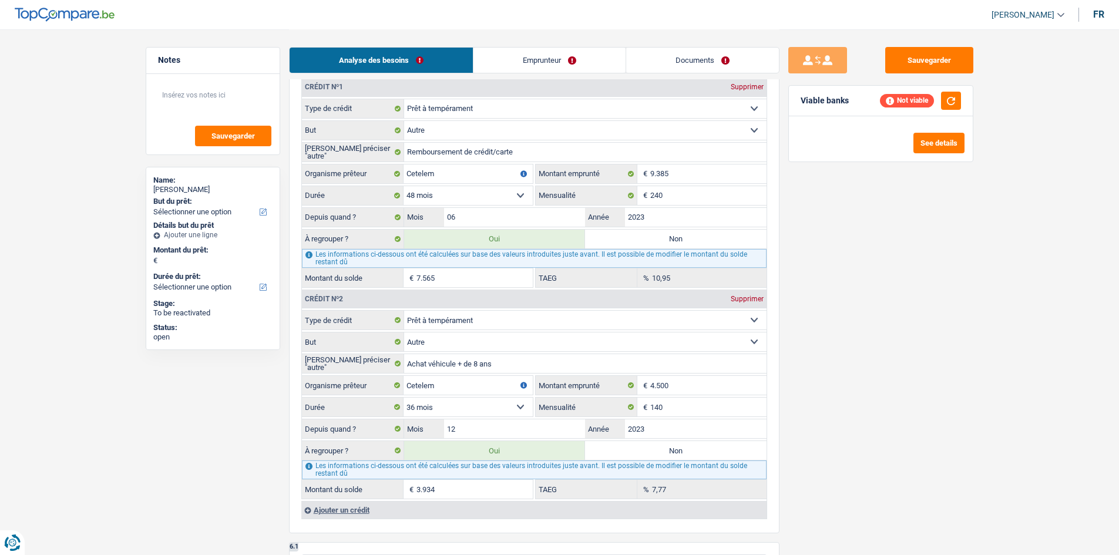
scroll to position [998, 0]
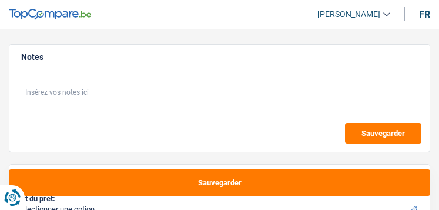
select select "invalid"
select select "disabilityPension"
select select "rents"
select select "carLoan"
select select "84"
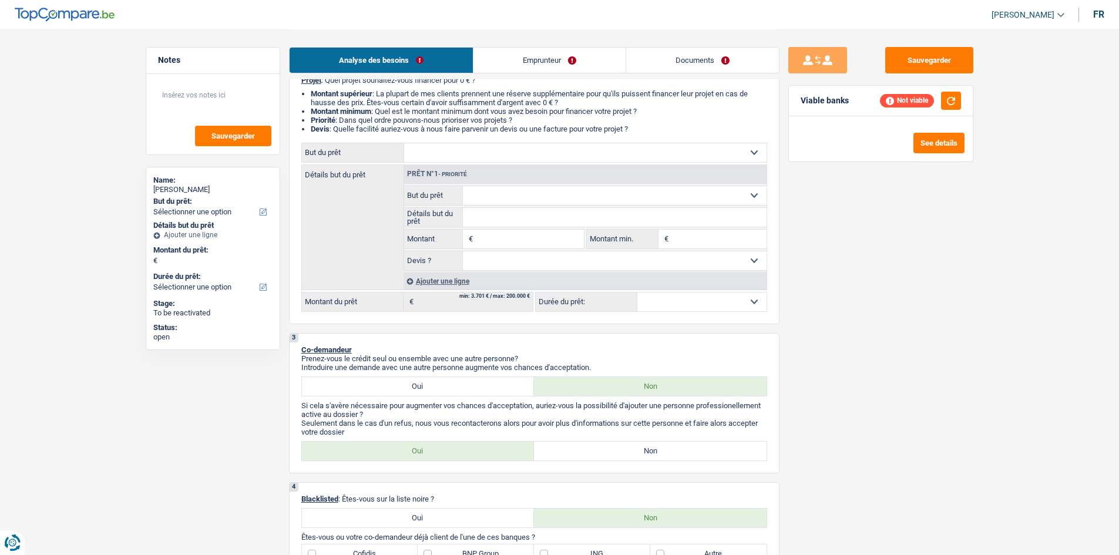
scroll to position [235, 0]
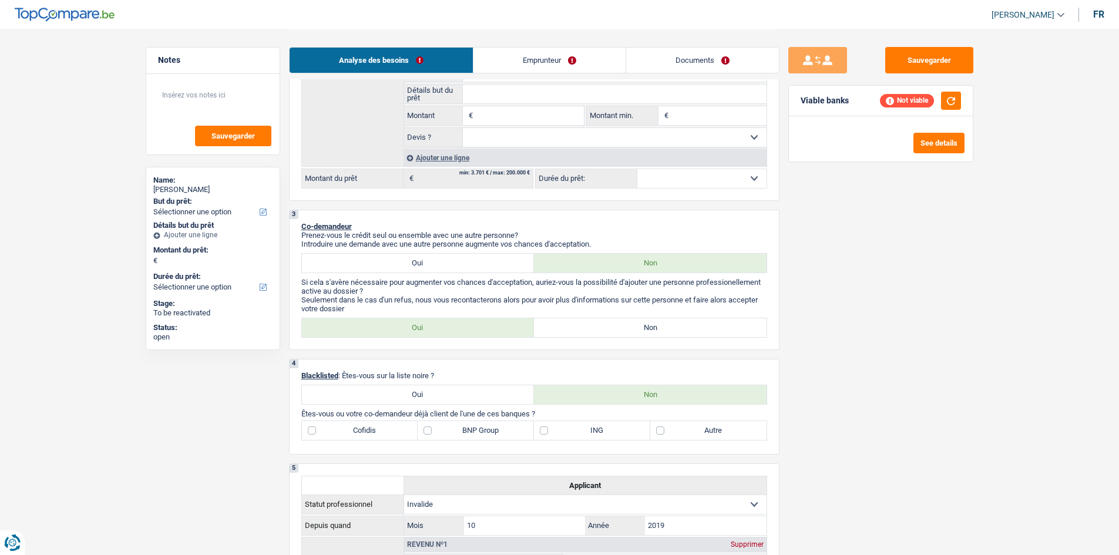
drag, startPoint x: 444, startPoint y: 405, endPoint x: 458, endPoint y: 394, distance: 17.6
click at [438, 209] on div "4 Blacklisted : Êtes-vous sur la liste noire ? Oui Non Êtes-vous ou votre co-de…" at bounding box center [534, 407] width 490 height 96
click at [438, 209] on label "Oui" at bounding box center [418, 394] width 233 height 19
click at [438, 209] on input "Oui" at bounding box center [418, 394] width 233 height 19
radio input "true"
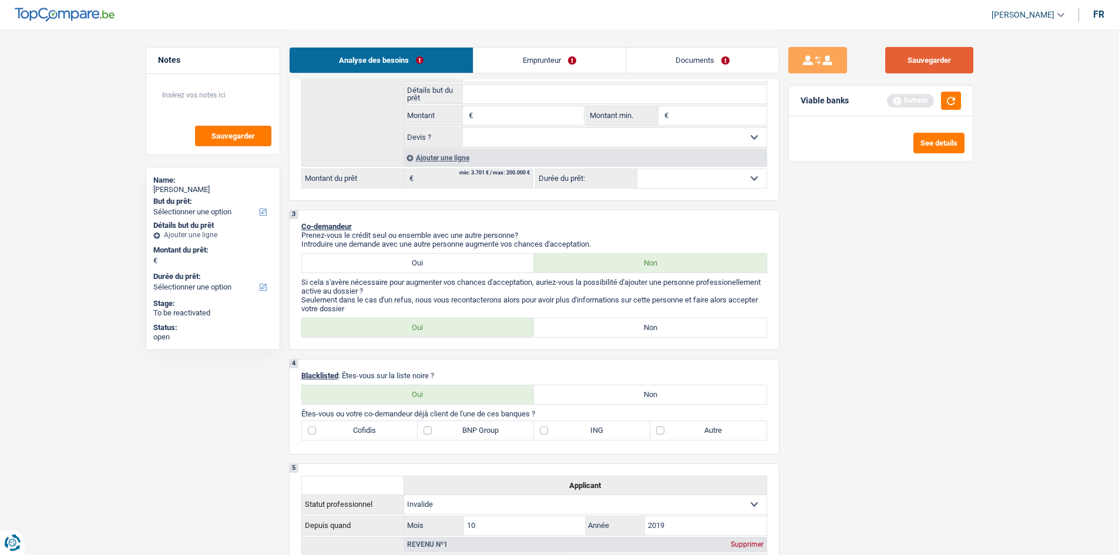
click at [438, 59] on button "Sauvegarder" at bounding box center [929, 60] width 88 height 26
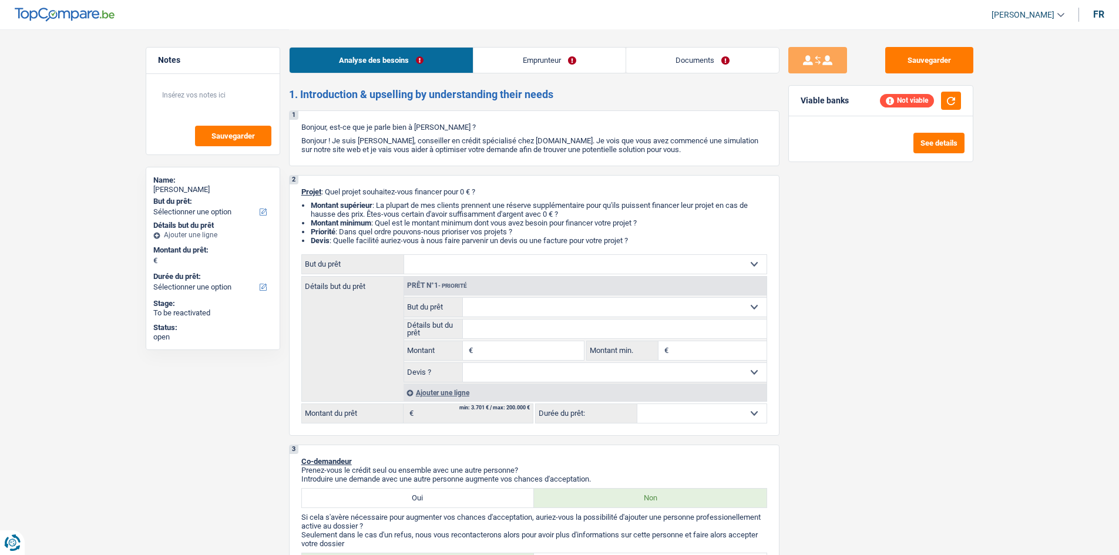
select select "worker"
select select "familyAllowances"
select select "netSalary"
select select "liveWithParents"
select select "cardOrCredit"
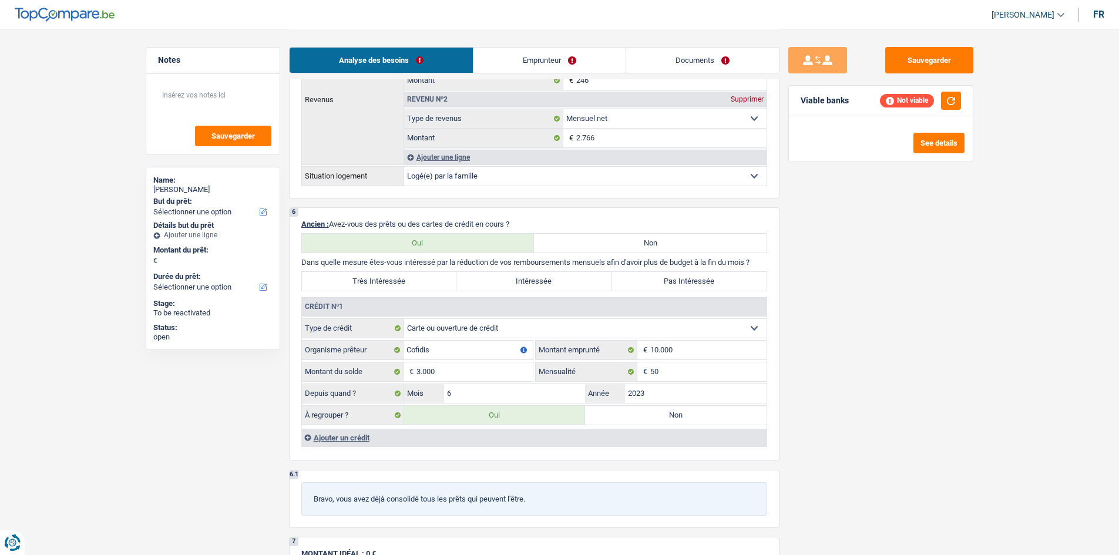
scroll to position [763, 0]
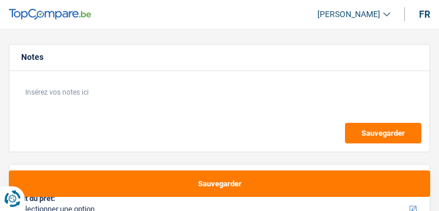
select select "independent"
select select "student"
select select "familyAllowances"
select select "netSalary"
select select "rentalIncome"
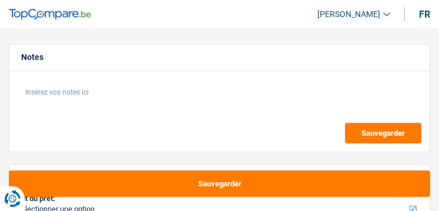
select select "ownerWithMortgage"
select select "mortgage"
select select "180"
select select "mortgage"
select select "120"
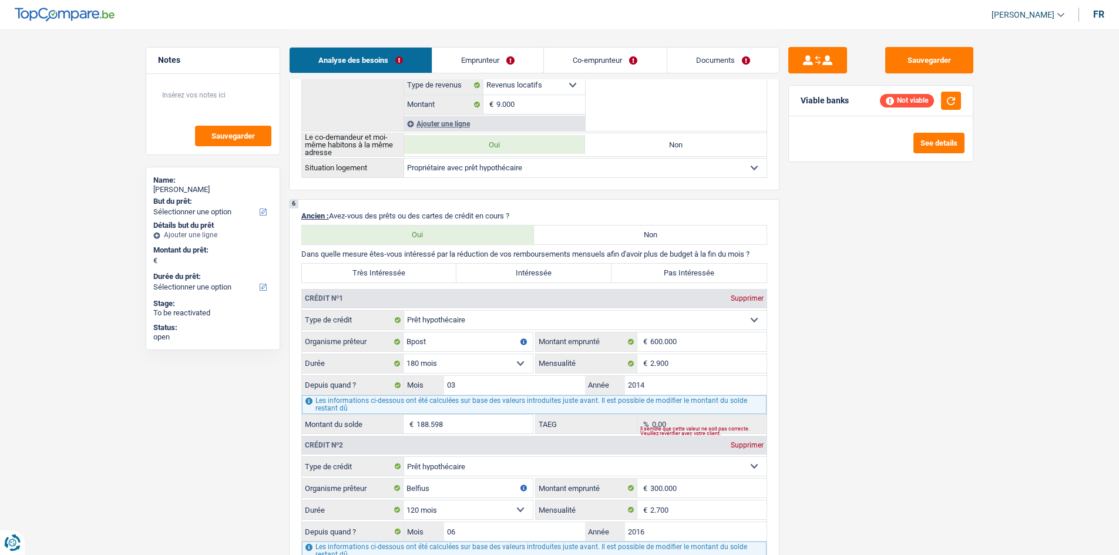
scroll to position [881, 0]
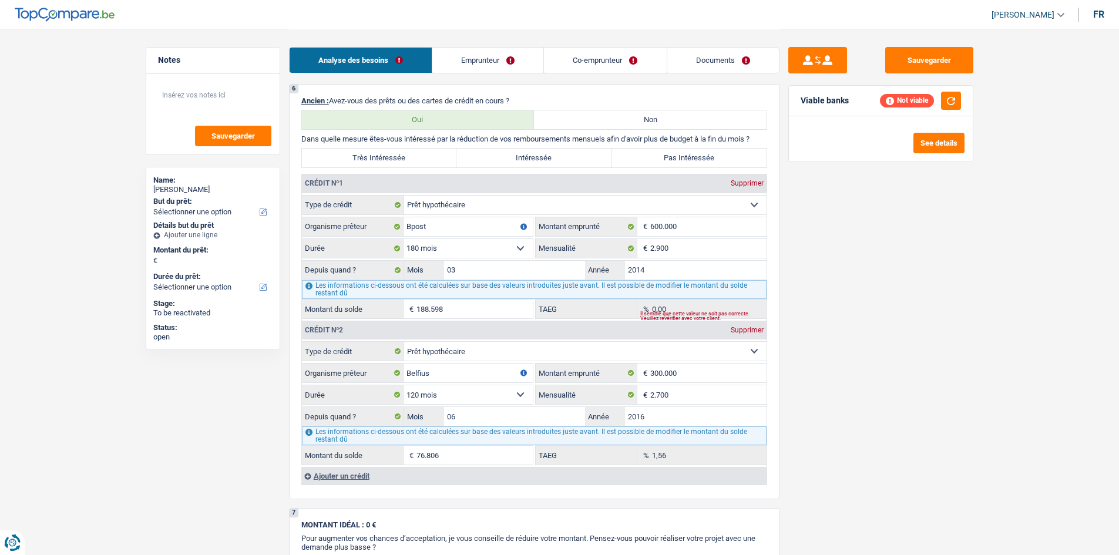
click at [438, 59] on link "Emprunteur" at bounding box center [487, 60] width 111 height 25
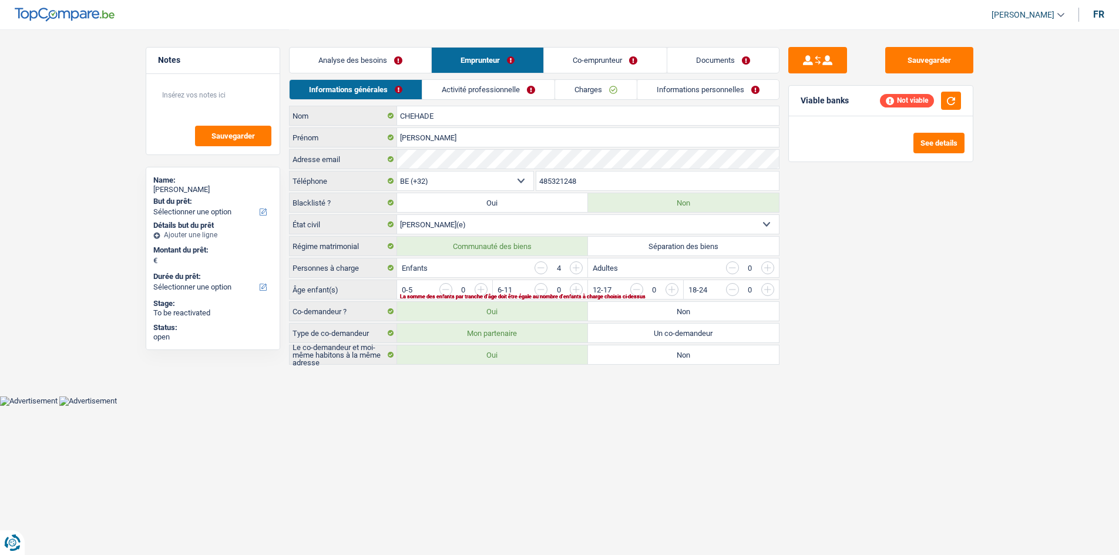
scroll to position [0, 0]
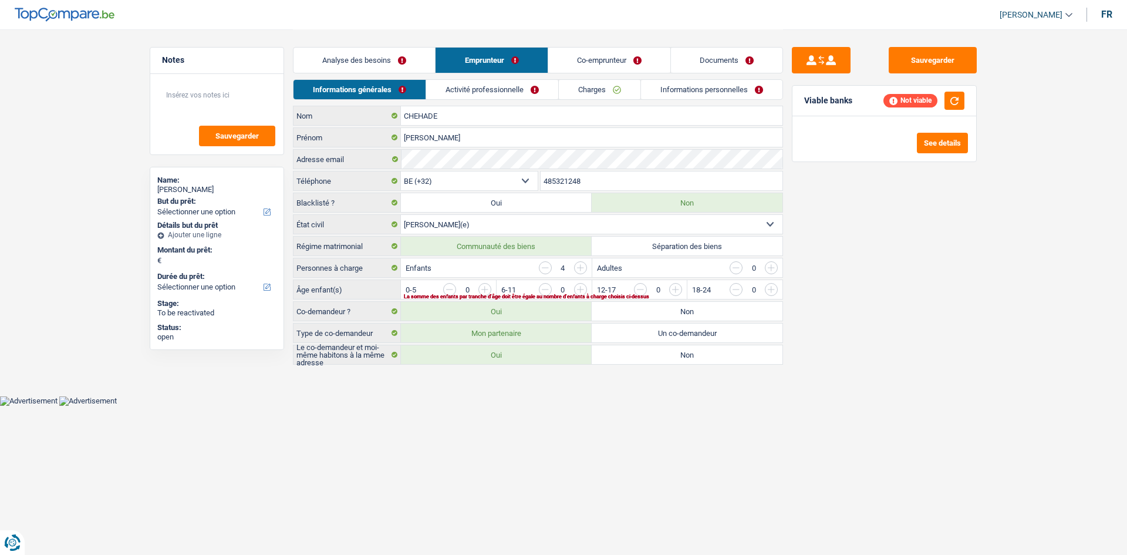
click at [438, 83] on link "Activité professionnelle" at bounding box center [492, 89] width 132 height 19
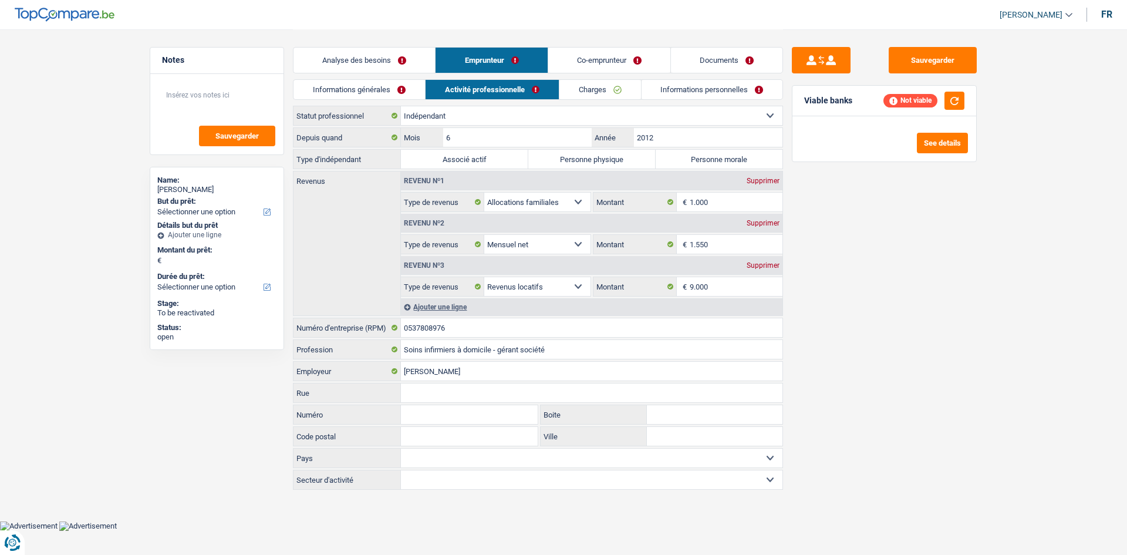
drag, startPoint x: 388, startPoint y: 59, endPoint x: 806, endPoint y: 198, distance: 439.9
click at [388, 59] on link "Analyse des besoins" at bounding box center [365, 60] width 142 height 25
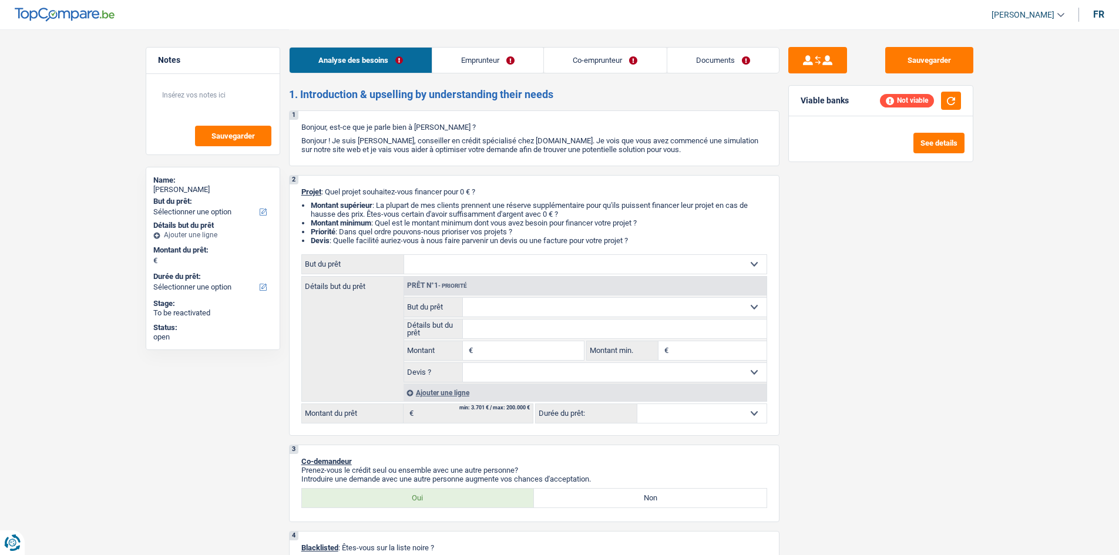
click at [438, 51] on link "Emprunteur" at bounding box center [487, 60] width 111 height 25
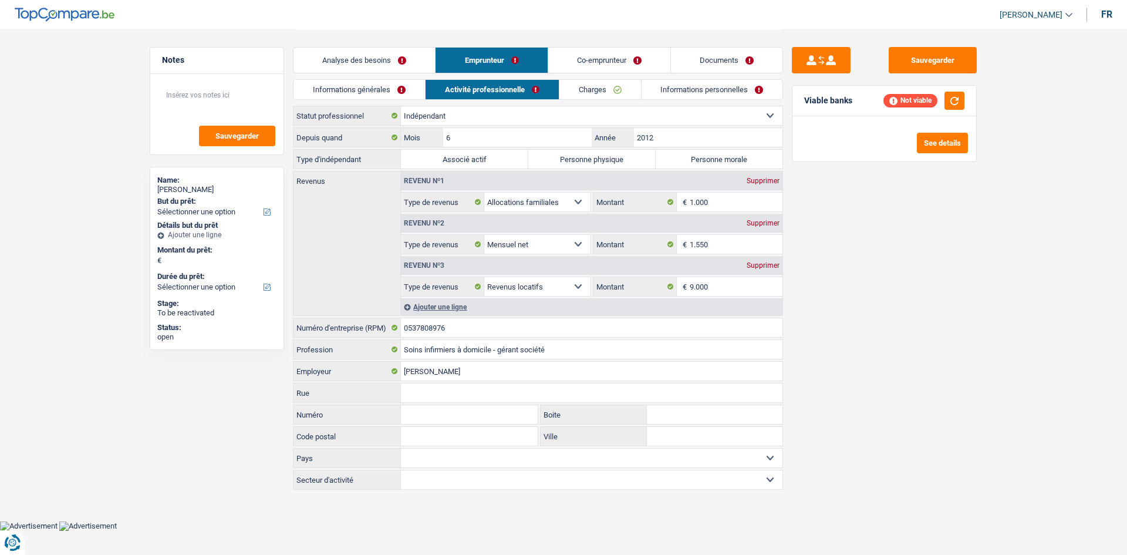
click at [398, 66] on link "Analyse des besoins" at bounding box center [365, 60] width 142 height 25
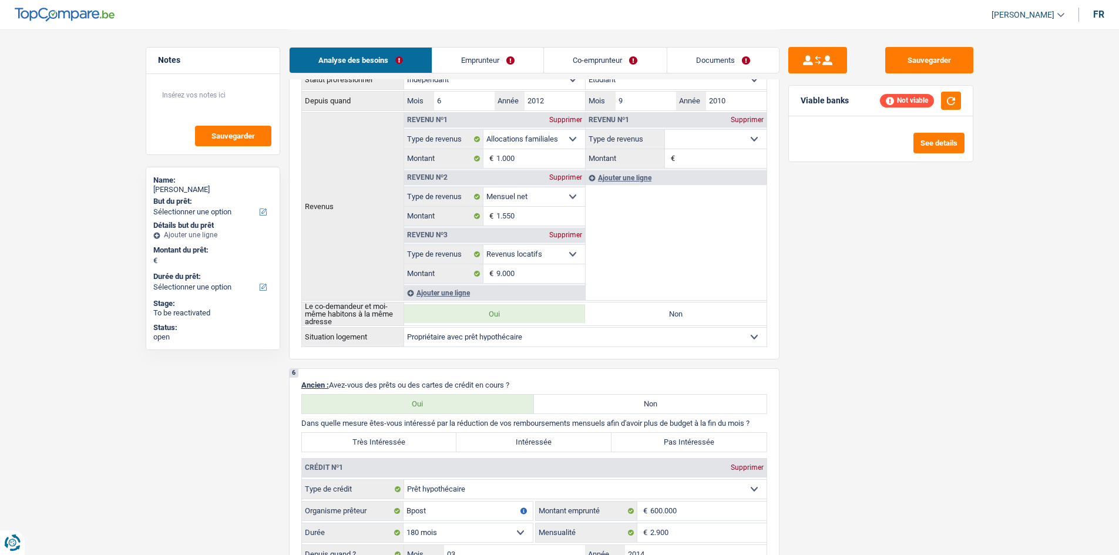
scroll to position [587, 0]
